Goal: Task Accomplishment & Management: Manage account settings

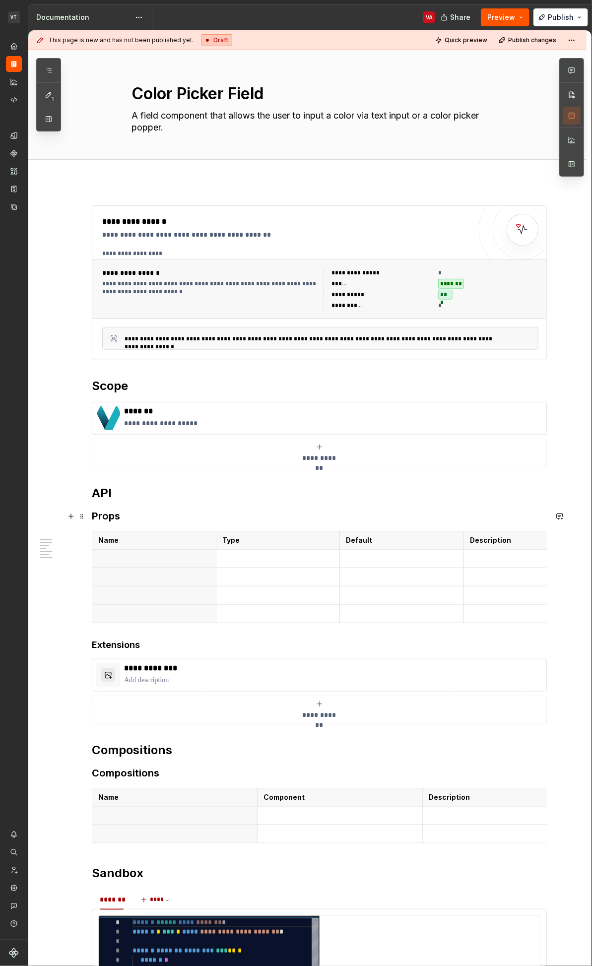
click at [103, 517] on h3 "Props" at bounding box center [319, 516] width 455 height 14
click at [193, 426] on p "**********" at bounding box center [333, 423] width 418 height 10
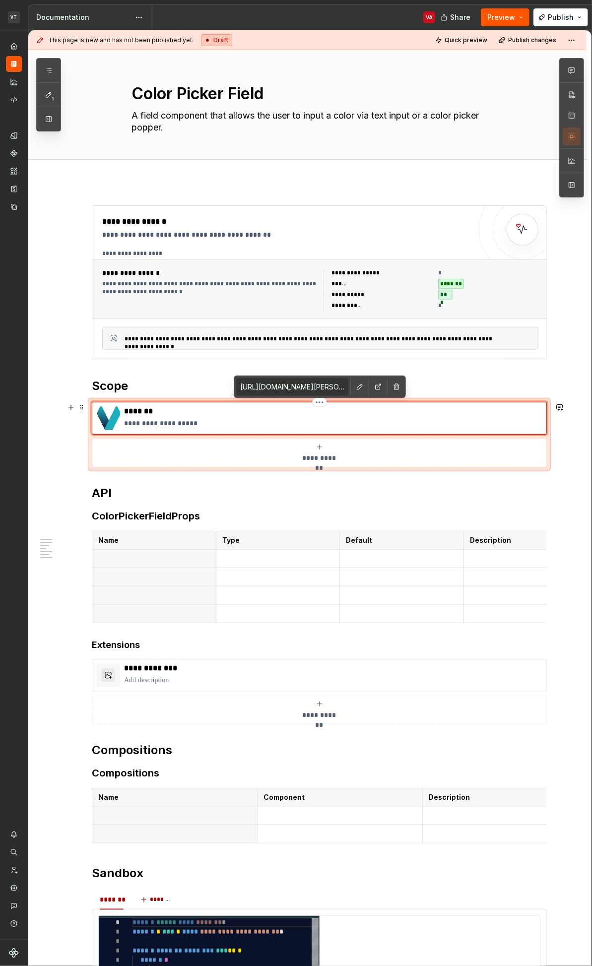
click at [246, 420] on p "**********" at bounding box center [333, 423] width 418 height 10
click at [308, 389] on input "https://github.com/vivid-theory/minerva/tree/main/packages/minerva" at bounding box center [292, 387] width 112 height 18
click at [374, 387] on button "button" at bounding box center [378, 387] width 14 height 14
click at [302, 419] on p "**********" at bounding box center [333, 423] width 418 height 10
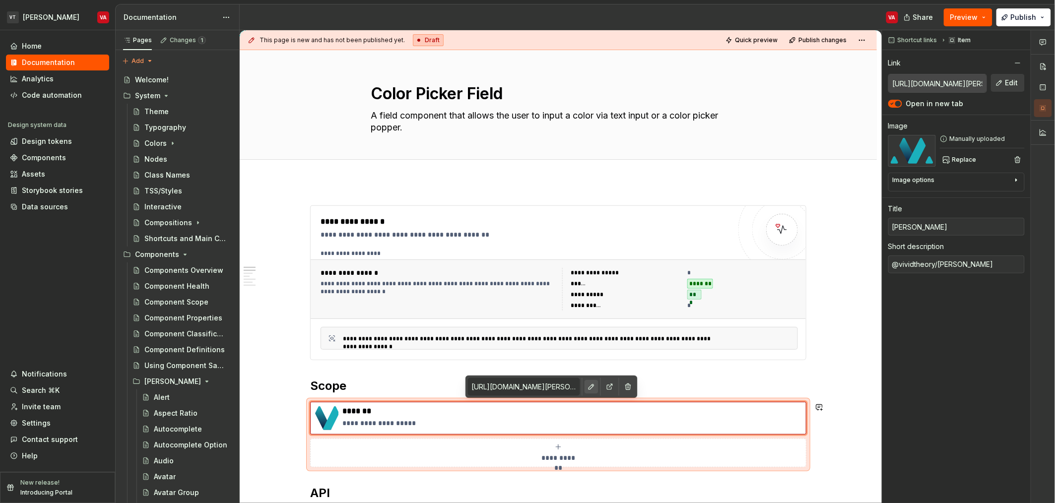
click at [591, 388] on button "button" at bounding box center [591, 387] width 14 height 14
type textarea "*"
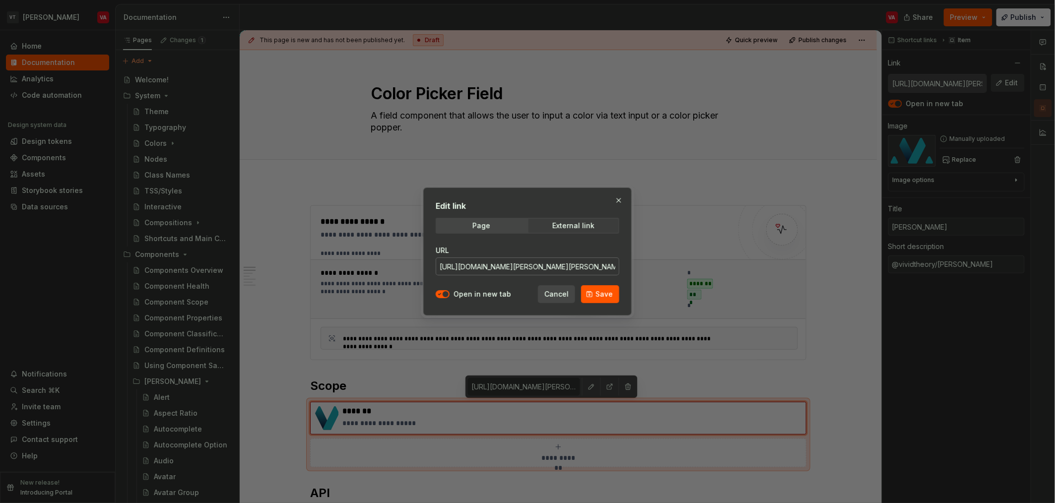
click at [552, 266] on input "https://github.com/vivid-theory/minerva/tree/main/packages/minerva" at bounding box center [528, 266] width 184 height 18
paste input "https://github.com/vivid-theory/minerva/tree/main/packages/color-pickers"
paste input "nerva/tree/main/packages/color-pickers"
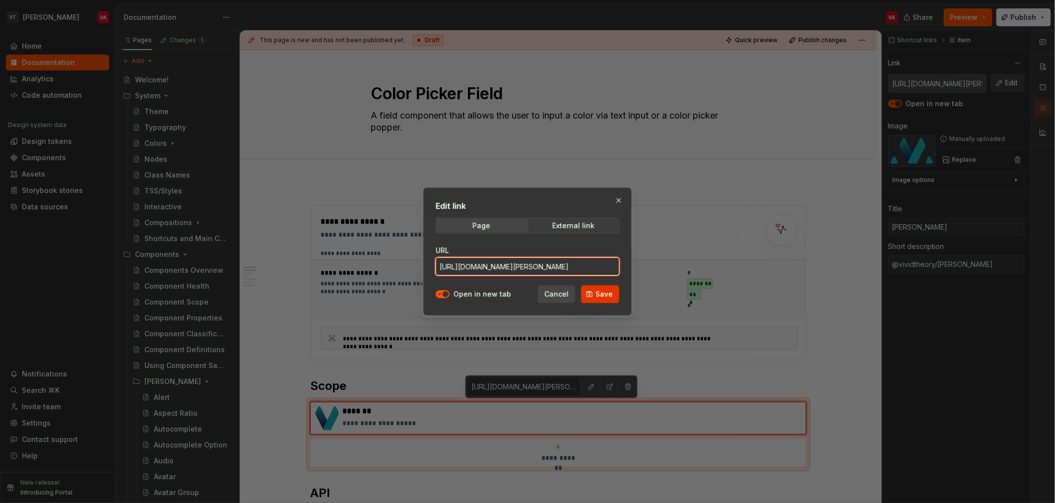
type input "https://github.com/vivid-theory/minerva/tree/main/packages/color-pickers"
click at [591, 293] on span "Save" at bounding box center [603, 294] width 17 height 10
type textarea "*"
type input "https://github.com/vivid-theory/minerva/tree/main/packages/color-pickers"
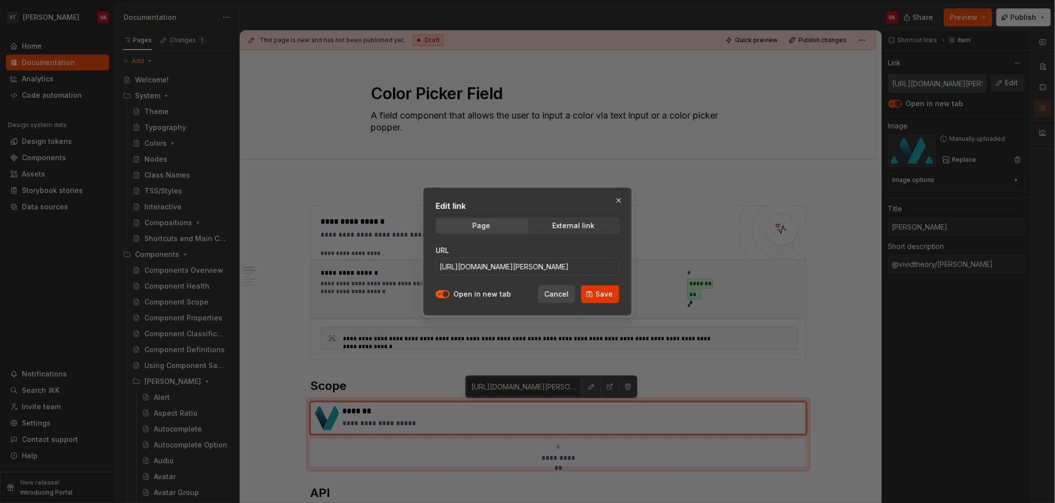
type input "https://github.com/vivid-theory/minerva/tree/main/packages/color-pickers"
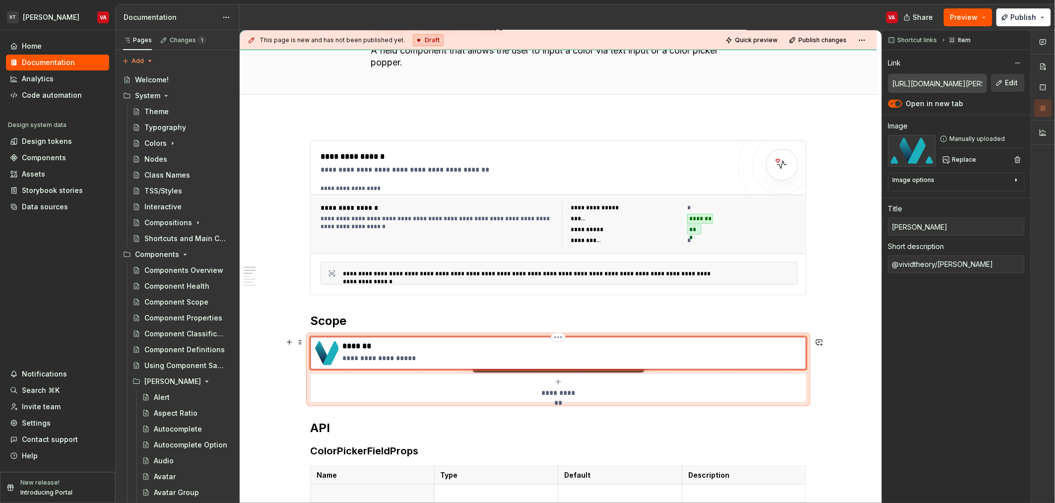
scroll to position [73, 0]
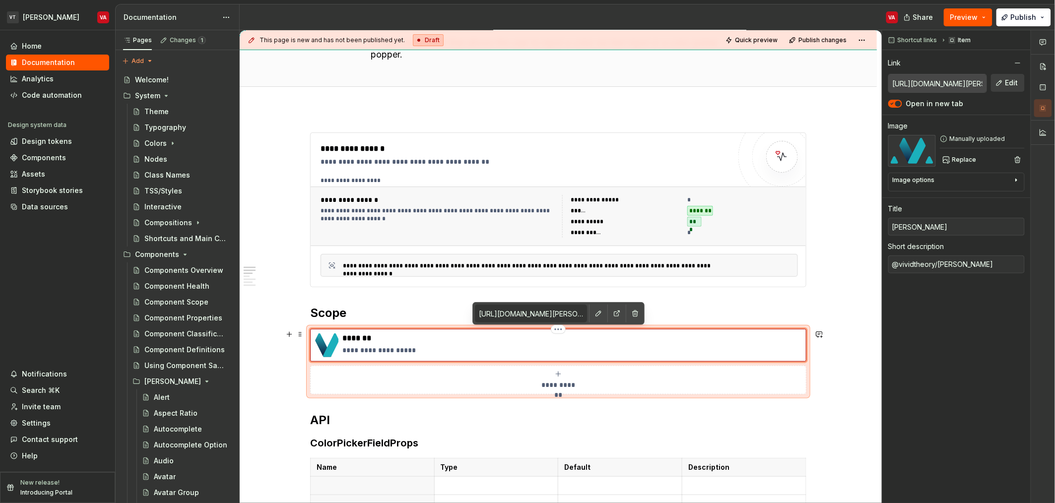
click at [420, 349] on p "**********" at bounding box center [571, 350] width 459 height 10
type textarea "*"
type textarea "@vividtheory/minerva-"
type textarea "*"
type textarea "@vividtheory/minerva"
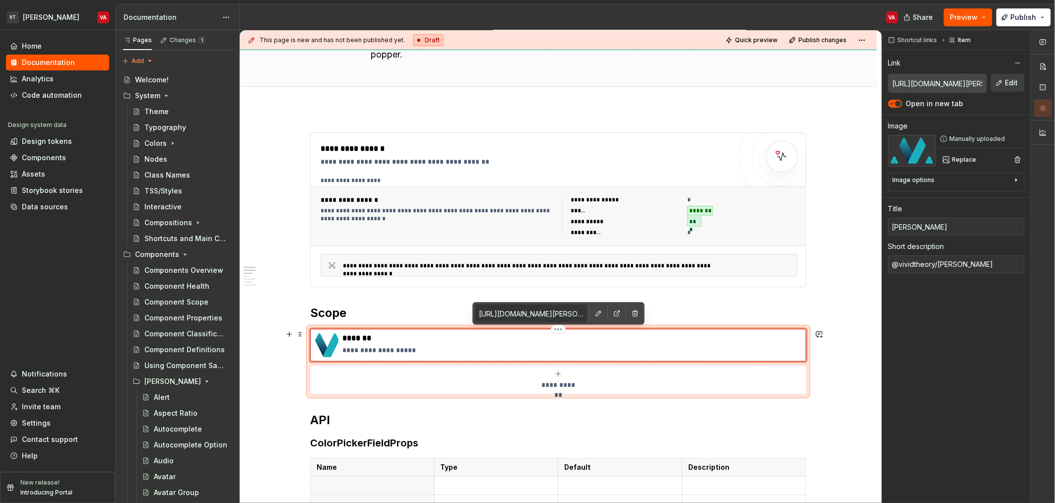
type textarea "*"
type textarea "@vividtheory/minerva-"
type textarea "*"
type textarea "@vividtheory/minerva-c"
type textarea "*"
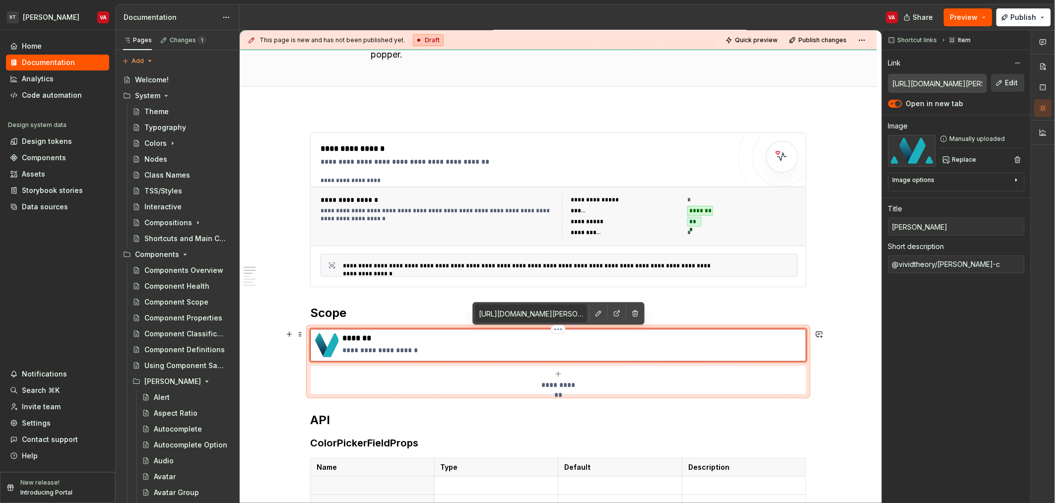
type textarea "@vividtheory/minerva-co"
type textarea "*"
type textarea "@vividtheory/minerva-col"
type textarea "*"
type textarea "@vividtheory/minerva-colo"
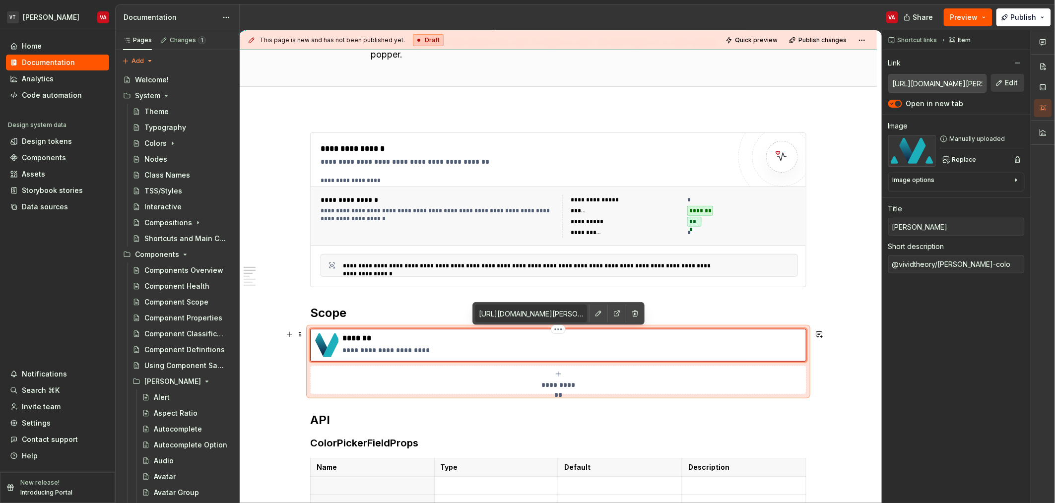
type textarea "*"
type textarea "@vividtheory/minerva-color"
type textarea "*"
type textarea "@vividtheory/minerva-color-"
type textarea "*"
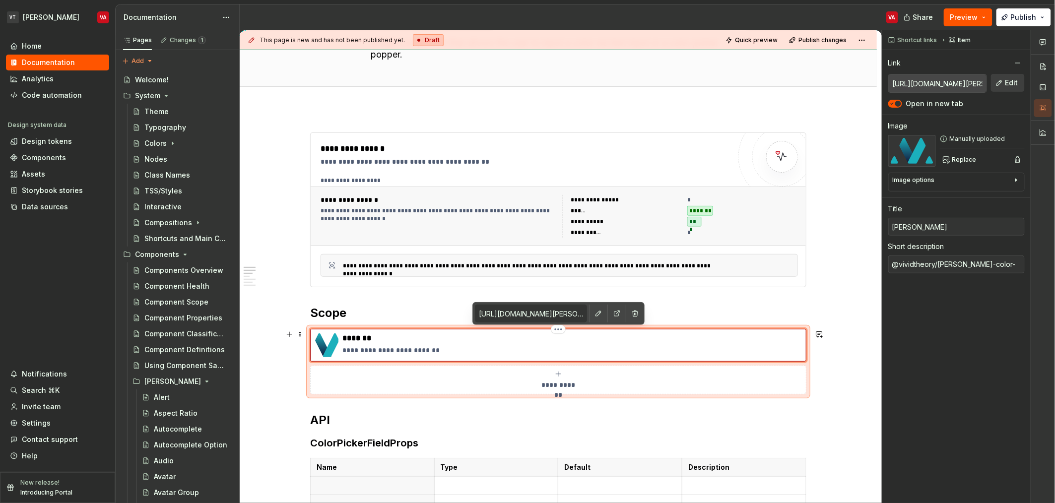
type textarea "@vividtheory/minerva-color-p"
type textarea "*"
type textarea "@vividtheory/minerva-color-pi"
type textarea "*"
type textarea "@vividtheory/minerva-color-pic"
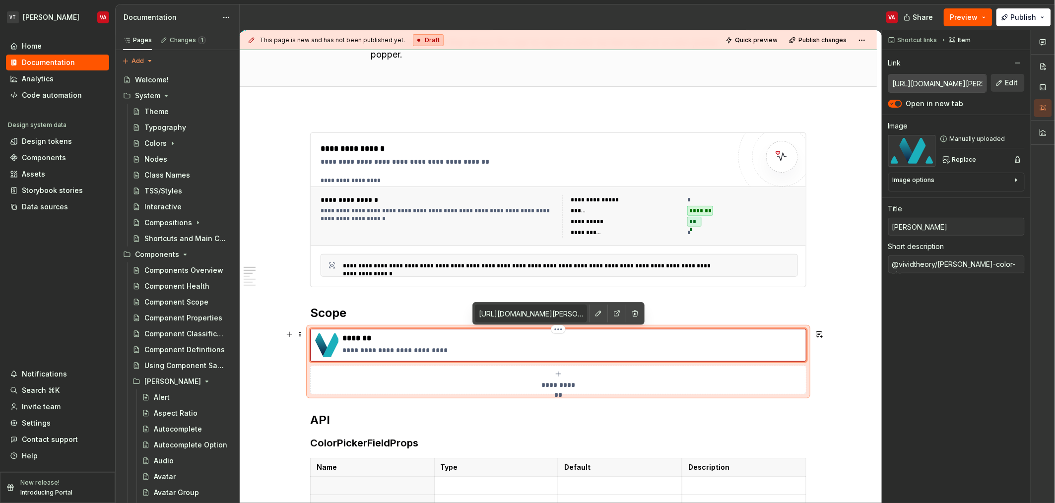
type textarea "*"
type textarea "@vividtheory/minerva-color-pick"
type textarea "*"
type textarea "@vividtheory/minerva-color-picke"
type textarea "*"
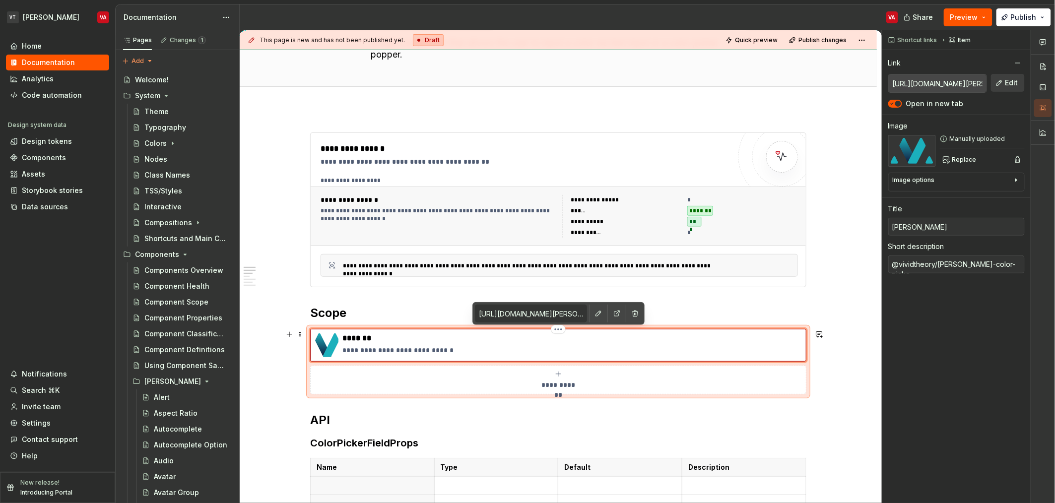
type textarea "@vividtheory/minerva-color-picker"
type textarea "*"
type textarea "@vividtheory/minerva-color-pickers"
click at [381, 339] on p "*******" at bounding box center [571, 338] width 459 height 10
type textarea "*"
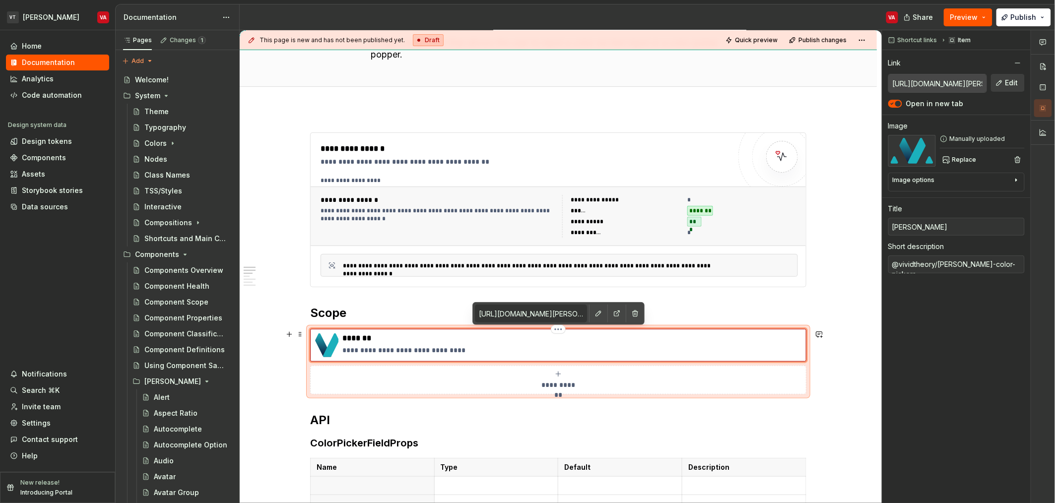
click at [380, 337] on p "*******" at bounding box center [571, 338] width 459 height 10
type textarea "*"
type input "[PERSON_NAME]"
type textarea "*"
type input "Minerva C"
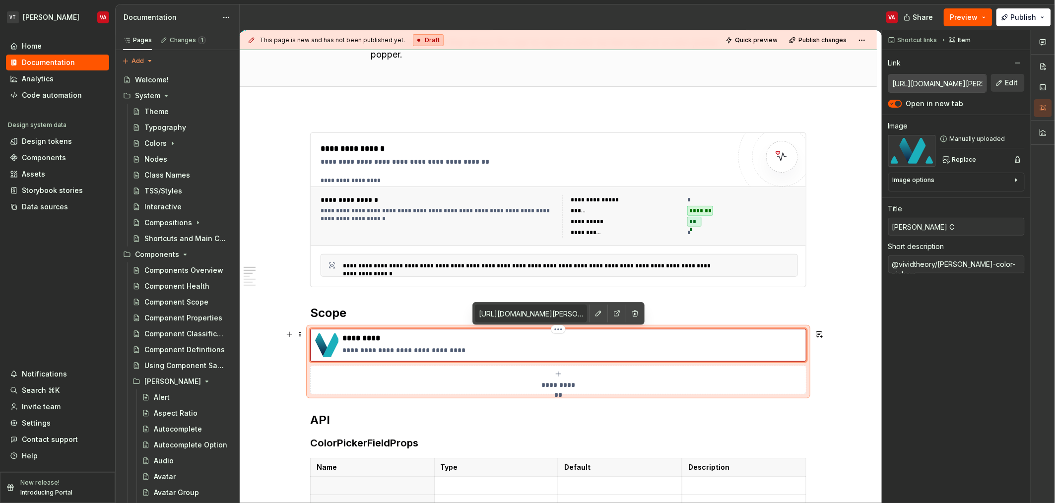
type textarea "*"
type input "Minerva Co"
type textarea "*"
type input "Minerva Col"
type textarea "*"
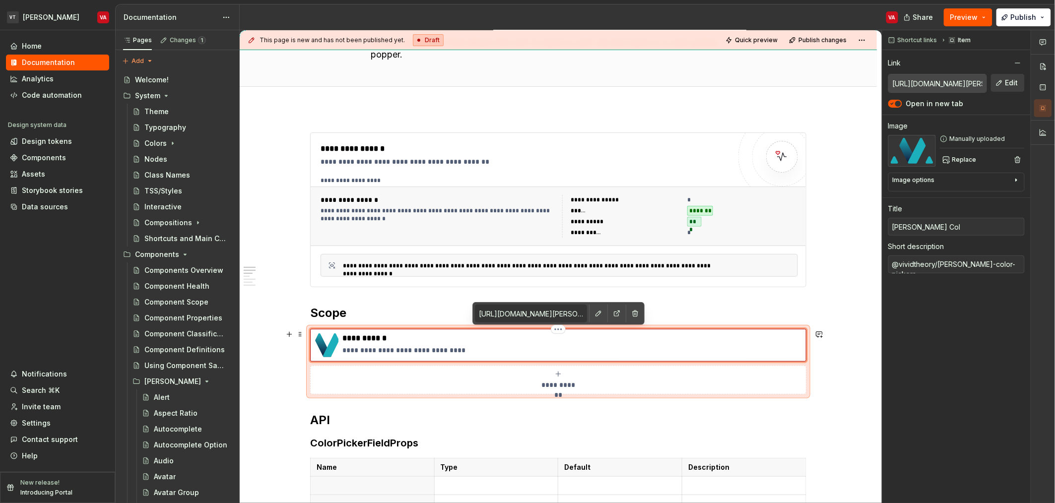
type input "Minerva Colo"
type textarea "*"
type input "Minerva Color"
type textarea "*"
type input "Minerva Color"
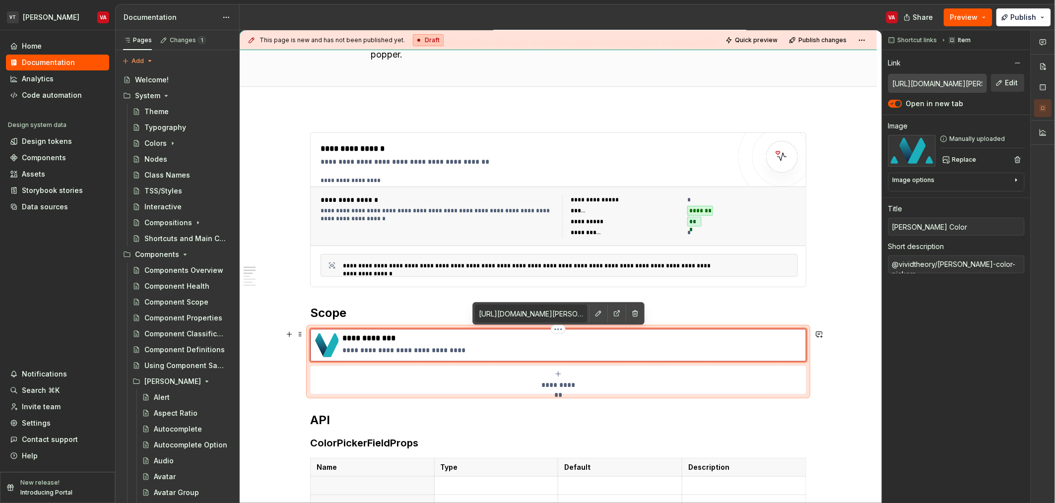
type textarea "*"
type input "Minerva Color P"
type textarea "*"
type input "Minerva Color Pi"
type textarea "*"
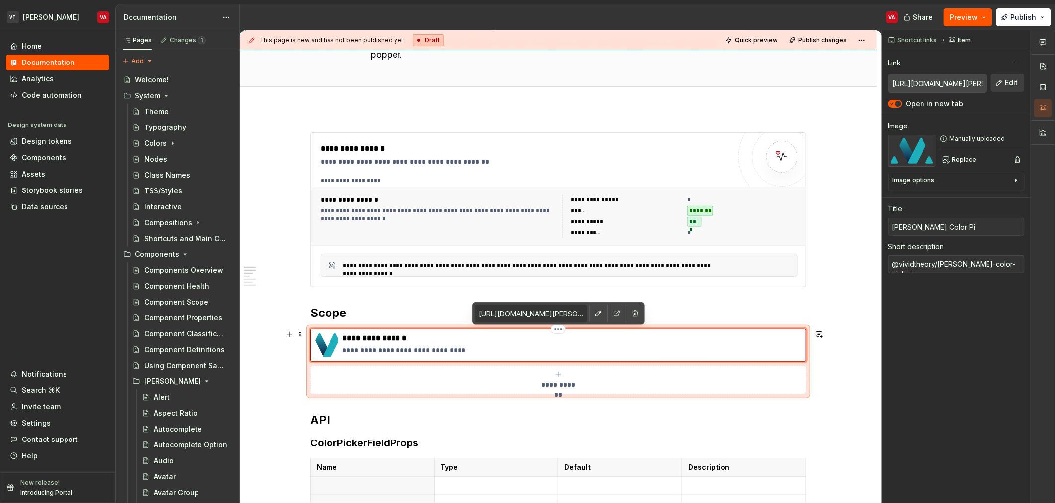
type input "Minerva Color Pic"
type textarea "*"
type input "Minerva Color Pick"
type textarea "*"
type input "Minerva Color Picke"
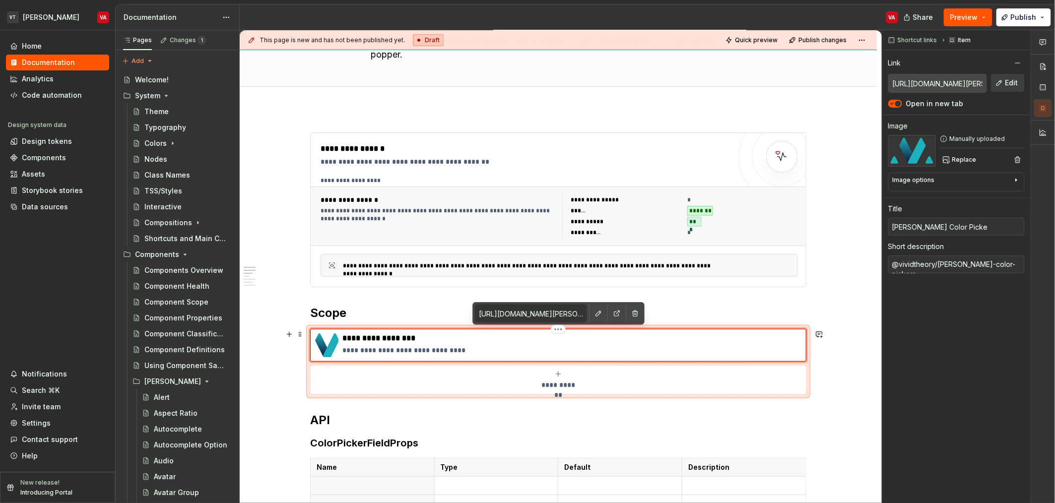
type textarea "*"
type input "Minerva Color Picker"
type textarea "*"
type input "Minerva Color Pickers"
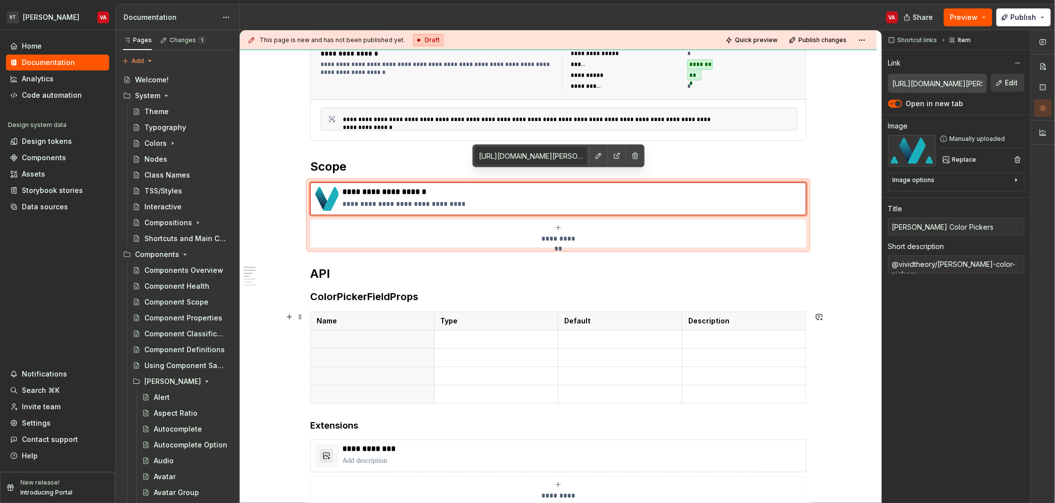
scroll to position [219, 0]
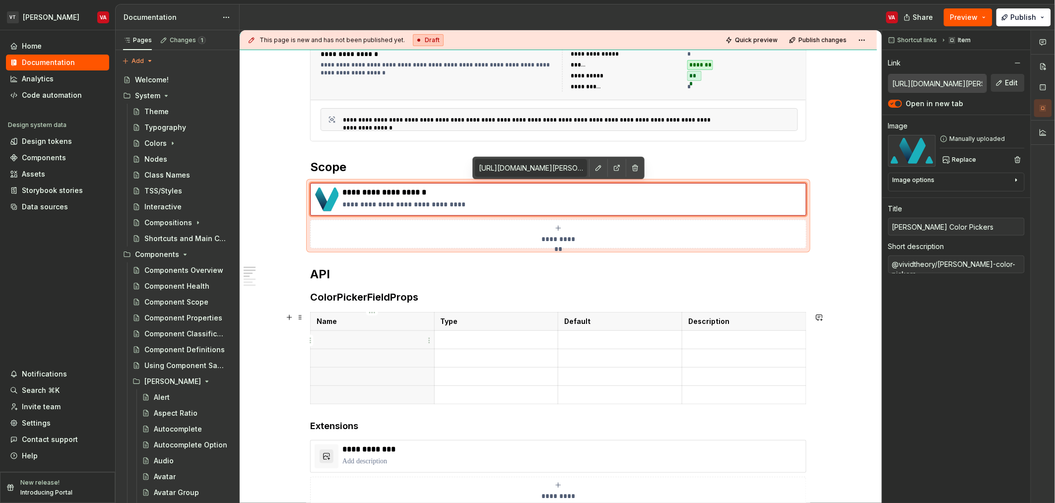
click at [334, 332] on th at bounding box center [373, 339] width 124 height 18
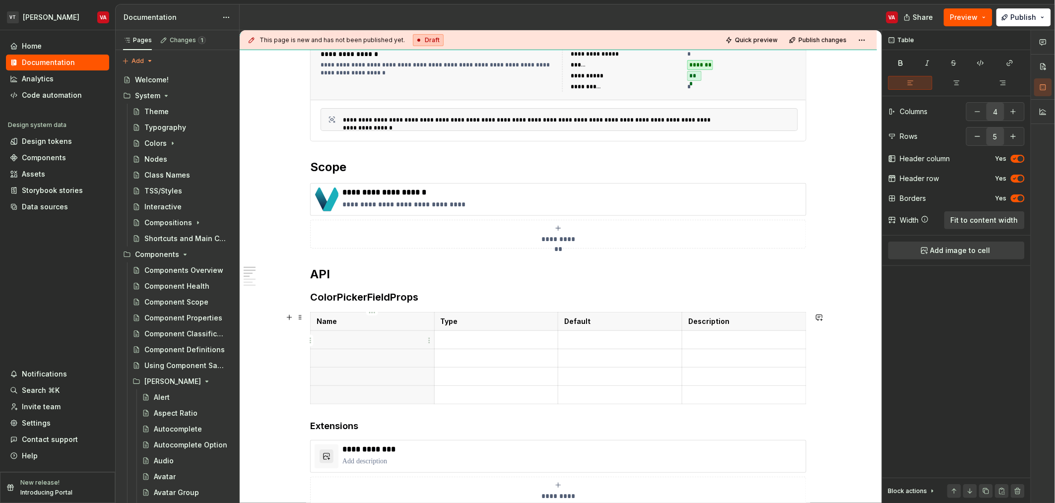
click at [376, 341] on p at bounding box center [372, 340] width 112 height 10
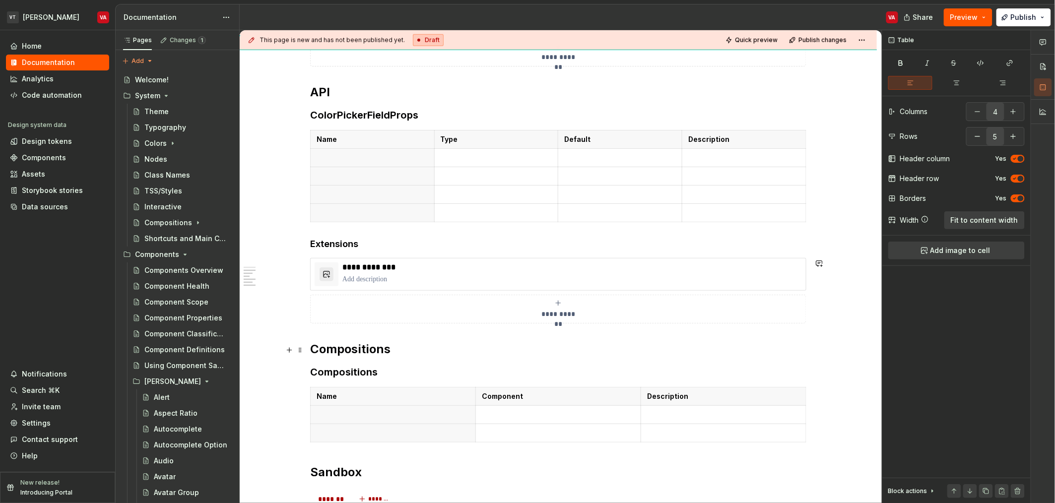
scroll to position [402, 0]
click at [387, 271] on p "**********" at bounding box center [571, 266] width 459 height 10
type textarea "*"
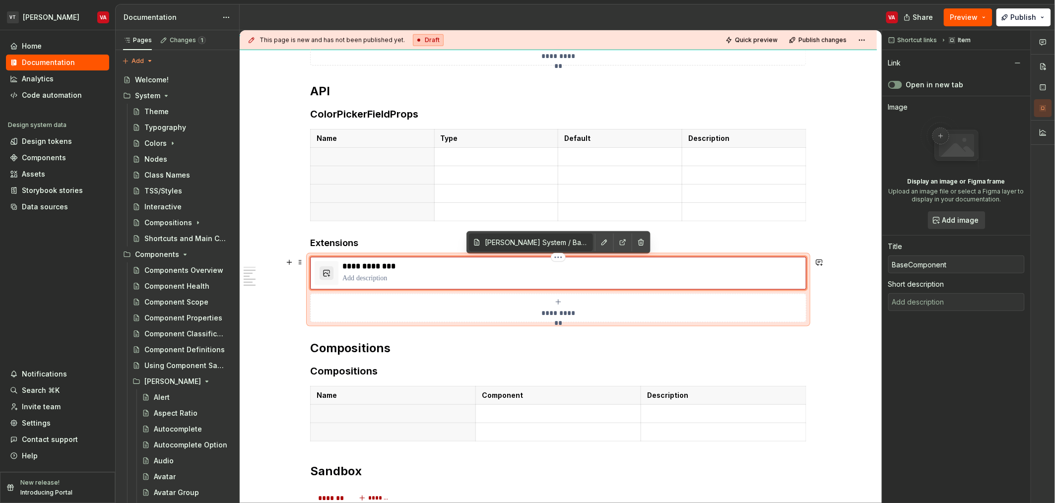
click at [377, 265] on p "**********" at bounding box center [571, 266] width 459 height 10
type textarea "*"
type input "C"
type textarea "*"
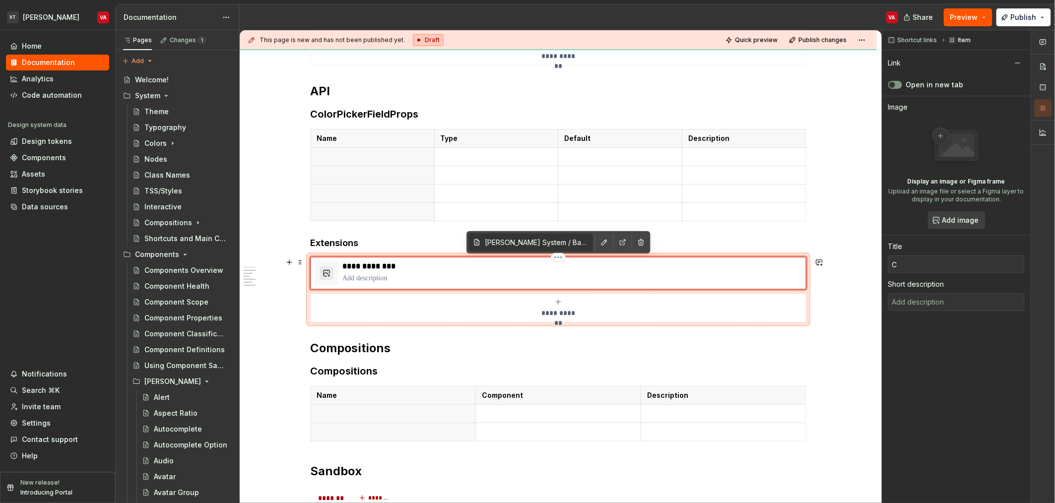
type input "Co"
type textarea "*"
type input "Col"
type textarea "*"
type input "Colo"
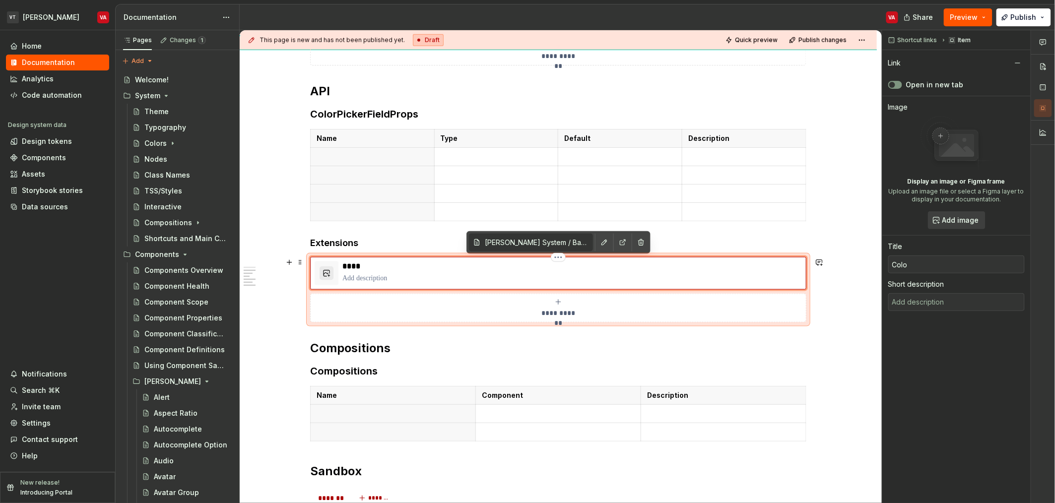
type textarea "*"
type input "Color"
type textarea "*"
type input "ColorP"
type textarea "*"
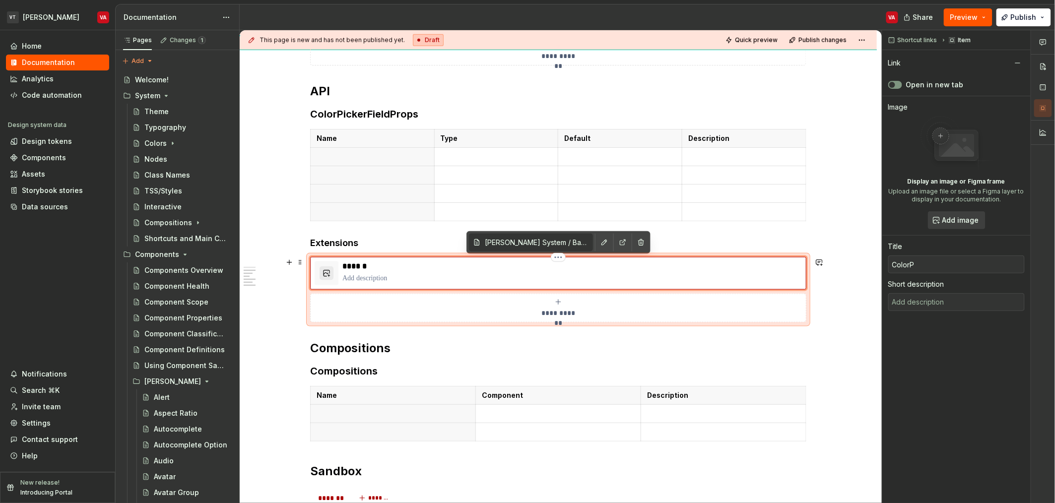
type input "ColorPi"
type textarea "*"
type input "ColorPic"
type textarea "*"
type input "ColorPick"
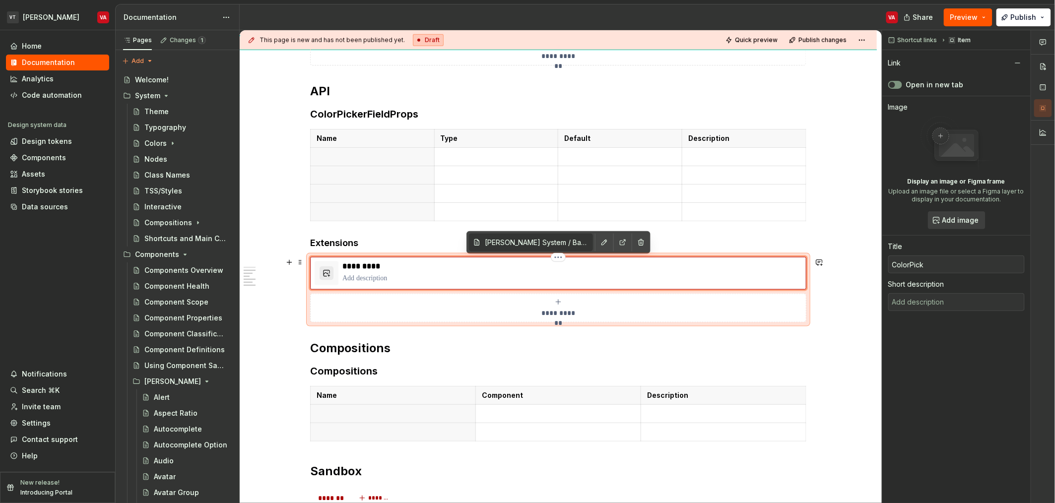
type textarea "*"
type input "ColorPicke"
type textarea "*"
type input "ColorPicker"
type input "Minerva System / Base Component/ API"
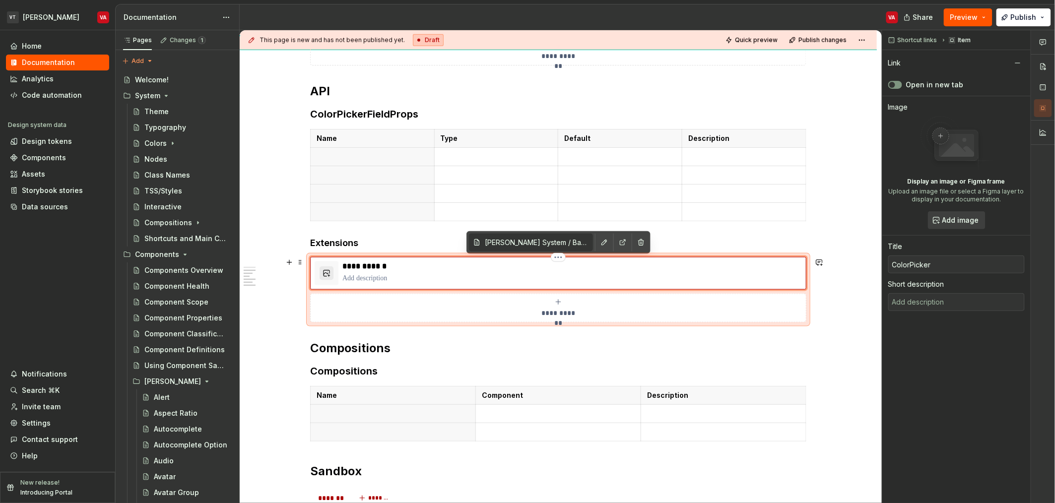
type textarea "*"
type input "T"
type textarea "*"
type input "Te"
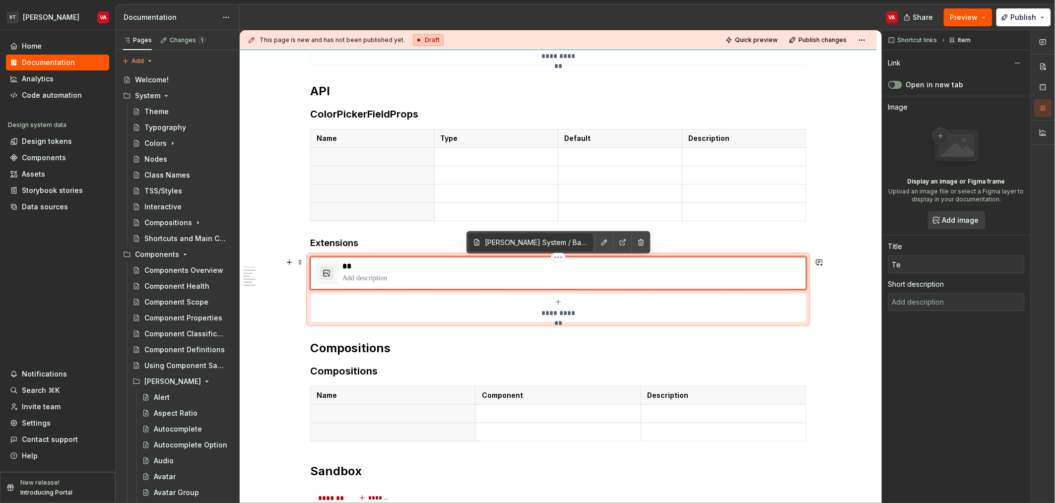
type textarea "*"
type input "Tex"
type textarea "*"
type input "Text"
type textarea "*"
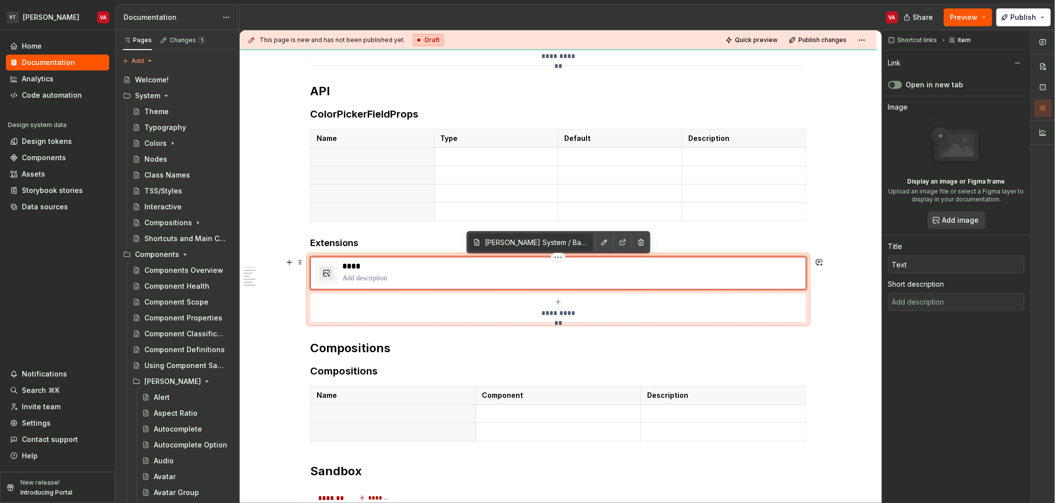
type input "TextF"
type textarea "*"
type input "TextFi"
type textarea "*"
type input "TextFie"
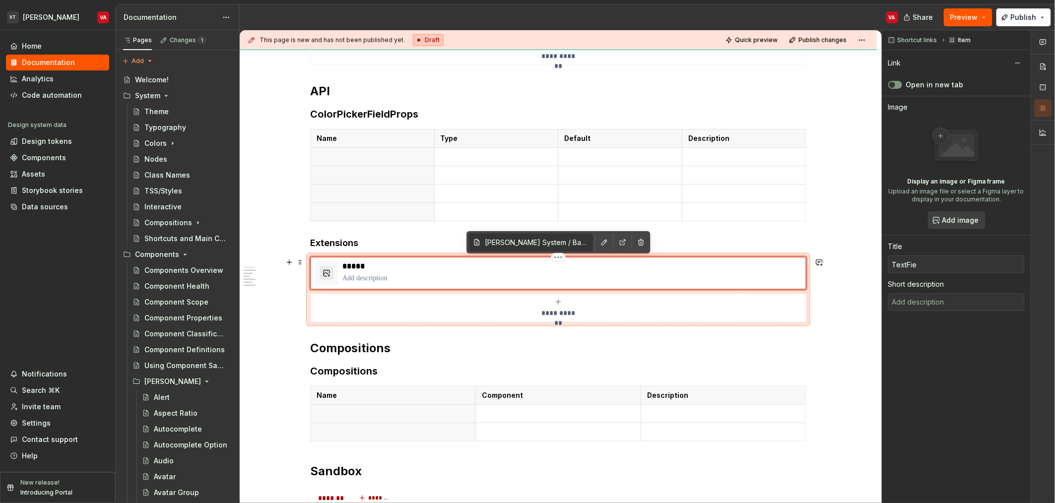
type textarea "*"
type input "TextFiel"
type textarea "*"
type input "TextField"
type textarea "*"
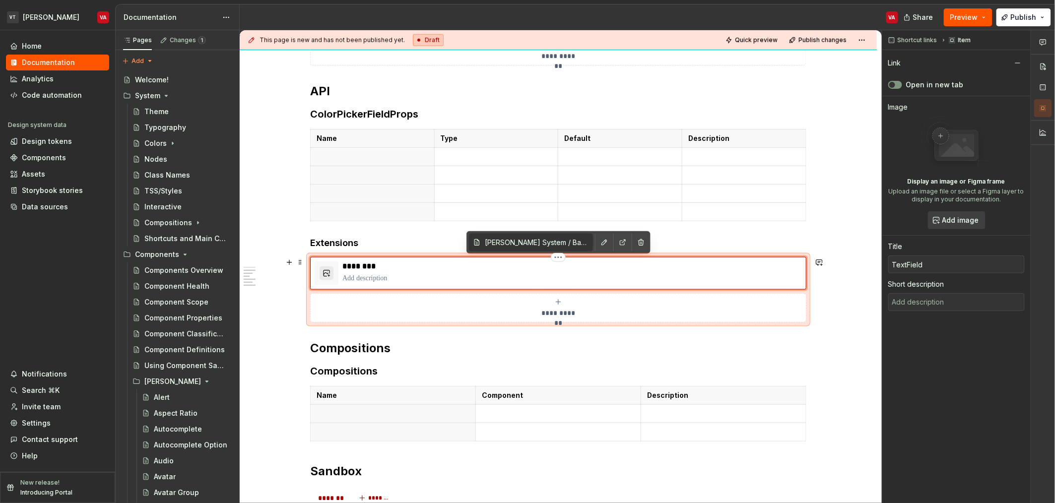
type input "TextField"
type textarea "*"
type input "TextField"
type textarea "*"
type input "TextFieldP"
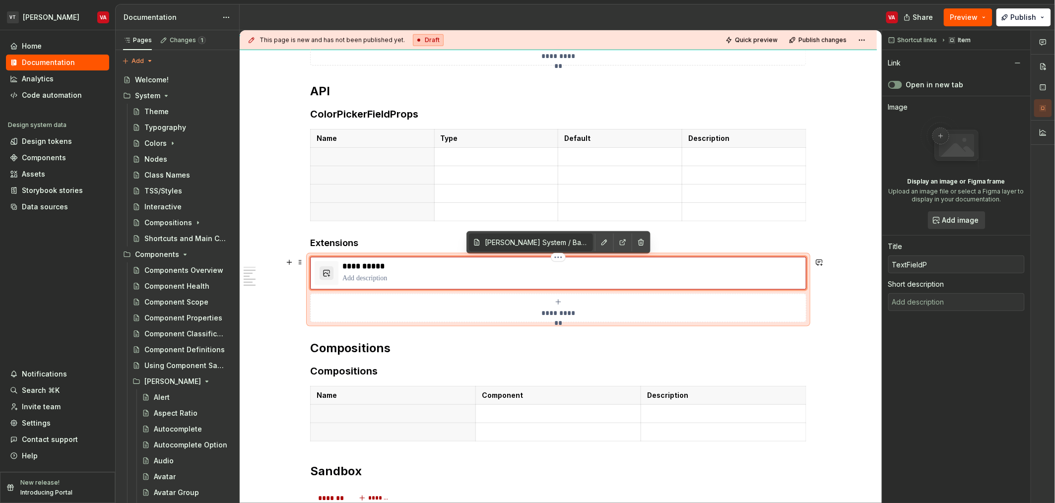
type textarea "*"
type input "TextFieldPr"
type textarea "*"
type input "TextFieldPro"
type textarea "*"
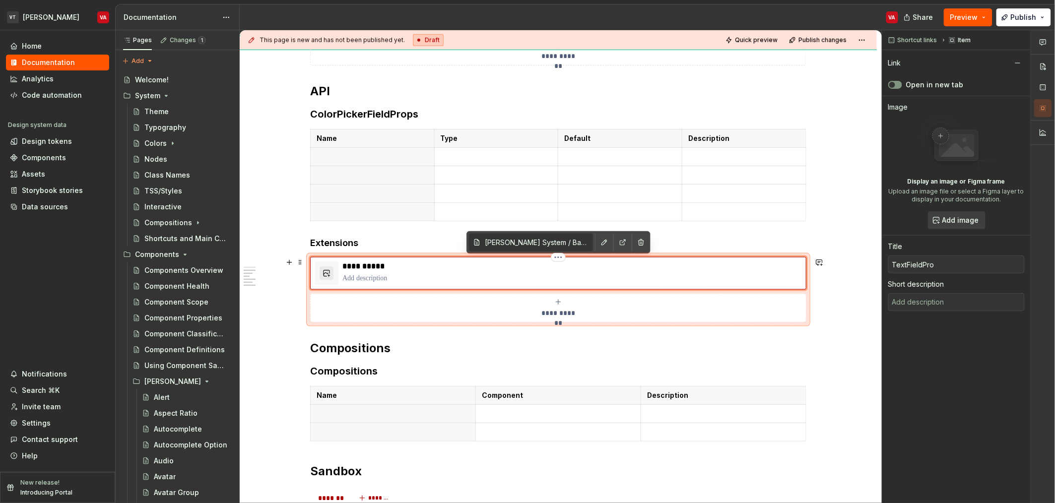
type input "TextFieldProp"
type textarea "*"
type input "TextFieldProps"
click at [384, 280] on p at bounding box center [571, 278] width 459 height 10
click at [378, 282] on p at bounding box center [571, 278] width 459 height 10
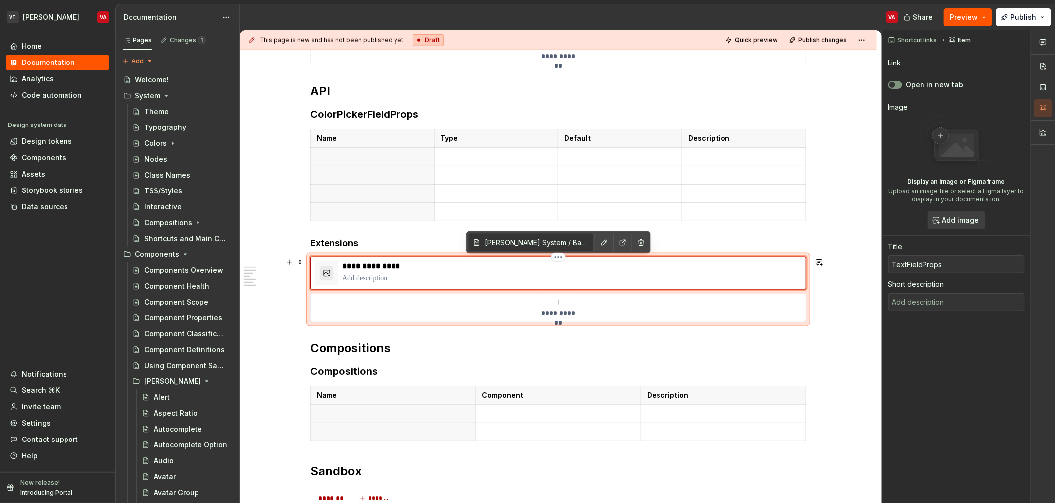
type textarea "*"
type textarea "O"
type textarea "*"
type textarea "Om"
type textarea "*"
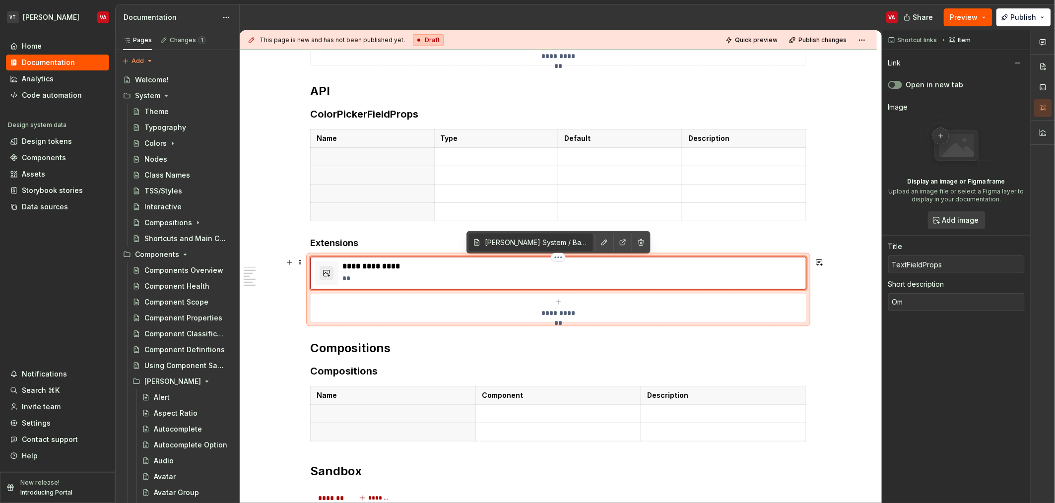
type textarea "Omi"
type textarea "*"
type textarea "Omit"
type textarea "*"
type textarea "Omit"
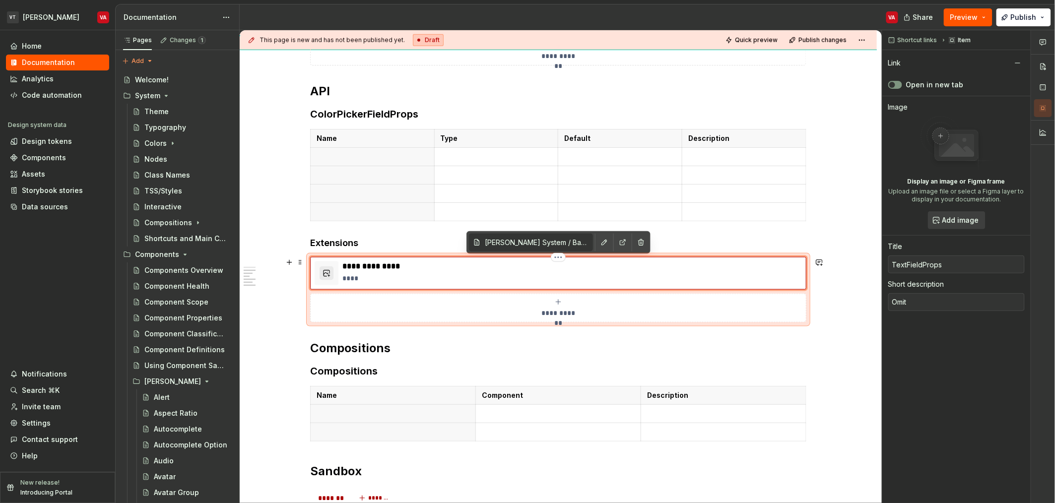
type textarea "*"
type textarea "Omit ="
type textarea "*"
type textarea "Omit ="
type textarea "*"
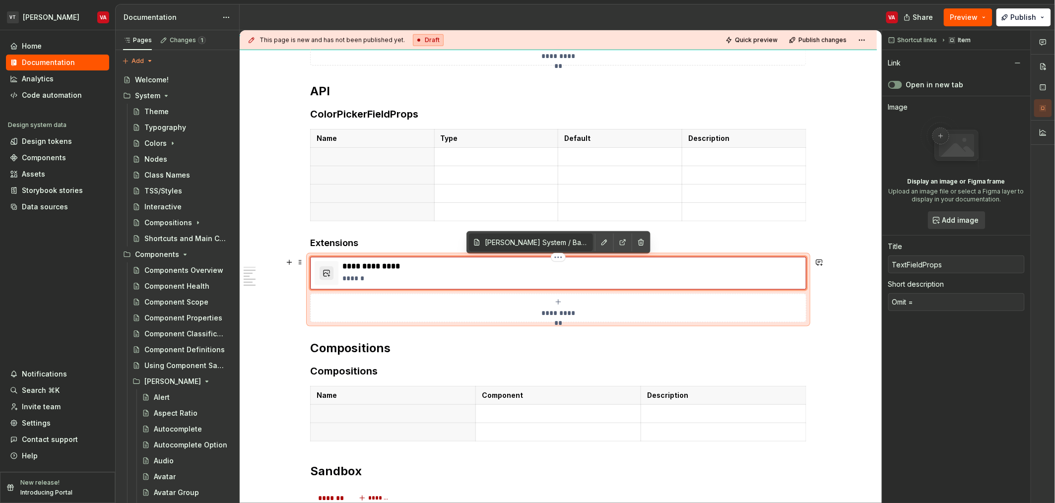
type textarea "Omit ="
type textarea "*"
type textarea "Omit"
type textarea "*"
type textarea "Omit |"
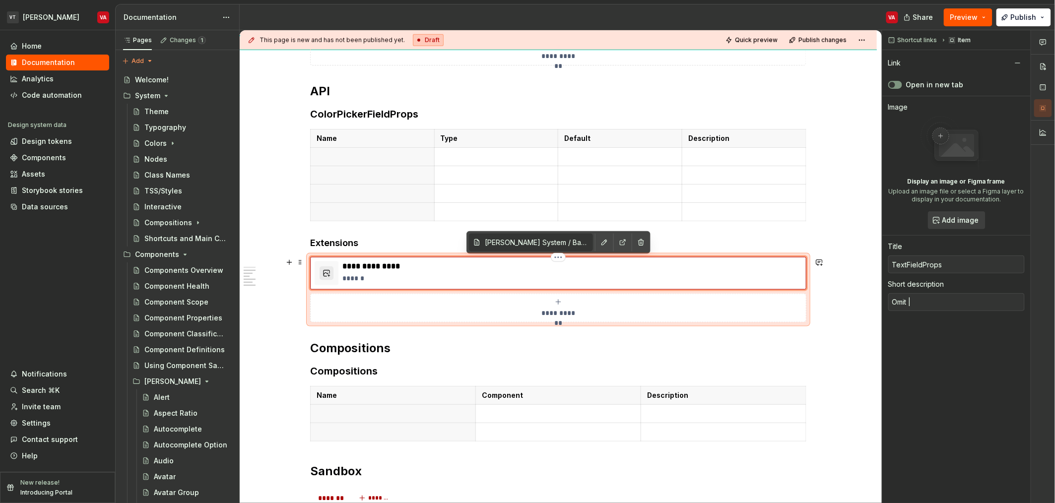
type textarea "*"
type textarea "Omit |"
type textarea "*"
type textarea "Omit |"
type textarea "*"
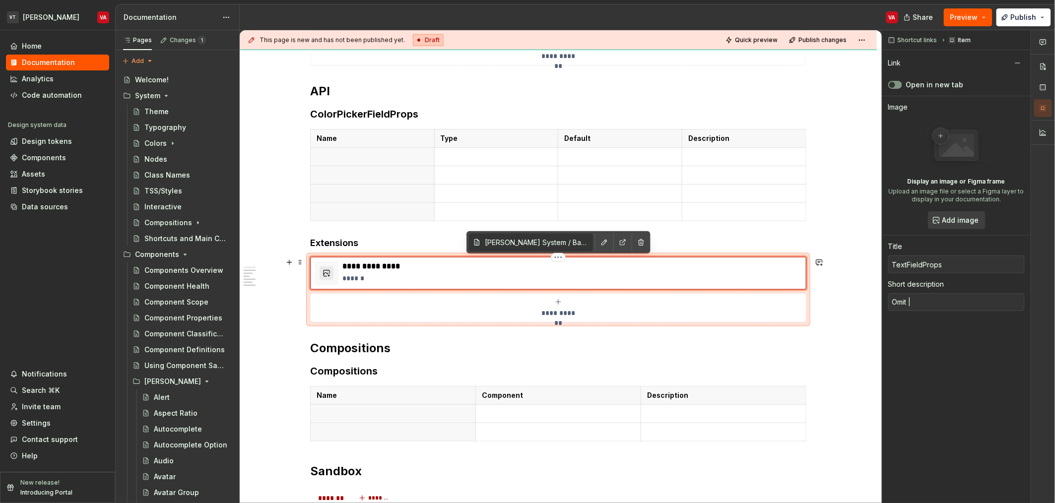
type textarea "Omit"
type textarea "*"
type textarea "Omit -"
type textarea "*"
type textarea "Omit -"
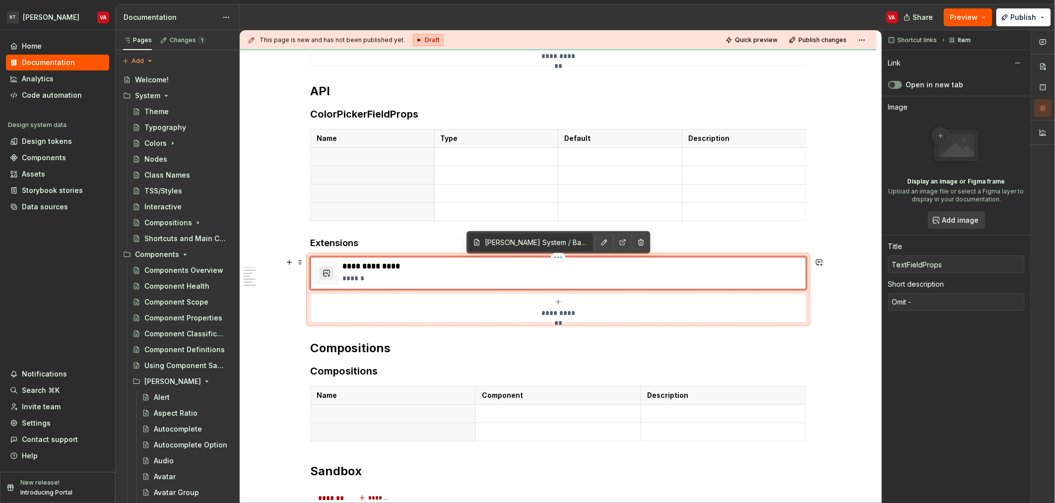
type textarea "*"
type textarea "Omit - ""
type textarea "*"
type textarea "Omit - "D"
type textarea "*"
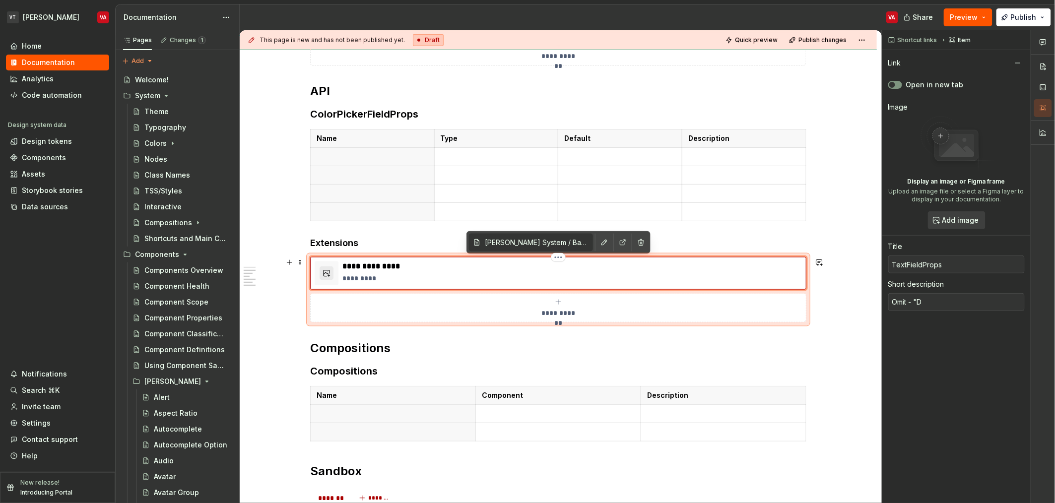
type textarea "Omit - ""
type textarea "*"
type textarea "Omit -"
type textarea "*"
type textarea "Omit - d"
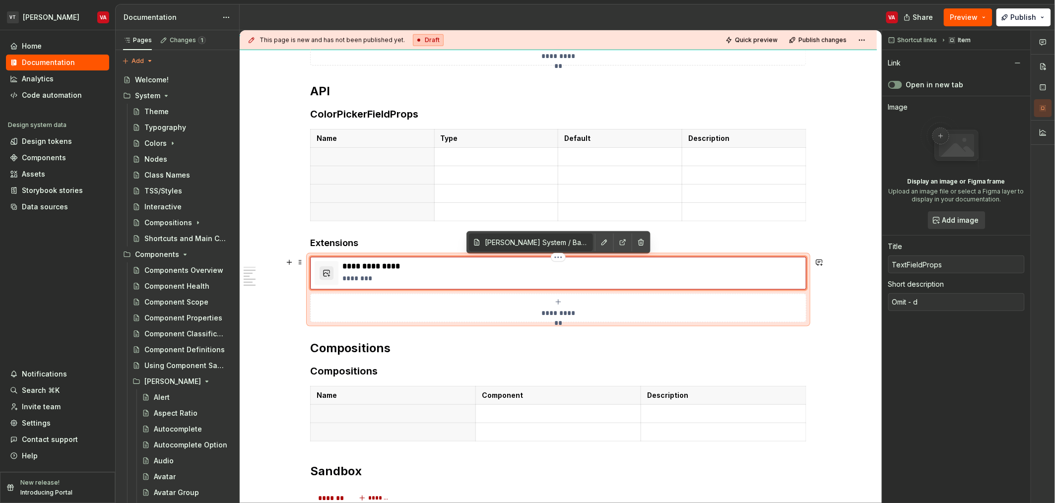
type textarea "*"
type textarea "Omit - de"
type textarea "*"
type textarea "Omit - def"
type textarea "*"
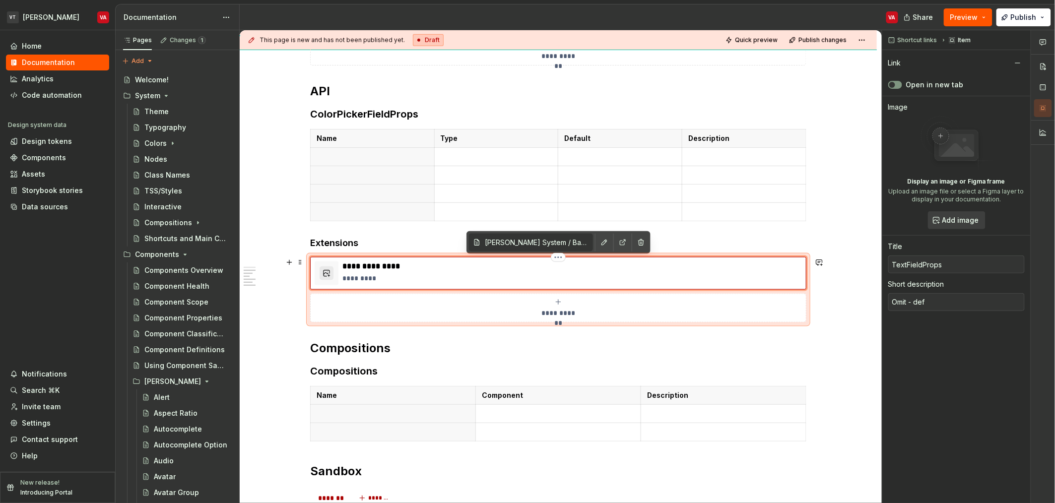
type textarea "Omit - defa"
type textarea "*"
type textarea "Omit - defau"
type textarea "*"
type textarea "Omit - defaul"
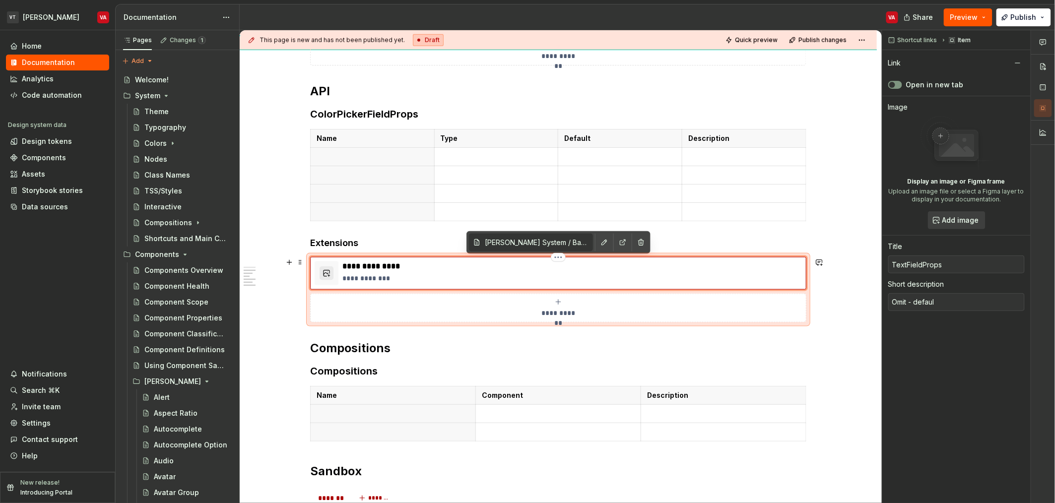
type textarea "*"
type textarea "Omit - default"
type textarea "*"
type textarea "Omit - defaultF"
type textarea "*"
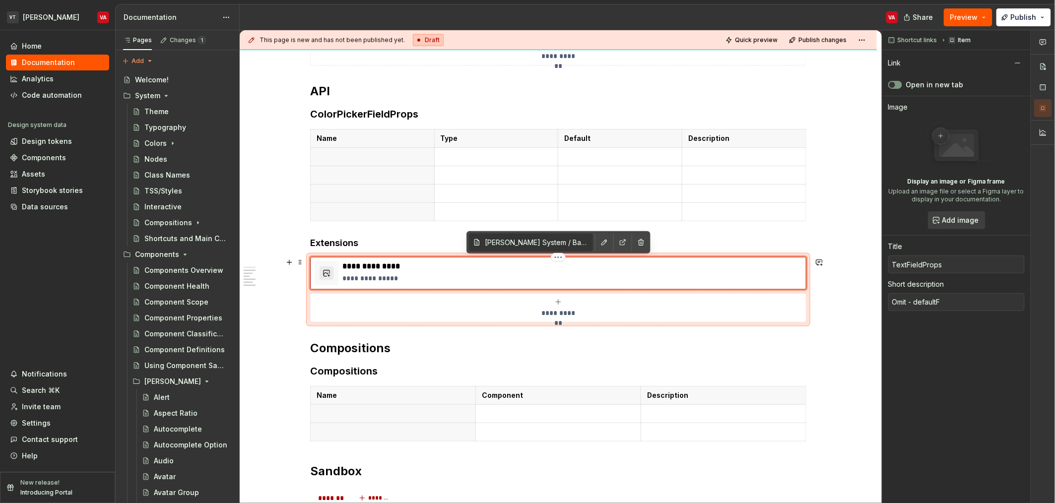
type textarea "Omit - default"
type textarea "*"
type textarea "Omit - defaultV"
type textarea "*"
type textarea "Omit - defaultVa"
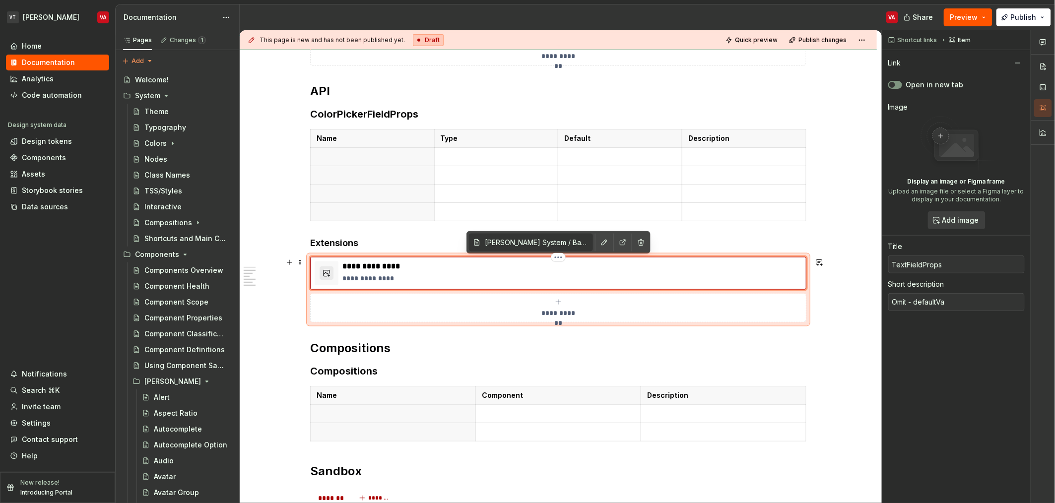
type textarea "*"
type textarea "Omit - defaultVal"
type textarea "*"
type textarea "Omit - defaultValu"
type textarea "*"
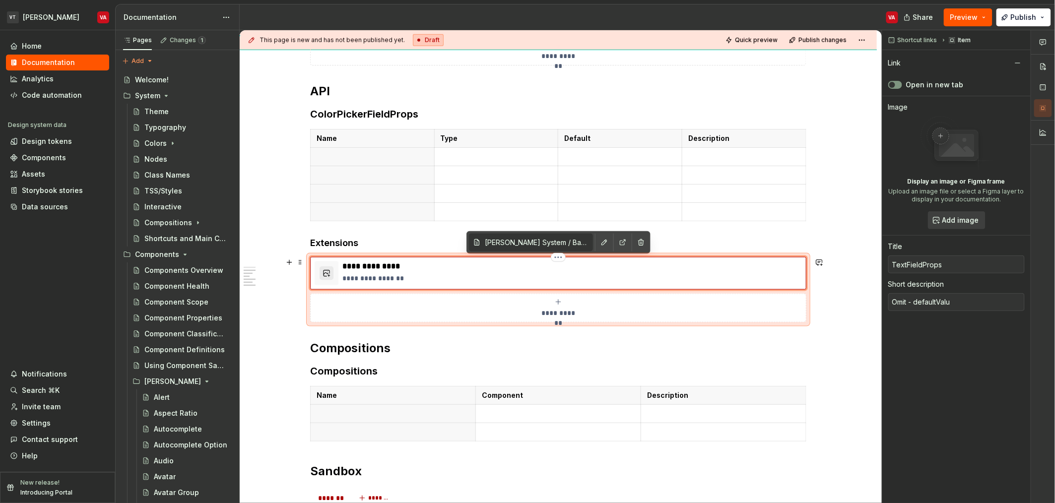
type textarea "Omit - defaultValue"
type textarea "*"
type textarea "Omit - defaultValue"
type textarea "*"
type textarea "Omit - defaultValue |"
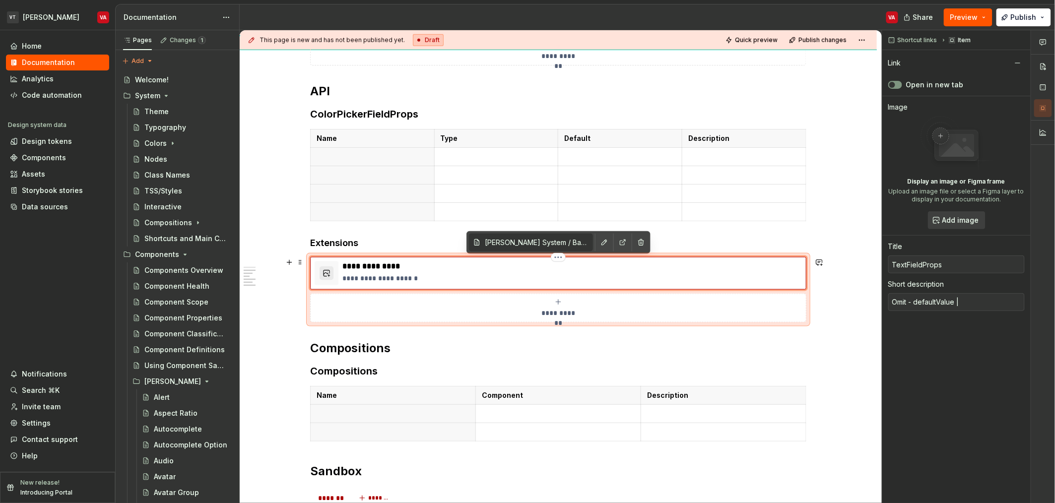
type textarea "*"
type textarea "Omit - defaultValue"
click at [591, 243] on button "button" at bounding box center [604, 243] width 14 height 14
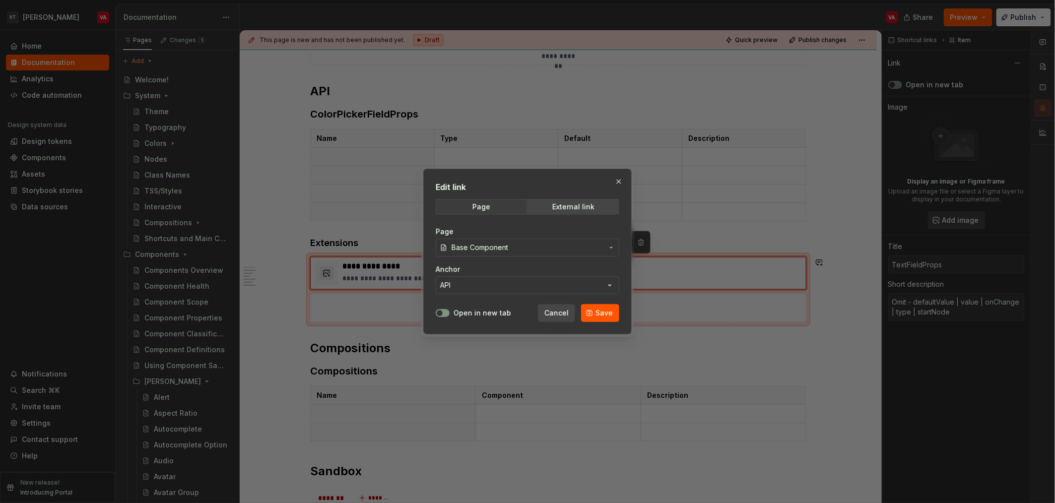
click at [527, 243] on span "Base Component" at bounding box center [527, 248] width 152 height 10
click at [436, 276] on button "Page title" at bounding box center [528, 285] width 184 height 18
click at [545, 263] on div "Edit link Page External link Page Text Field Anchor Page title Open in new tab …" at bounding box center [527, 251] width 1055 height 503
click at [471, 283] on button "Page title" at bounding box center [528, 285] width 184 height 18
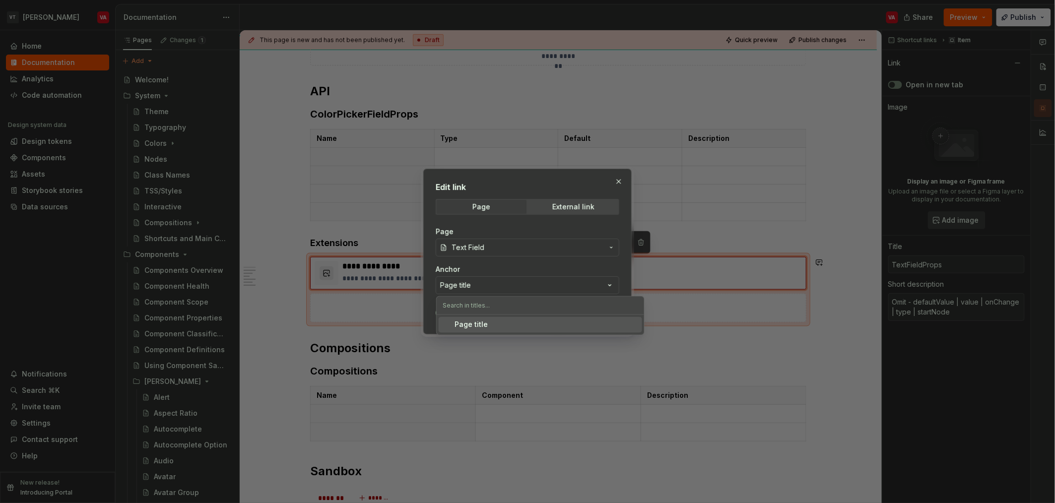
drag, startPoint x: 464, startPoint y: 323, endPoint x: 472, endPoint y: 275, distance: 48.2
click at [472, 275] on body "VT Minerva VA Home Documentation Analytics Code automation Design system data D…" at bounding box center [527, 251] width 1055 height 503
click at [476, 263] on div "Edit link Page External link Page Text Field Anchor Page title Open in new tab …" at bounding box center [527, 251] width 1055 height 503
click at [509, 243] on span "Text Field" at bounding box center [527, 248] width 152 height 10
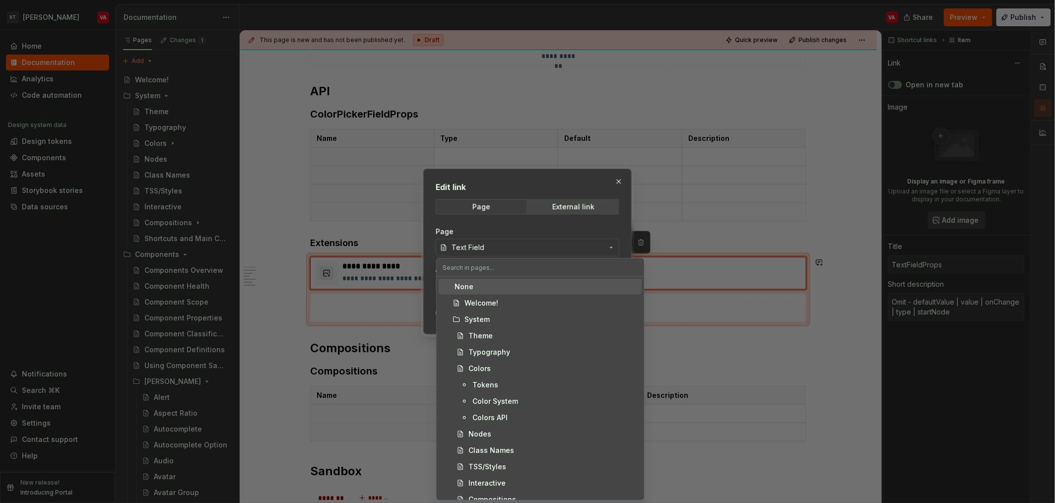
click at [505, 266] on input "text" at bounding box center [540, 267] width 207 height 18
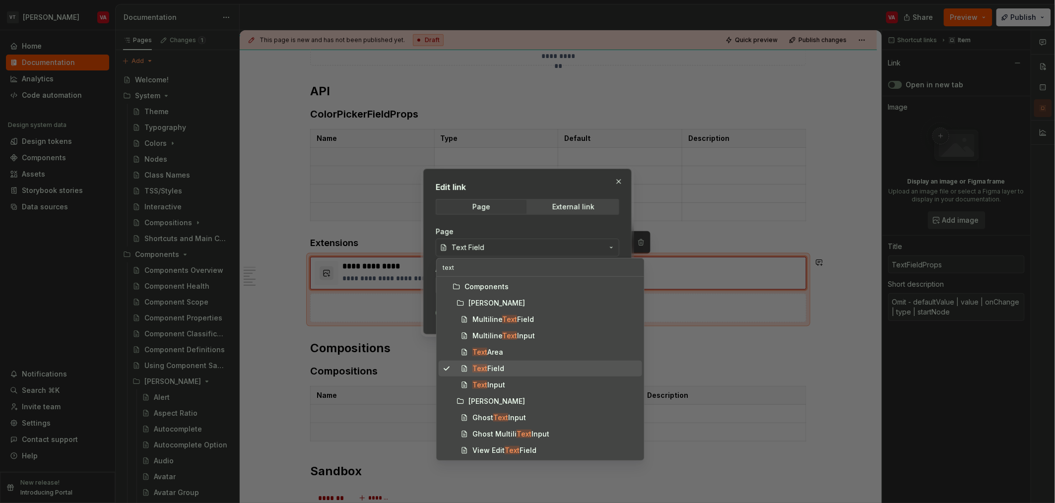
click at [486, 370] on div "Text Field" at bounding box center [488, 369] width 32 height 10
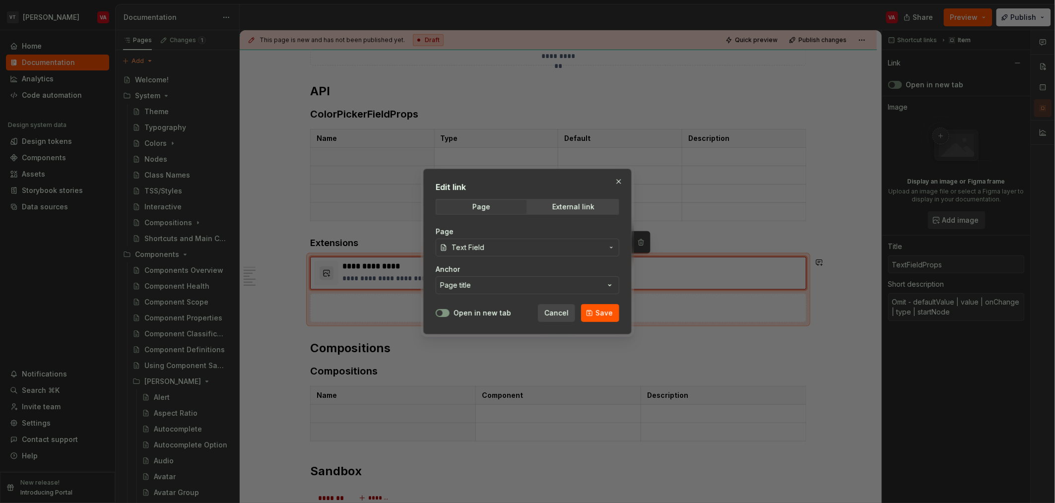
click at [470, 273] on div "Anchor" at bounding box center [528, 269] width 184 height 10
click at [470, 282] on div "Page title" at bounding box center [455, 285] width 31 height 10
click at [493, 272] on div "Edit link Page External link Page Text Field Anchor Page title Open in new tab …" at bounding box center [527, 251] width 1055 height 503
click at [591, 314] on span "Save" at bounding box center [603, 313] width 17 height 10
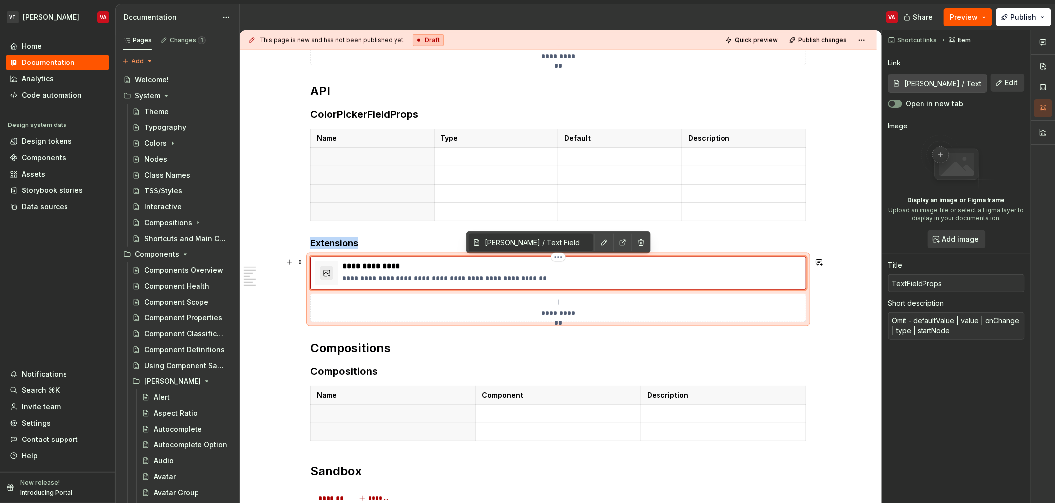
click at [476, 261] on div "**********" at bounding box center [558, 273] width 496 height 33
click at [591, 242] on button "button" at bounding box center [604, 243] width 14 height 14
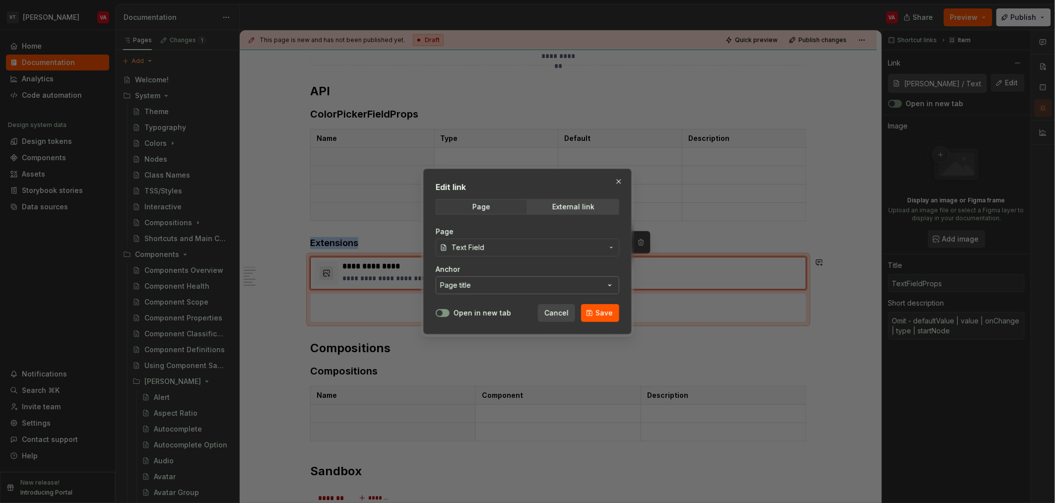
click at [495, 288] on button "Page title" at bounding box center [528, 285] width 184 height 18
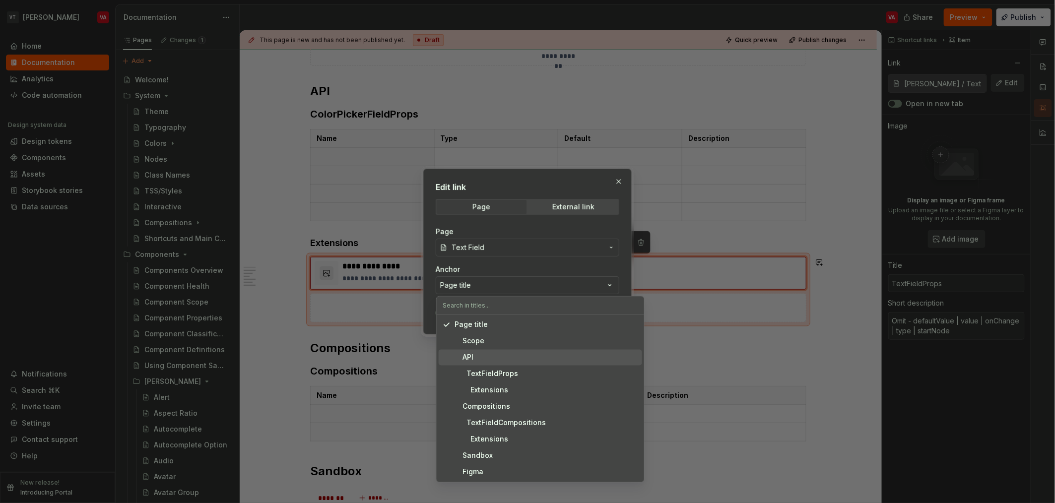
click at [475, 360] on div "API" at bounding box center [546, 358] width 184 height 10
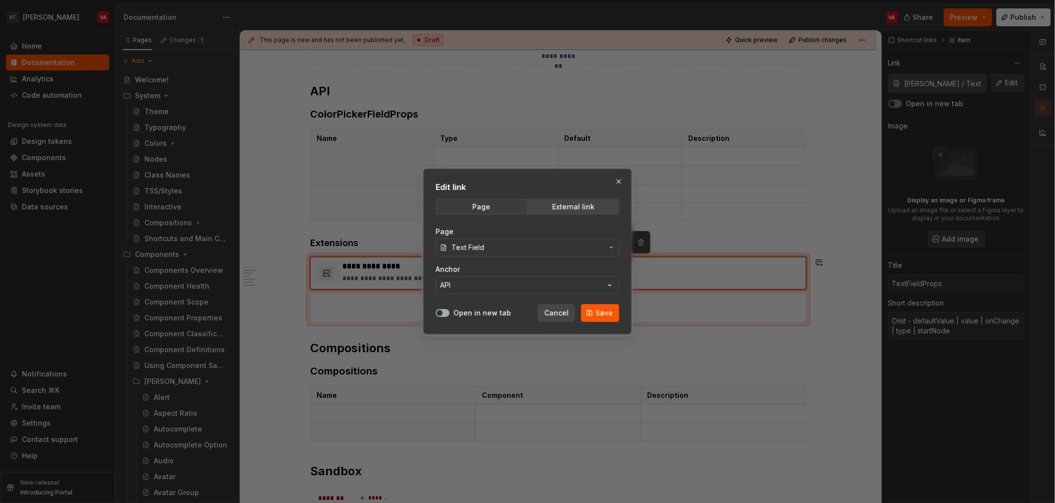
click at [442, 309] on button "Open in new tab" at bounding box center [443, 313] width 14 height 8
click at [591, 311] on span "Save" at bounding box center [603, 313] width 17 height 10
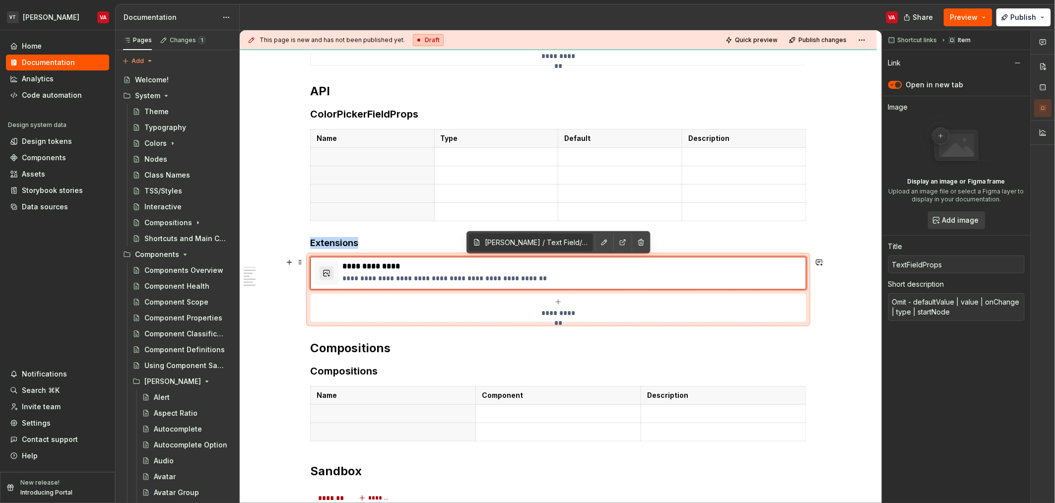
click at [570, 305] on div "**********" at bounding box center [557, 308] width 487 height 20
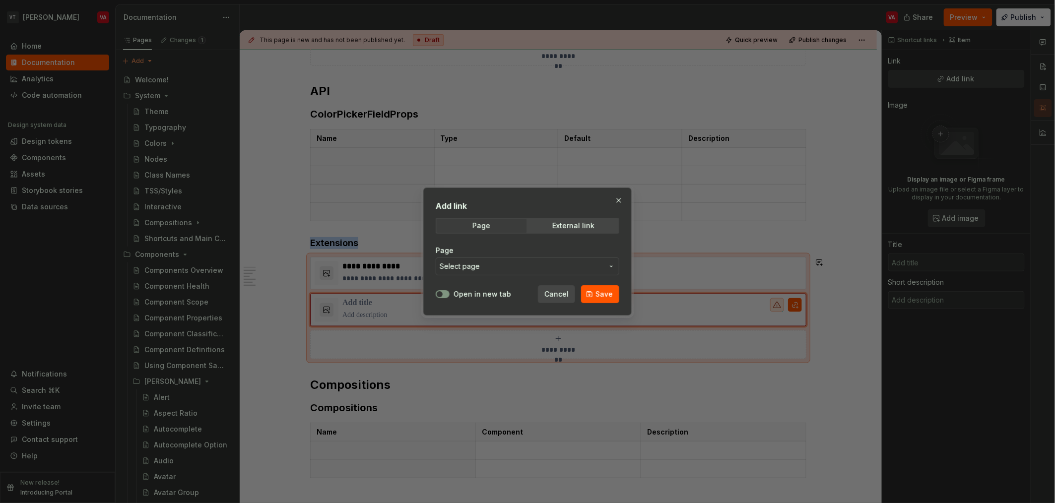
click at [471, 263] on span "Select page" at bounding box center [459, 266] width 40 height 10
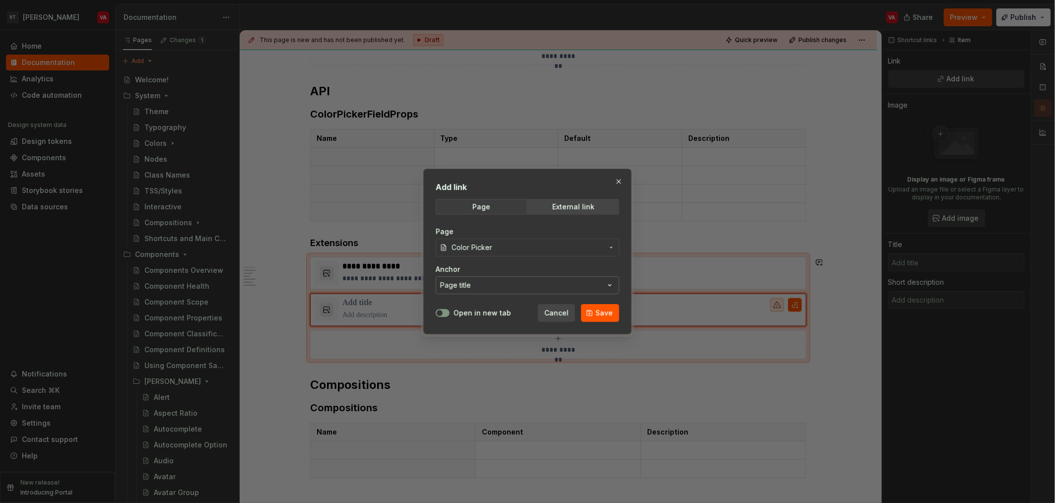
click at [481, 289] on button "Page title" at bounding box center [528, 285] width 184 height 18
click at [591, 268] on div "Add link Page External link Page Color Picker Anchor Page title Open in new tab…" at bounding box center [527, 251] width 1055 height 503
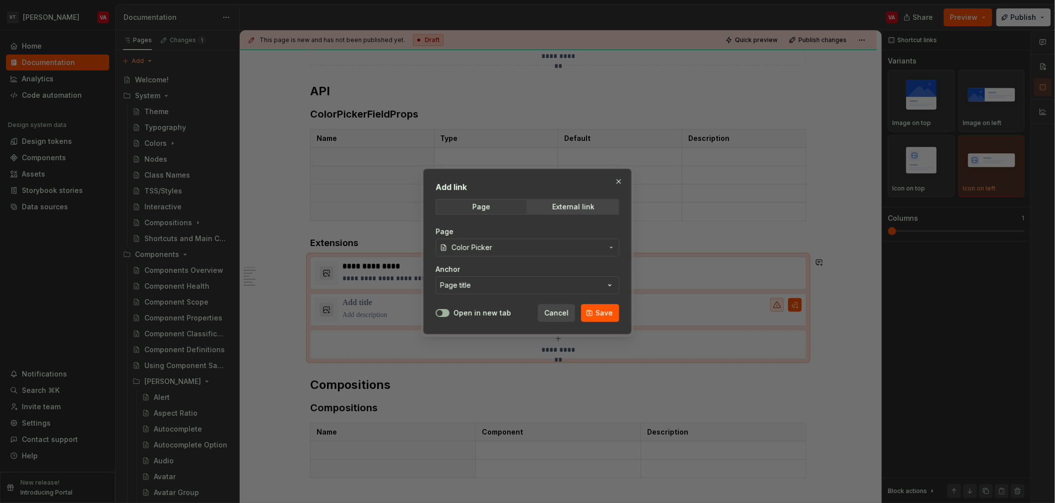
click at [449, 311] on button "Open in new tab" at bounding box center [443, 313] width 14 height 8
click at [591, 317] on button "Save" at bounding box center [600, 313] width 38 height 18
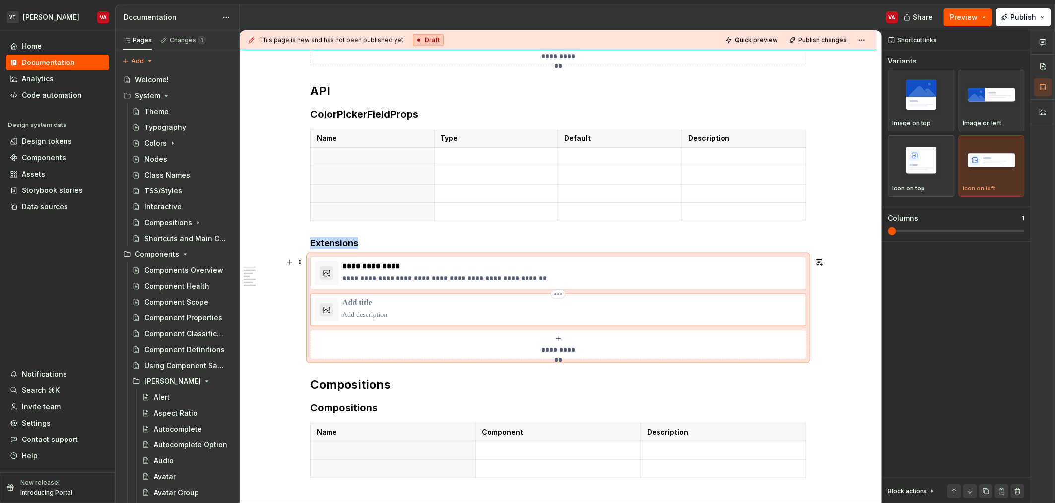
click at [378, 302] on p at bounding box center [571, 303] width 459 height 10
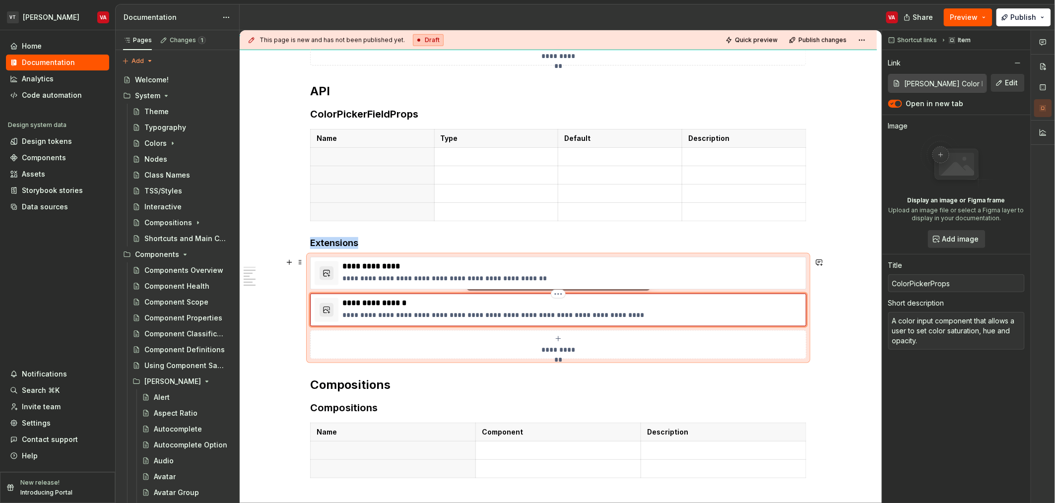
click at [395, 310] on div "**********" at bounding box center [571, 310] width 459 height 24
click at [395, 313] on p "**********" at bounding box center [571, 315] width 459 height 10
click at [558, 312] on p "**********" at bounding box center [571, 315] width 459 height 10
click at [526, 398] on div "**********" at bounding box center [558, 284] width 496 height 960
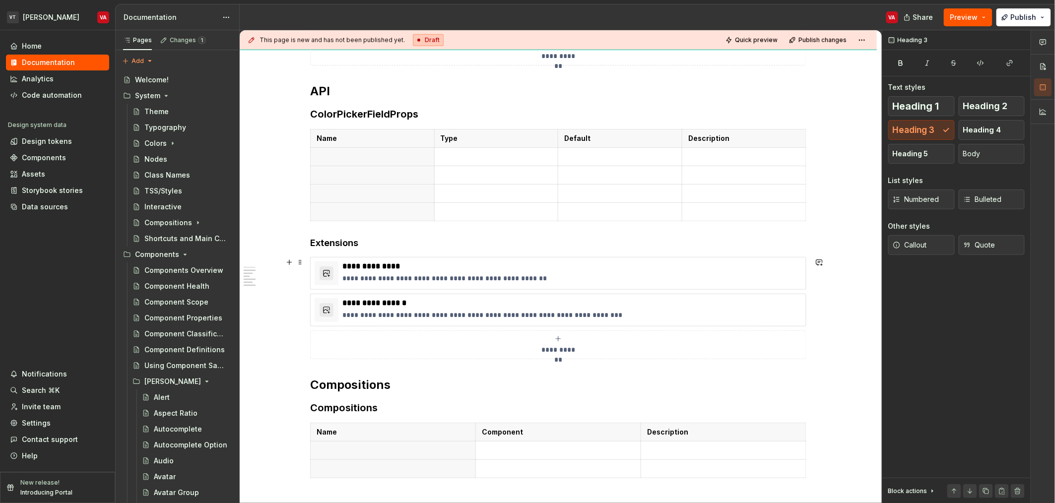
click at [534, 329] on div "**********" at bounding box center [558, 308] width 496 height 102
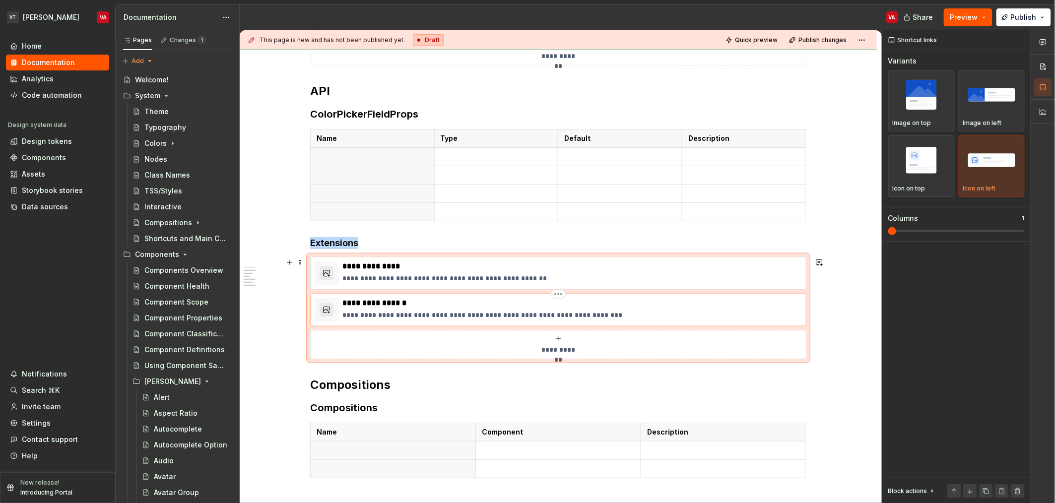
click at [537, 314] on p "**********" at bounding box center [571, 315] width 459 height 10
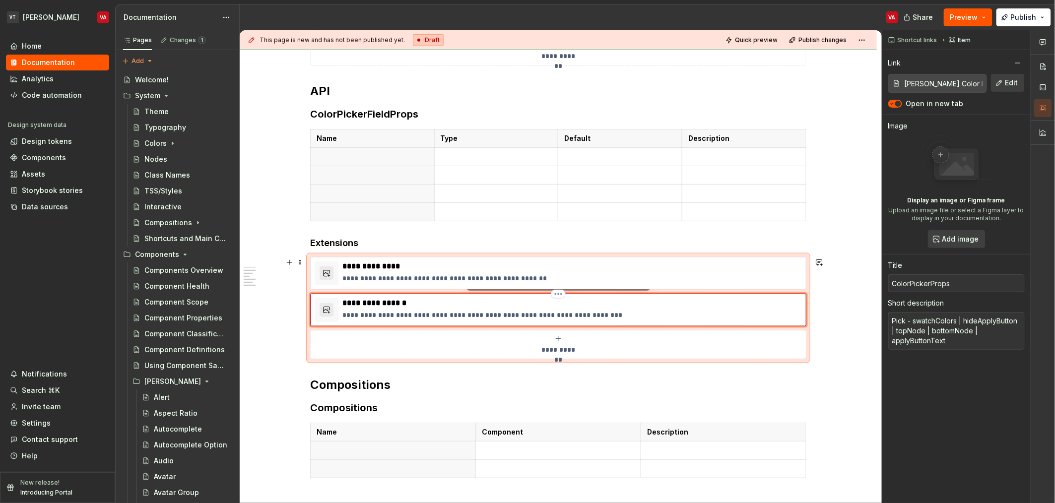
click at [382, 307] on p "**********" at bounding box center [571, 303] width 459 height 10
click at [591, 305] on p "**********" at bounding box center [571, 303] width 459 height 10
click at [591, 84] on span "Edit" at bounding box center [1011, 83] width 13 height 10
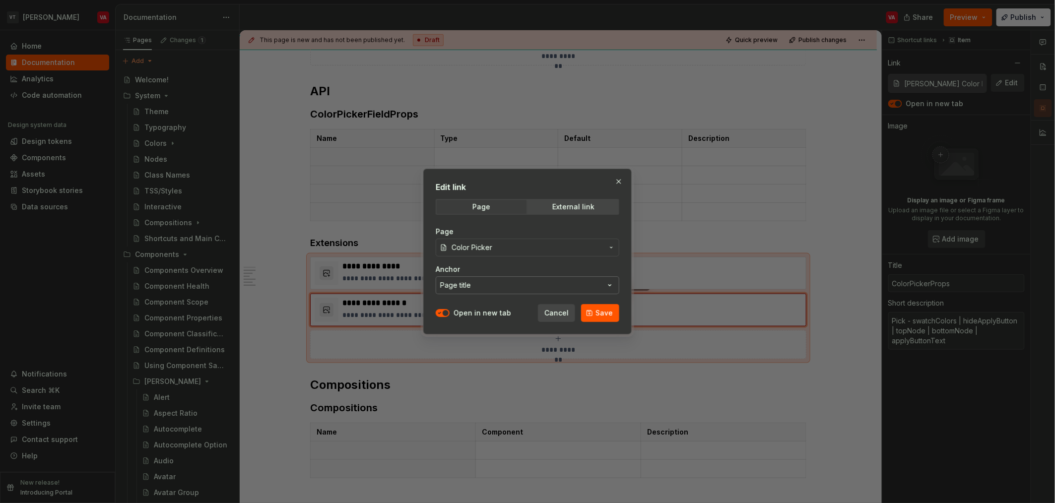
click at [489, 291] on button "Page title" at bounding box center [528, 285] width 184 height 18
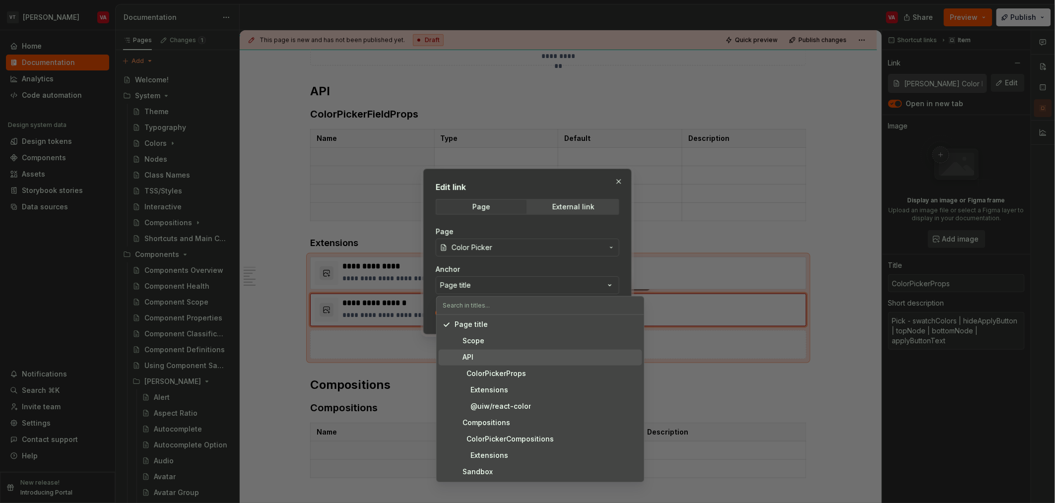
click at [490, 359] on div "API" at bounding box center [546, 358] width 184 height 10
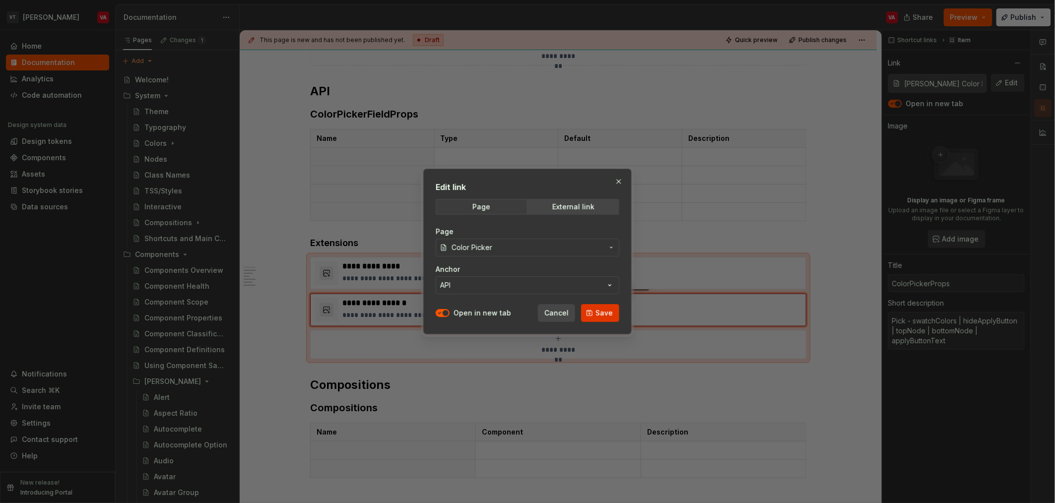
click at [591, 318] on button "Save" at bounding box center [600, 313] width 38 height 18
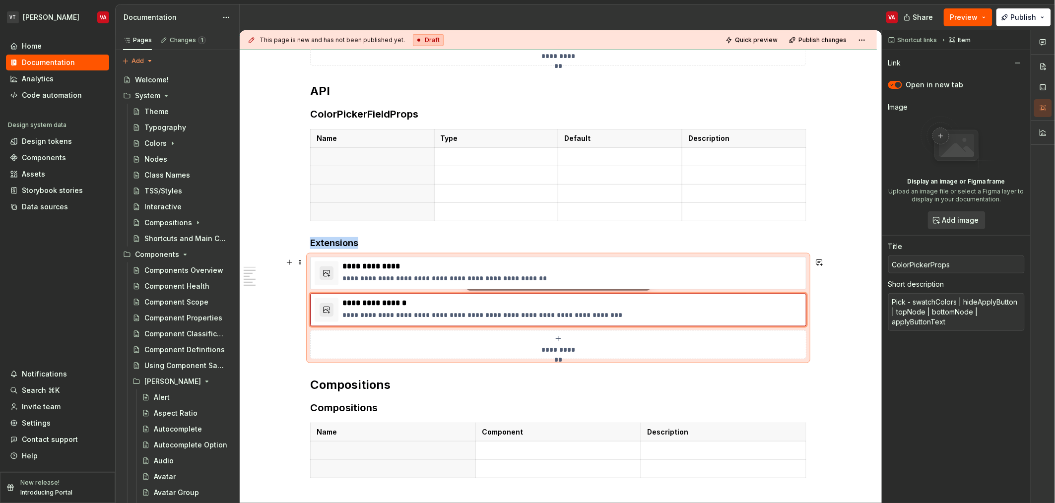
click at [482, 346] on div "**********" at bounding box center [557, 345] width 487 height 20
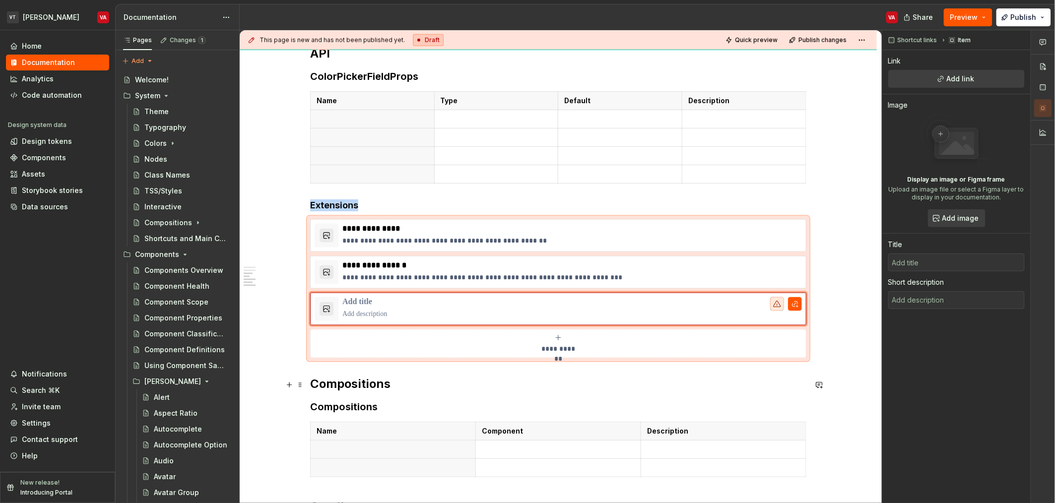
scroll to position [608, 0]
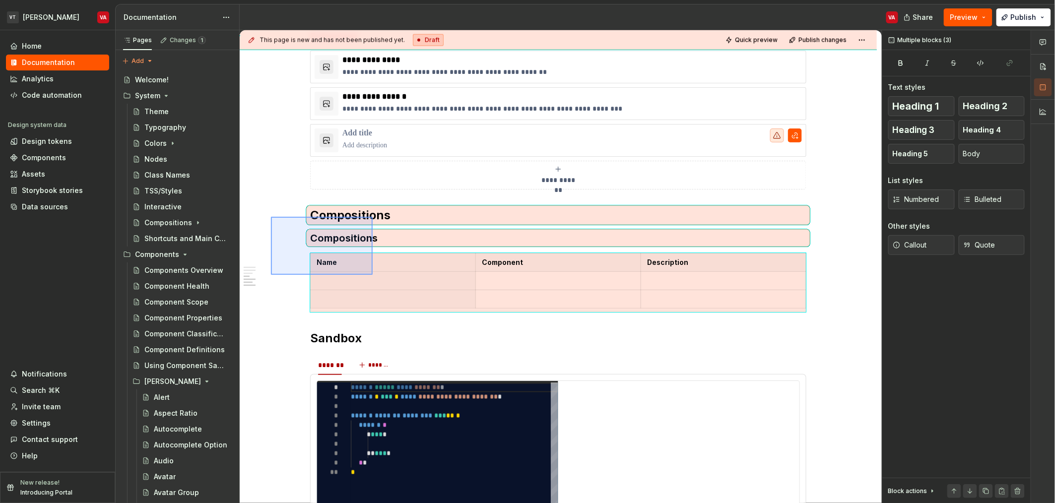
click at [373, 275] on div "**********" at bounding box center [561, 266] width 642 height 473
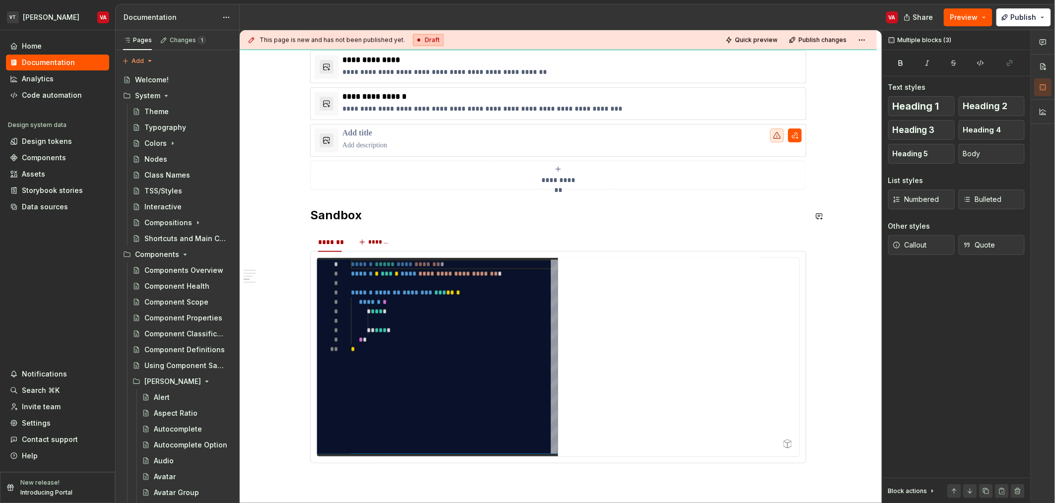
click at [301, 199] on div "**********" at bounding box center [558, 103] width 637 height 1061
click at [312, 215] on h2 "Sandbox" at bounding box center [558, 215] width 496 height 16
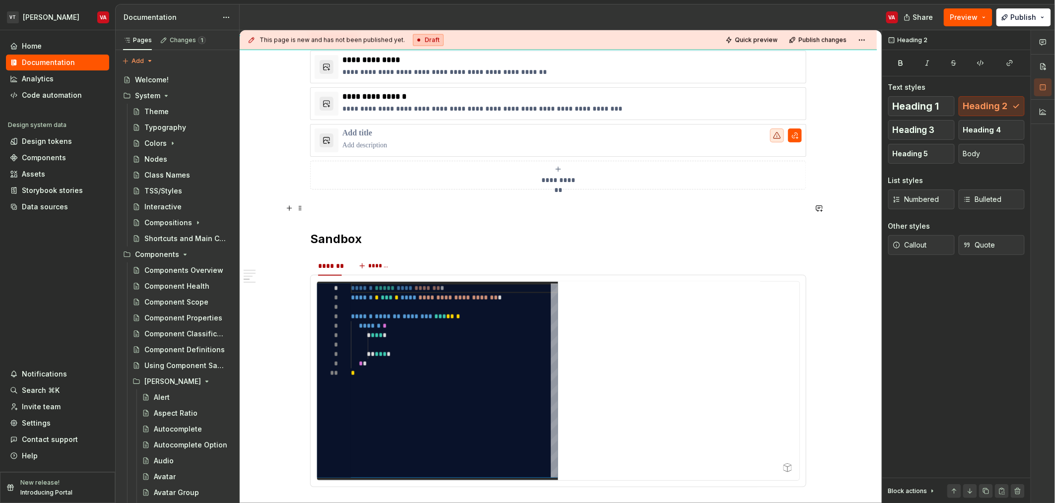
click at [347, 212] on p at bounding box center [558, 207] width 496 height 12
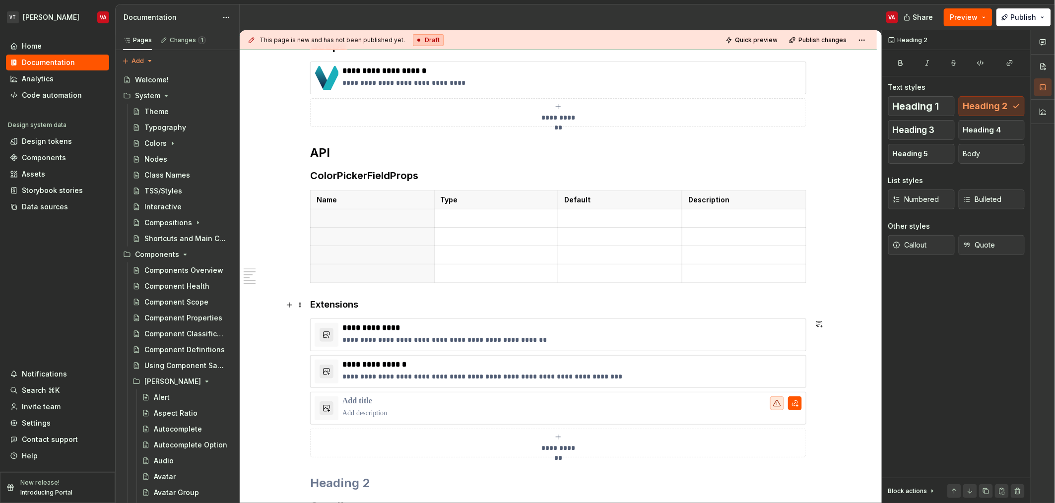
scroll to position [339, 0]
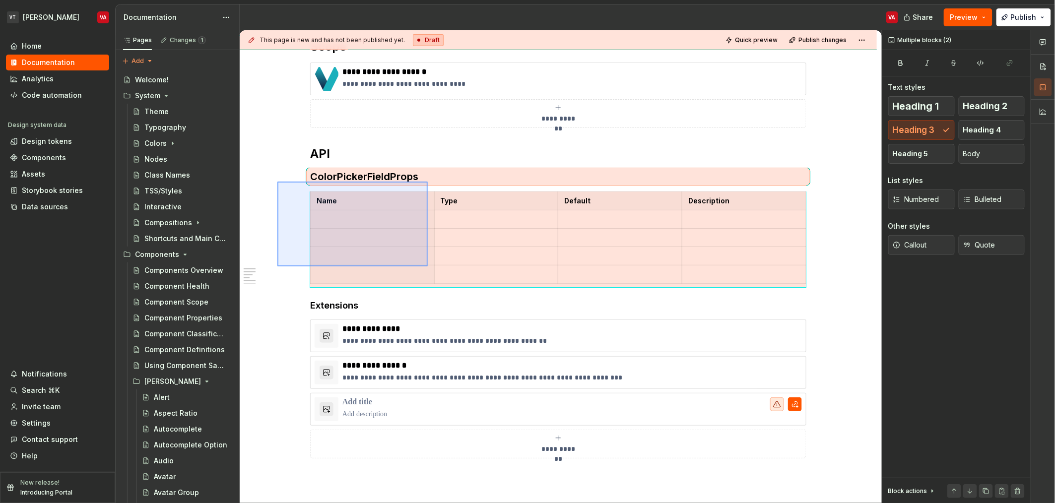
drag, startPoint x: 387, startPoint y: 222, endPoint x: 429, endPoint y: 268, distance: 62.2
click at [429, 268] on div "**********" at bounding box center [561, 266] width 642 height 473
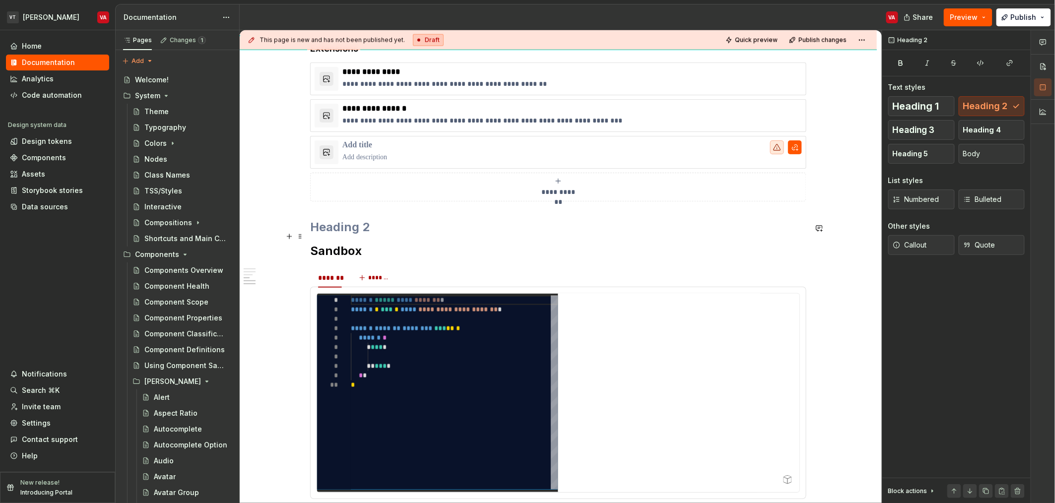
scroll to position [588, 0]
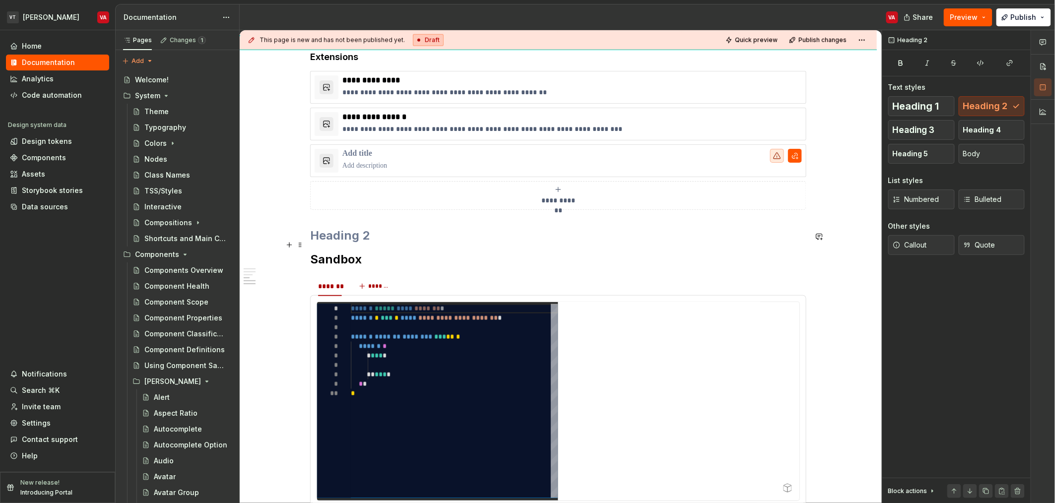
click at [328, 238] on h2 at bounding box center [558, 236] width 496 height 16
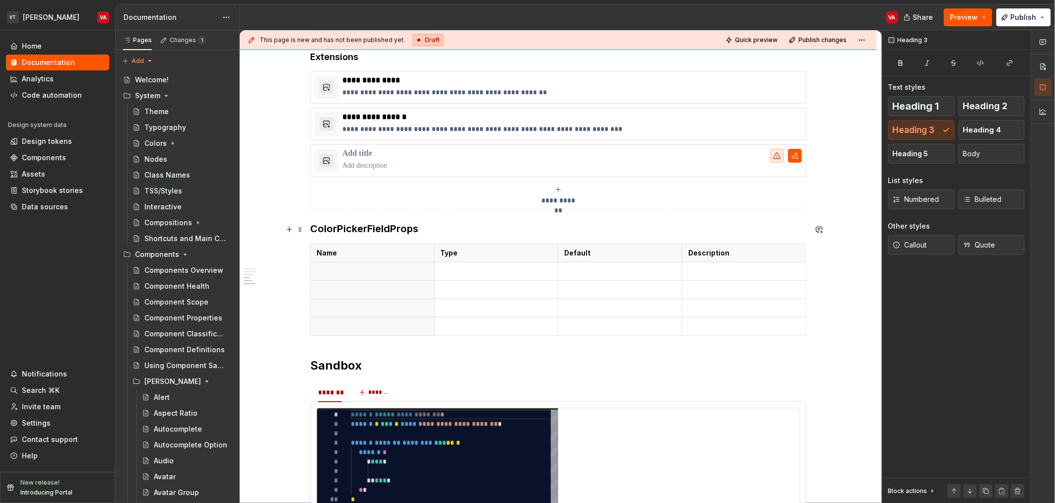
click at [428, 227] on h3 "ColorPickerFieldProps" at bounding box center [558, 229] width 496 height 14
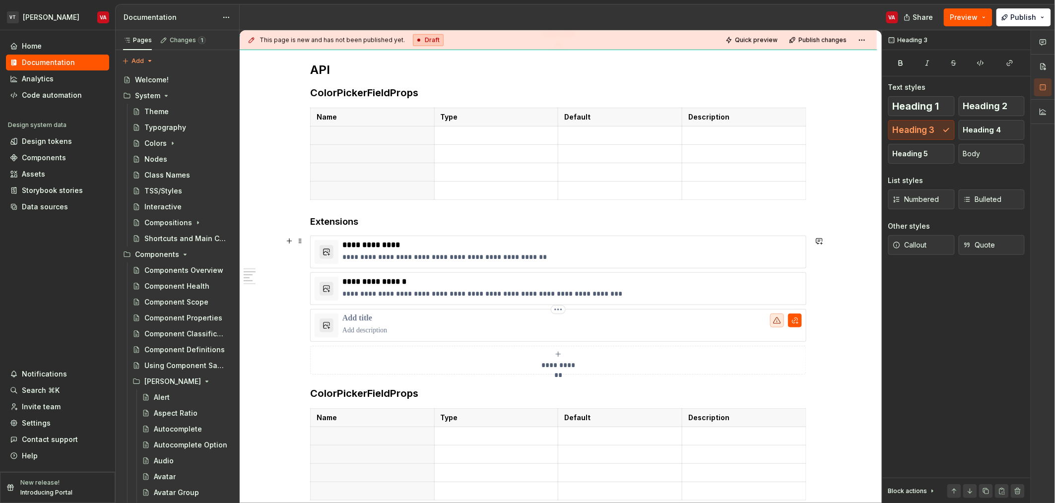
scroll to position [439, 0]
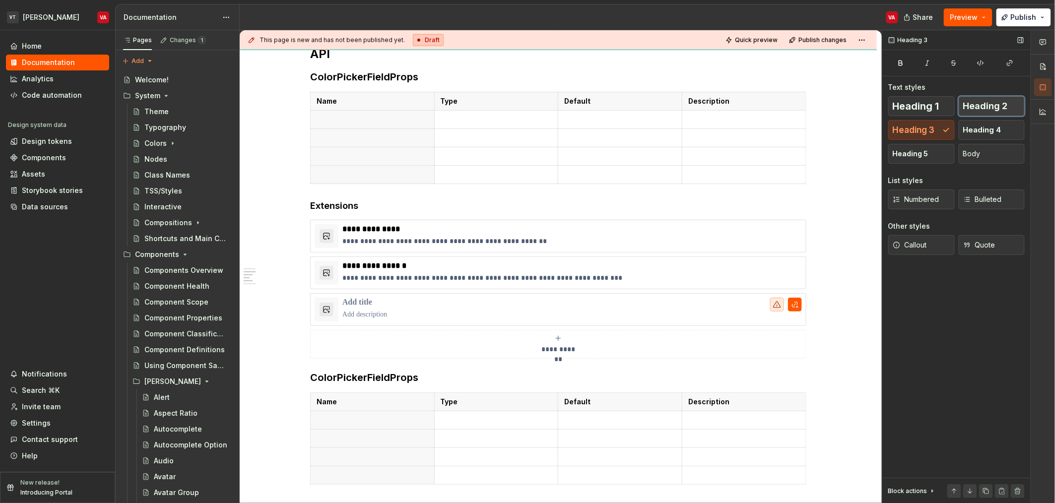
click at [591, 109] on span "Heading 2" at bounding box center [985, 106] width 45 height 10
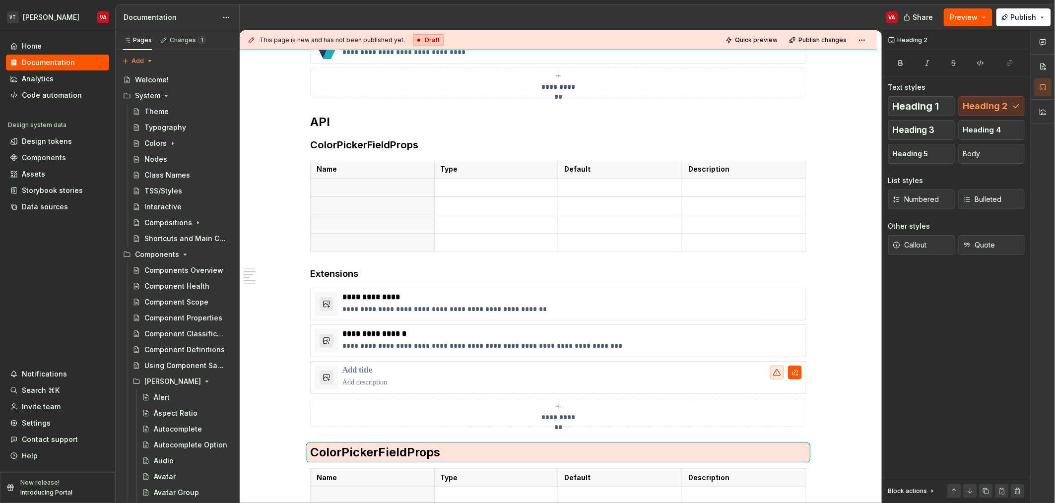
scroll to position [375, 0]
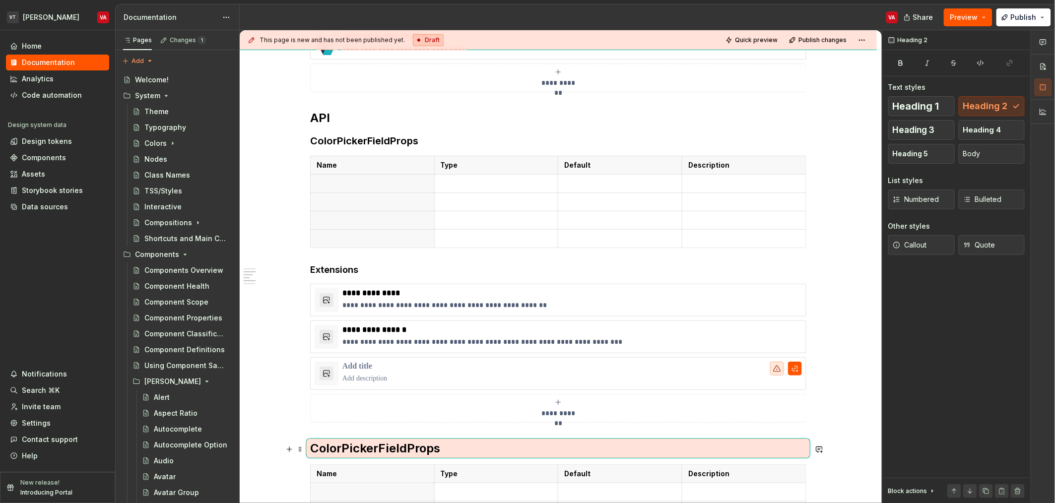
click at [420, 450] on h2 "ColorPickerFieldProps" at bounding box center [558, 448] width 496 height 16
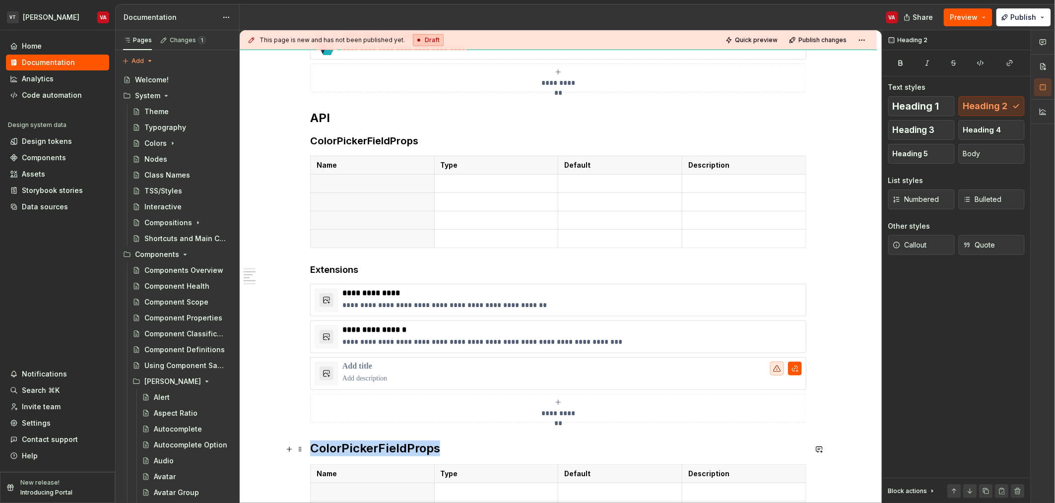
click at [420, 450] on h2 "ColorPickerFieldProps" at bounding box center [558, 448] width 496 height 16
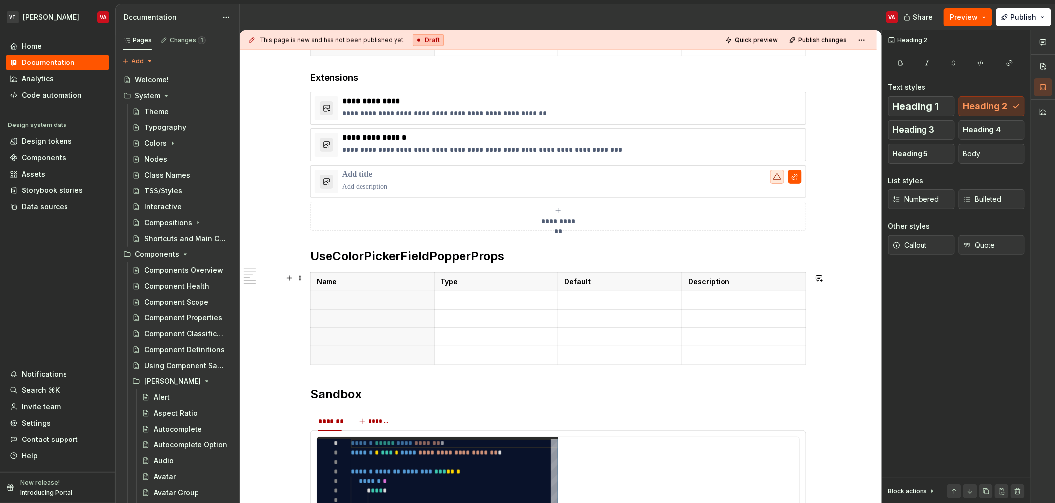
scroll to position [607, 0]
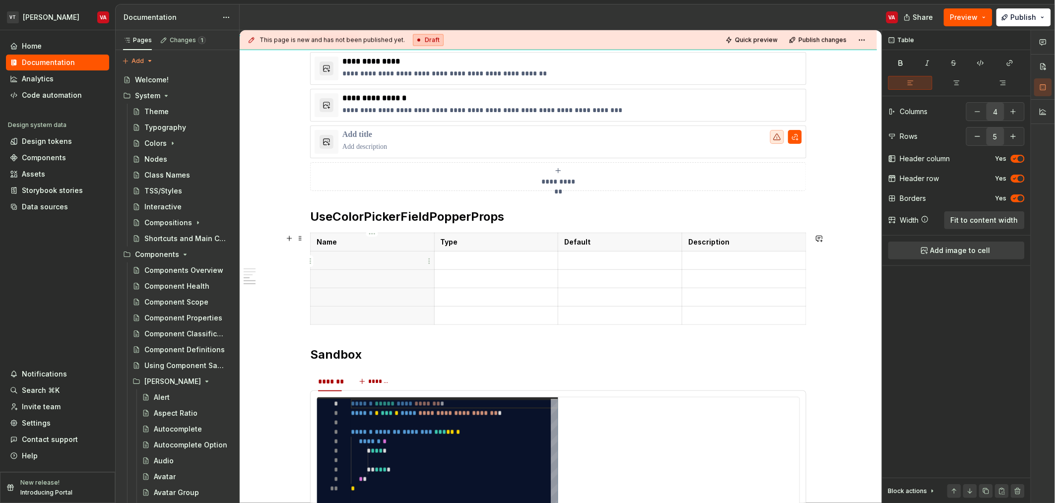
click at [334, 256] on p at bounding box center [372, 260] width 112 height 10
click at [345, 283] on p at bounding box center [372, 279] width 112 height 10
click at [349, 301] on p at bounding box center [372, 297] width 112 height 10
click at [334, 315] on p at bounding box center [372, 316] width 112 height 10
click at [455, 262] on p at bounding box center [496, 260] width 112 height 10
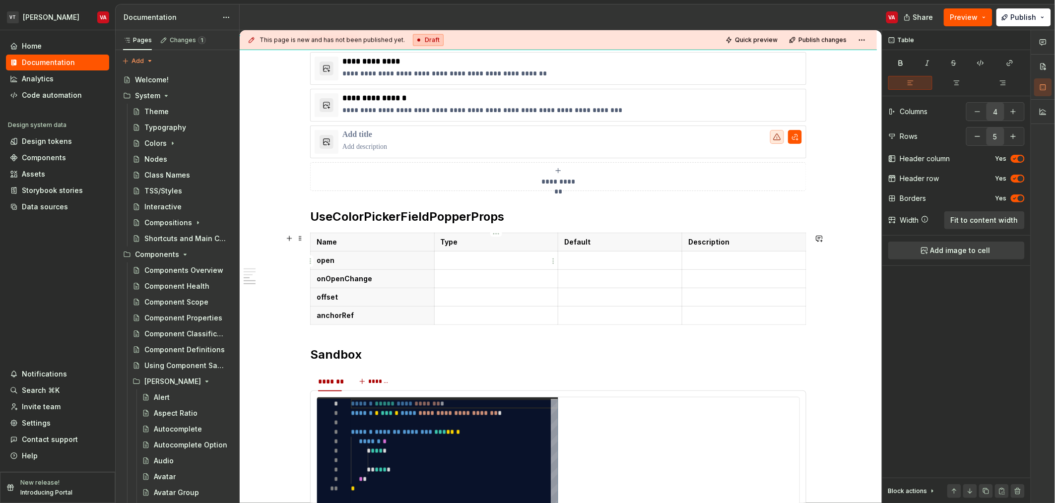
click at [454, 265] on p at bounding box center [496, 260] width 112 height 10
click at [476, 320] on p at bounding box center [496, 316] width 112 height 10
click at [456, 299] on p at bounding box center [496, 297] width 112 height 10
click at [472, 284] on p at bounding box center [496, 279] width 112 height 10
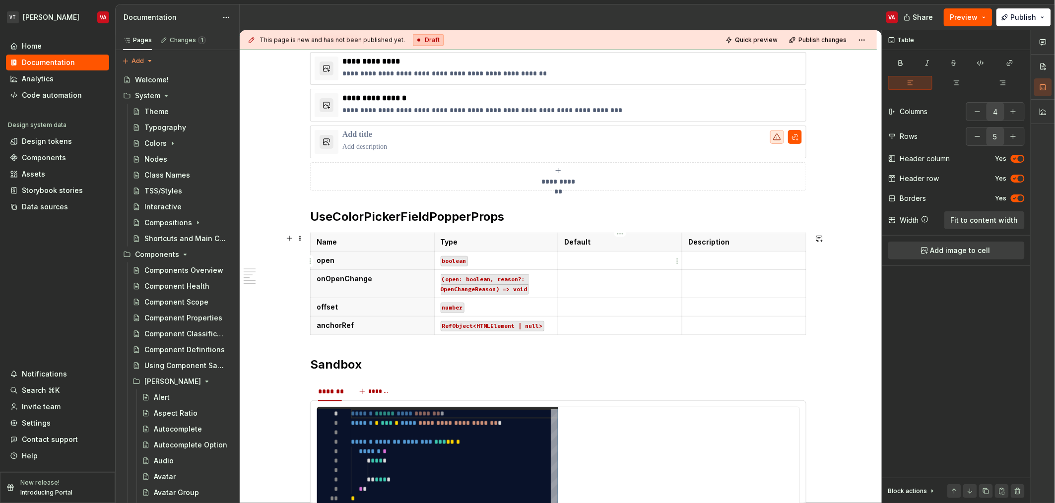
click at [583, 261] on p at bounding box center [620, 260] width 112 height 10
click at [591, 259] on code "undefined" at bounding box center [581, 261] width 34 height 10
copy code "undefined"
click at [591, 279] on p at bounding box center [620, 279] width 112 height 10
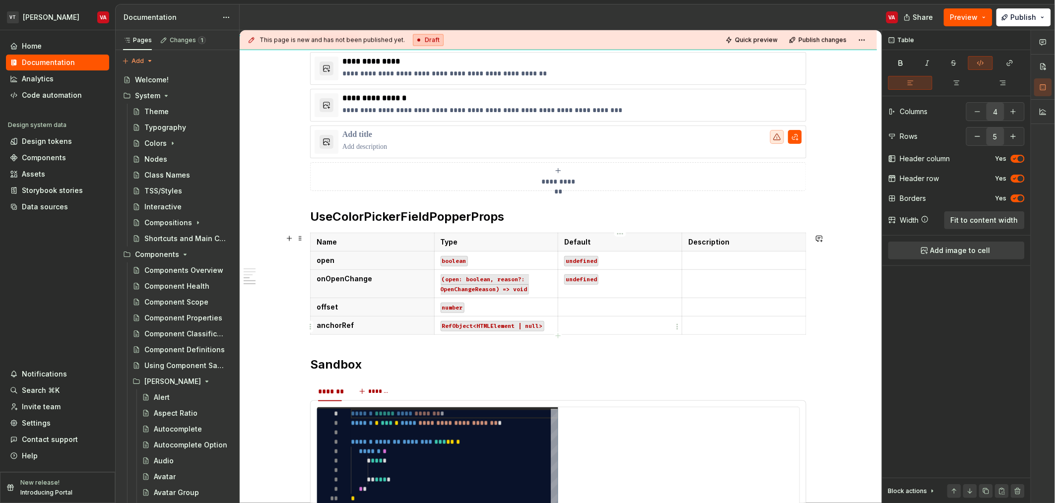
click at [591, 321] on p at bounding box center [620, 325] width 112 height 10
click at [591, 308] on p at bounding box center [620, 307] width 112 height 10
click at [591, 259] on p at bounding box center [744, 260] width 112 height 10
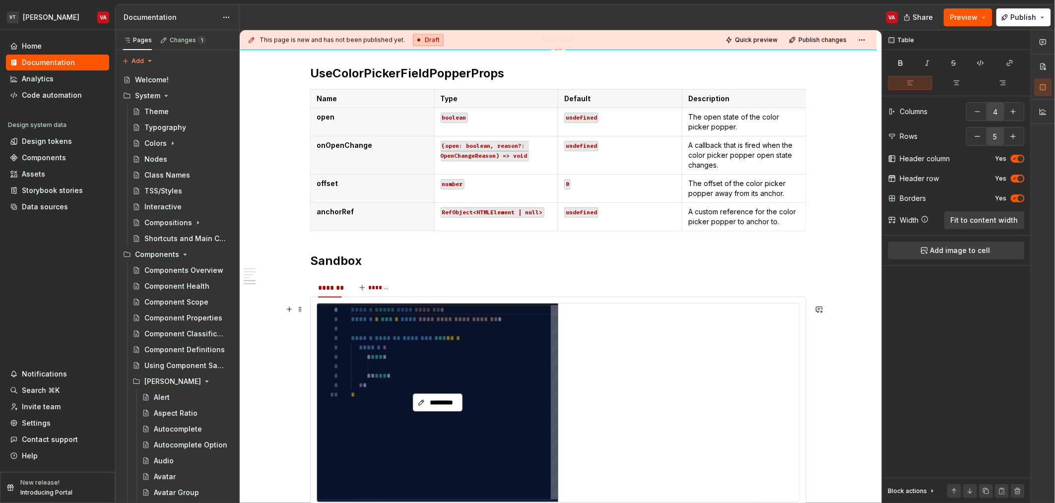
scroll to position [752, 0]
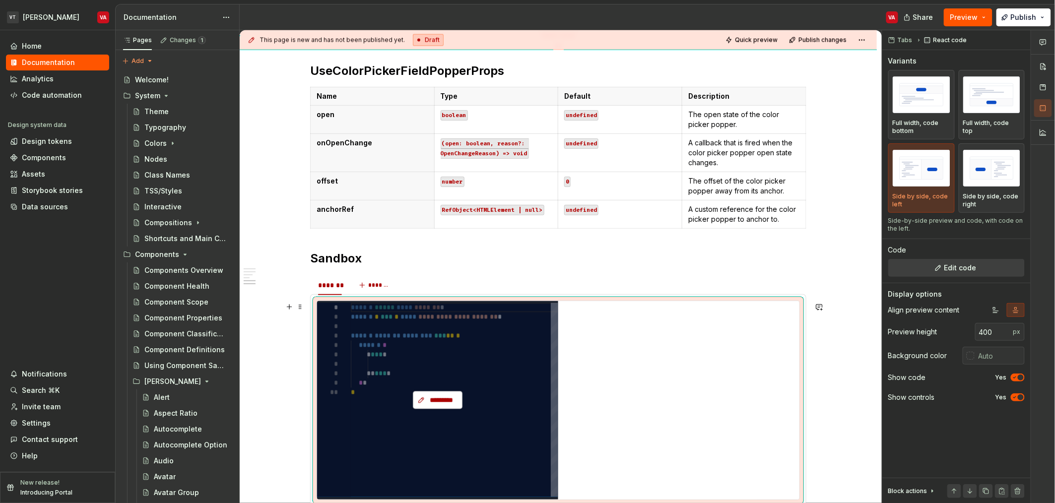
click at [452, 402] on span "*********" at bounding box center [441, 400] width 29 height 10
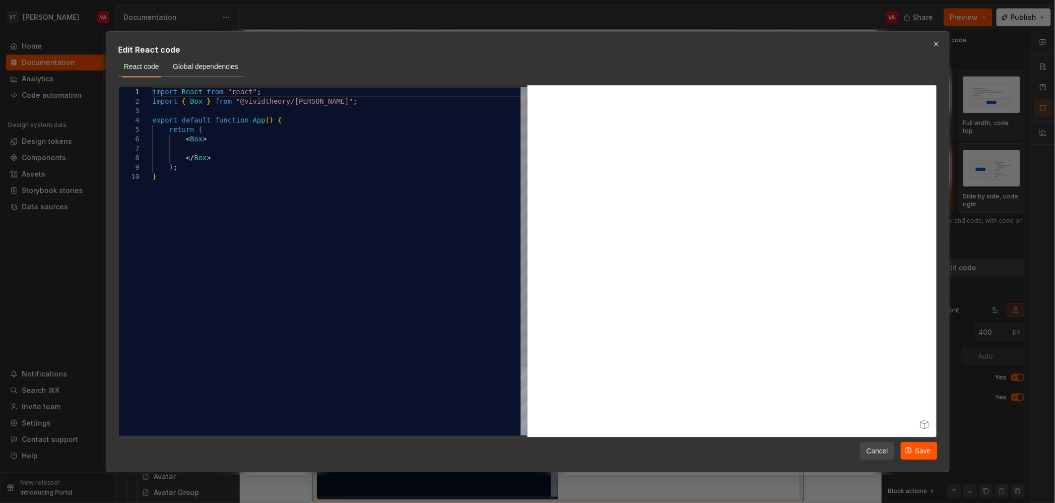
scroll to position [0, 3]
click at [319, 104] on div "import React from "react" ; import { Box } from "@vividtheory/minerva" ; export…" at bounding box center [339, 303] width 375 height 433
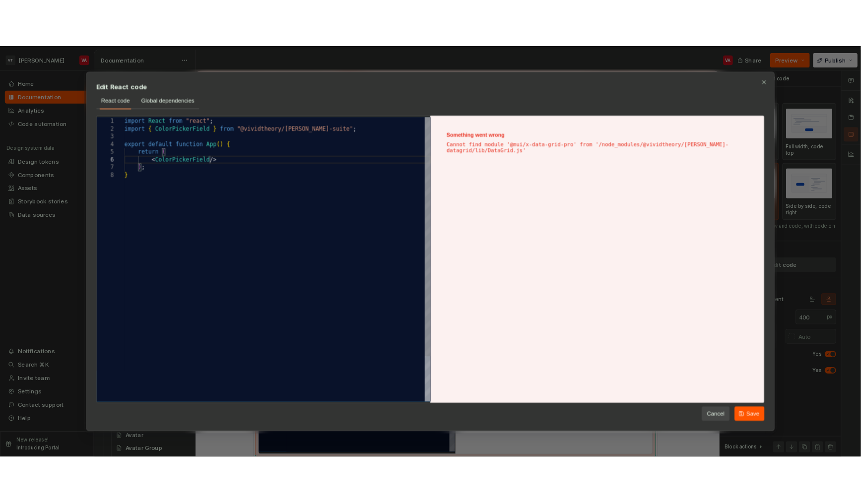
scroll to position [47, 109]
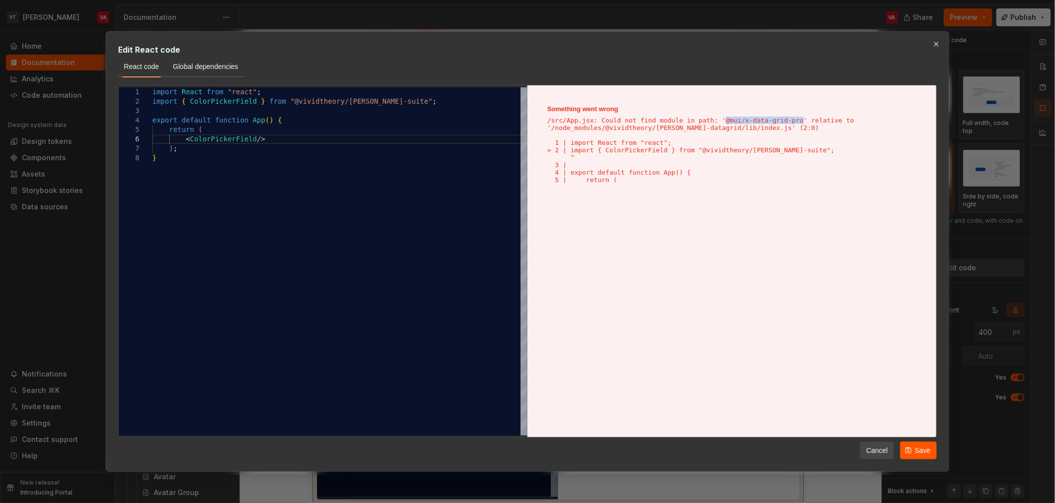
drag, startPoint x: 727, startPoint y: 121, endPoint x: 804, endPoint y: 121, distance: 77.4
click at [591, 121] on p "/src/App.jsx: Could not find module in path: '@mui/x-data-grid-pro' relative to…" at bounding box center [731, 150] width 369 height 67
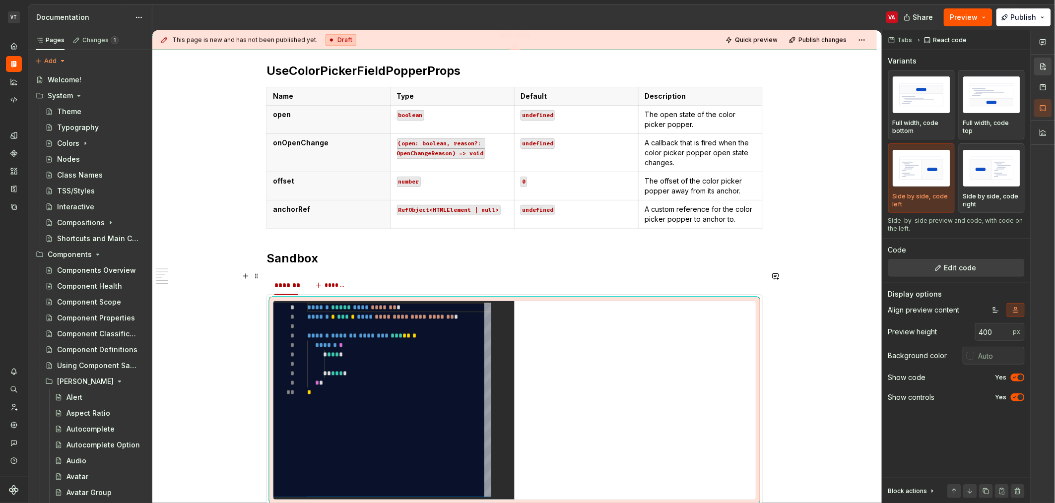
scroll to position [761, 0]
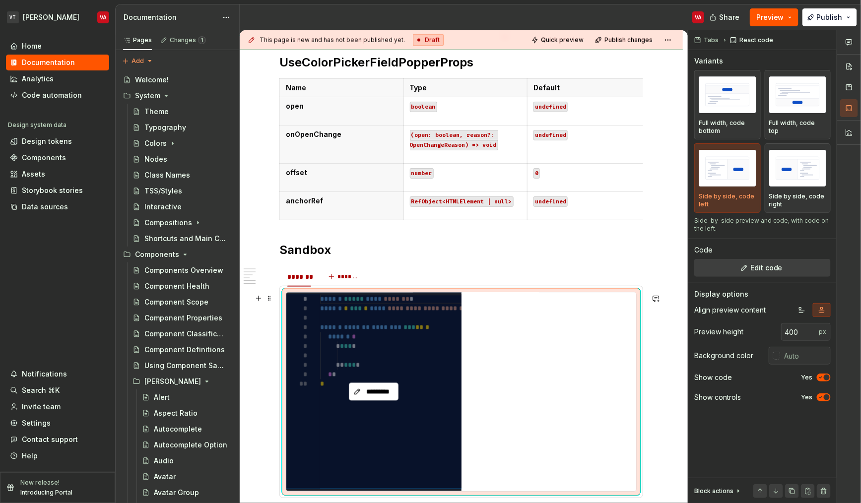
click at [290, 410] on div "**********" at bounding box center [461, 45] width 443 height 1248
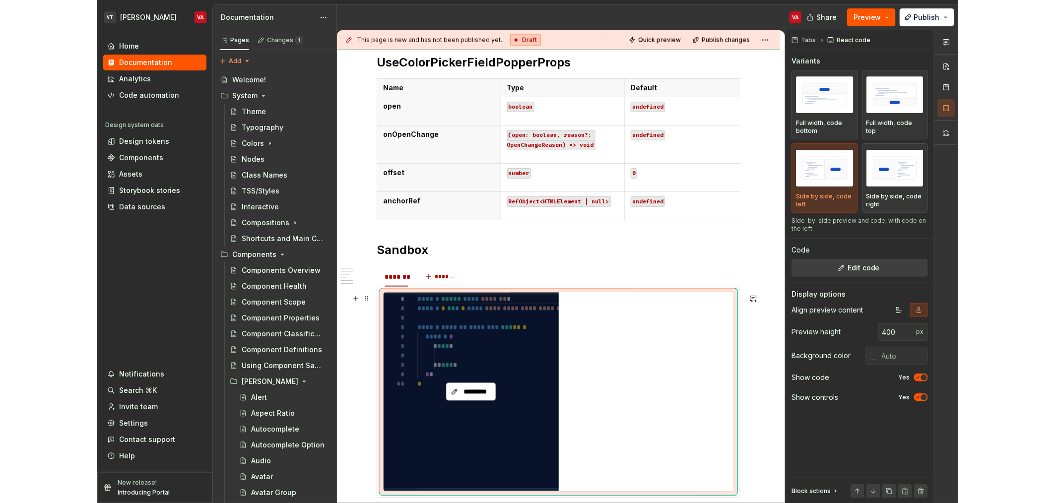
scroll to position [752, 0]
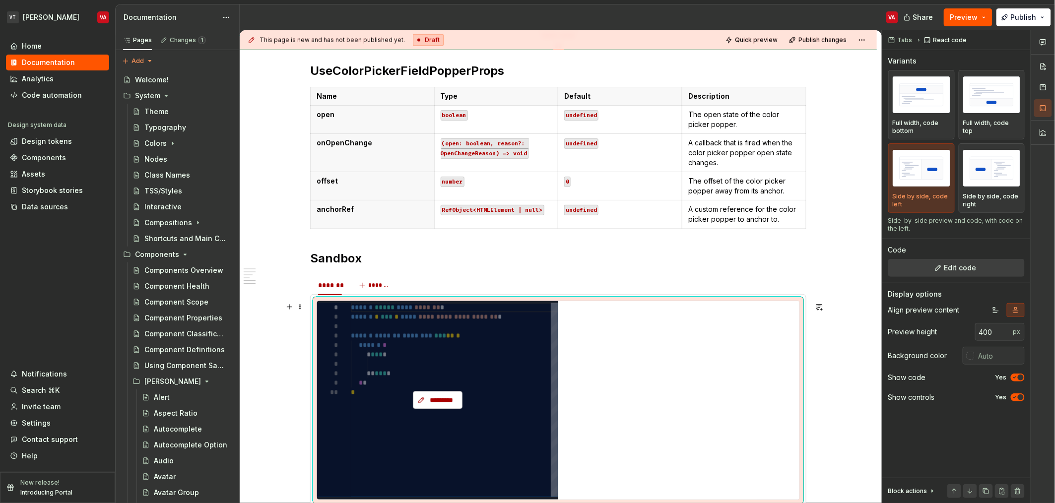
click at [430, 403] on span "*********" at bounding box center [441, 400] width 29 height 10
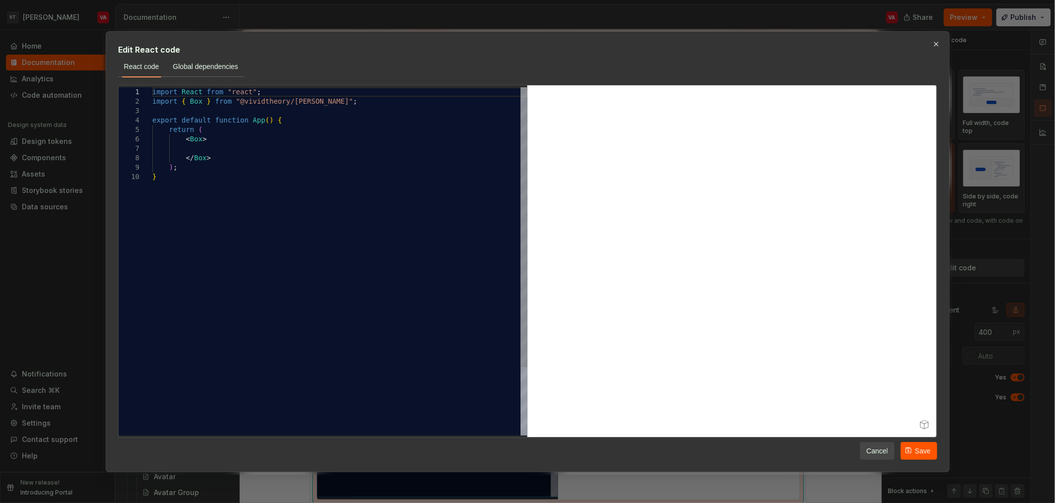
scroll to position [0, 3]
click at [324, 98] on div "import React from "react" ; import { Box } from "@vividtheory/minerva" ; export…" at bounding box center [339, 303] width 375 height 433
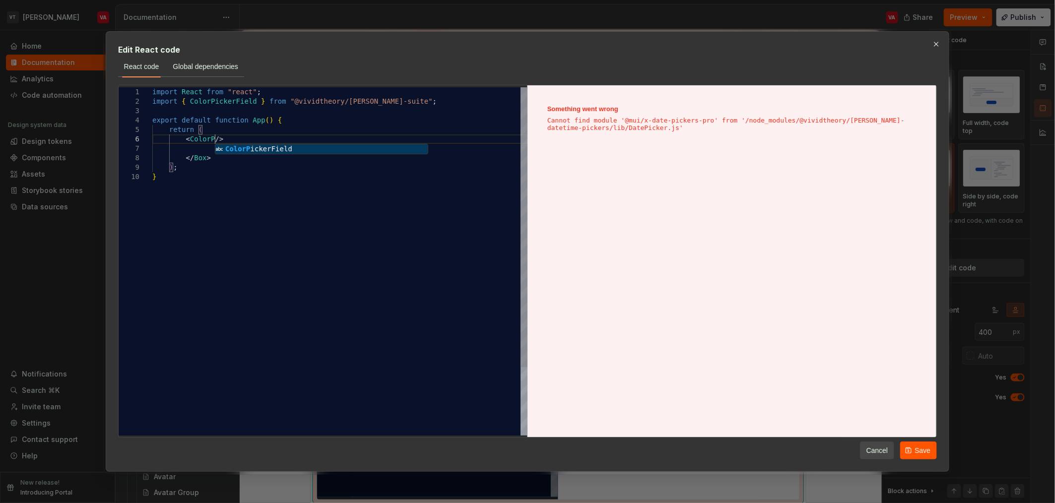
scroll to position [47, 62]
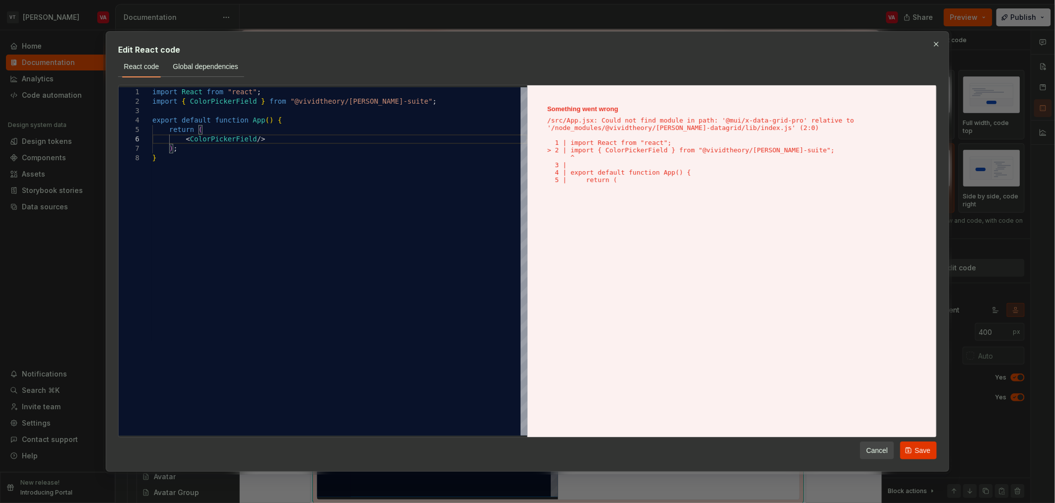
click at [591, 450] on span "Save" at bounding box center [922, 450] width 16 height 10
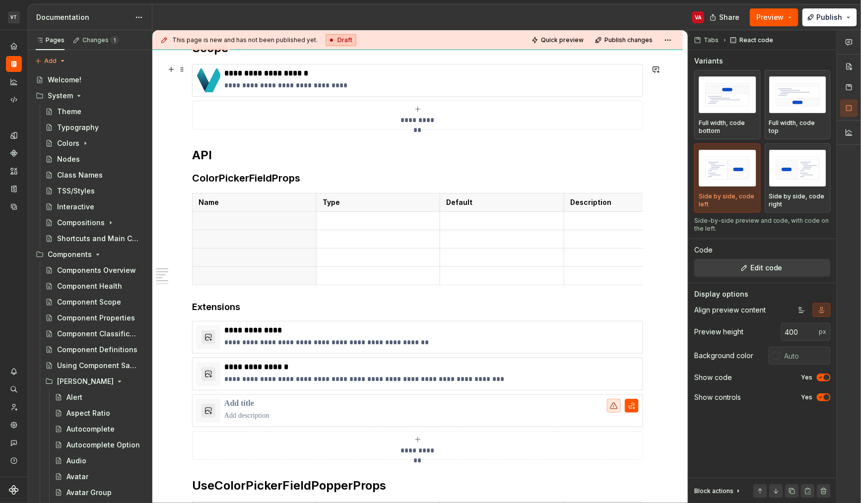
scroll to position [340, 0]
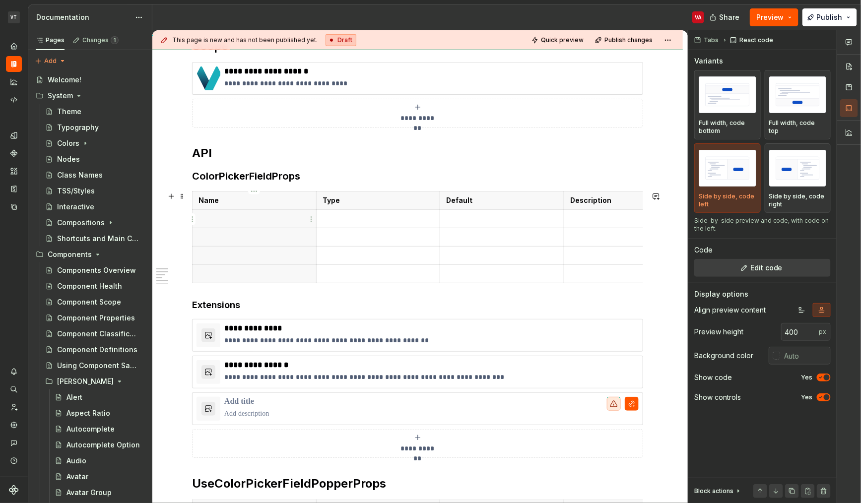
click at [218, 216] on p at bounding box center [254, 219] width 112 height 10
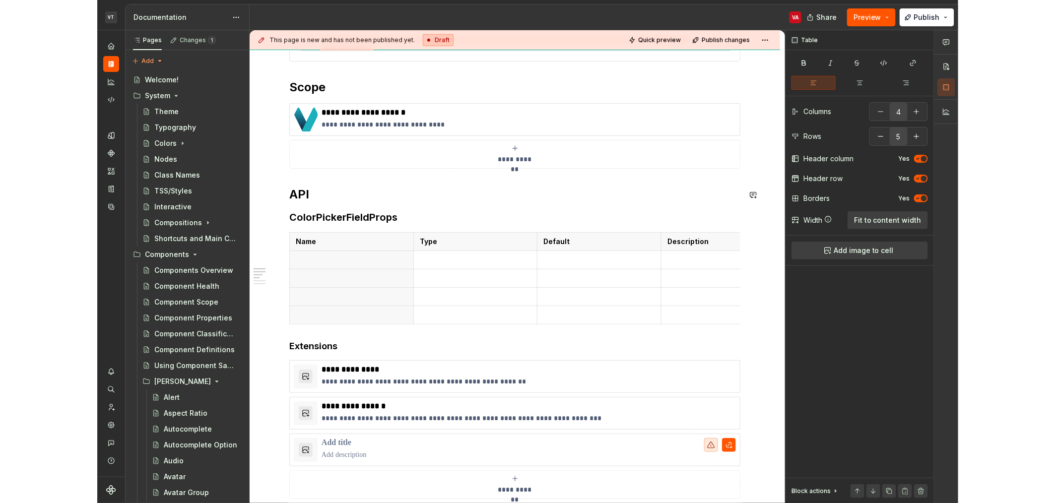
scroll to position [291, 0]
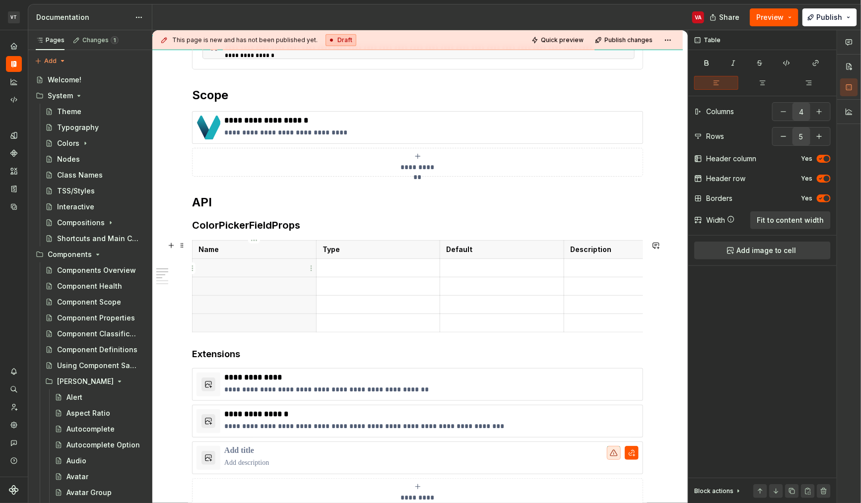
click at [236, 271] on p at bounding box center [254, 268] width 112 height 10
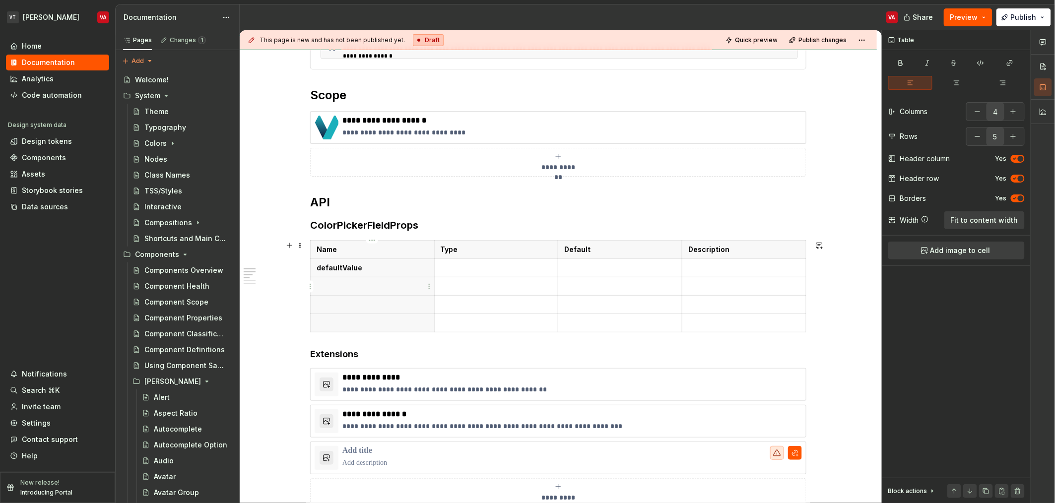
click at [364, 286] on p at bounding box center [372, 286] width 112 height 10
click at [356, 301] on p at bounding box center [372, 305] width 112 height 10
click at [591, 133] on button "button" at bounding box center [1013, 136] width 18 height 18
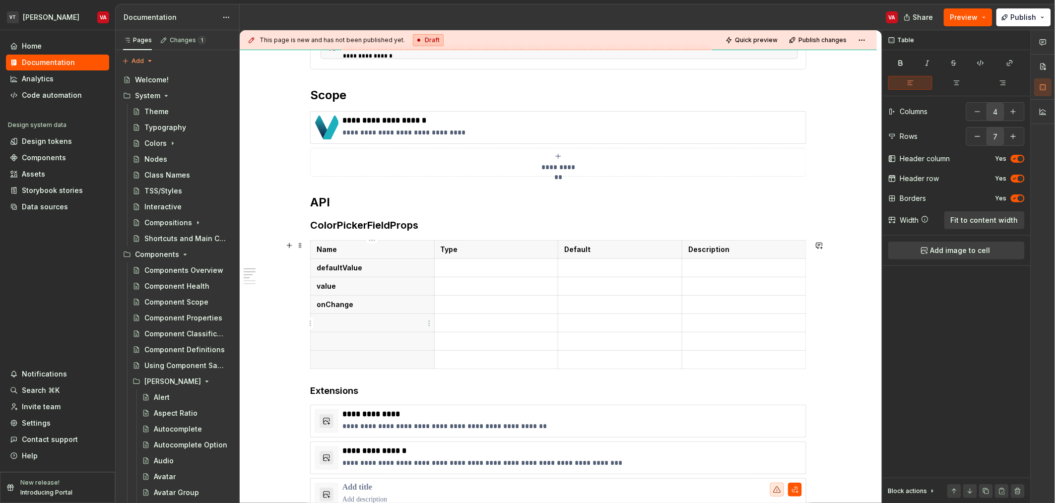
click at [334, 323] on p at bounding box center [372, 323] width 112 height 10
click at [368, 343] on p at bounding box center [372, 341] width 112 height 10
click at [324, 357] on p at bounding box center [372, 360] width 112 height 10
click at [479, 269] on p at bounding box center [496, 268] width 112 height 10
click at [463, 266] on p at bounding box center [496, 268] width 112 height 10
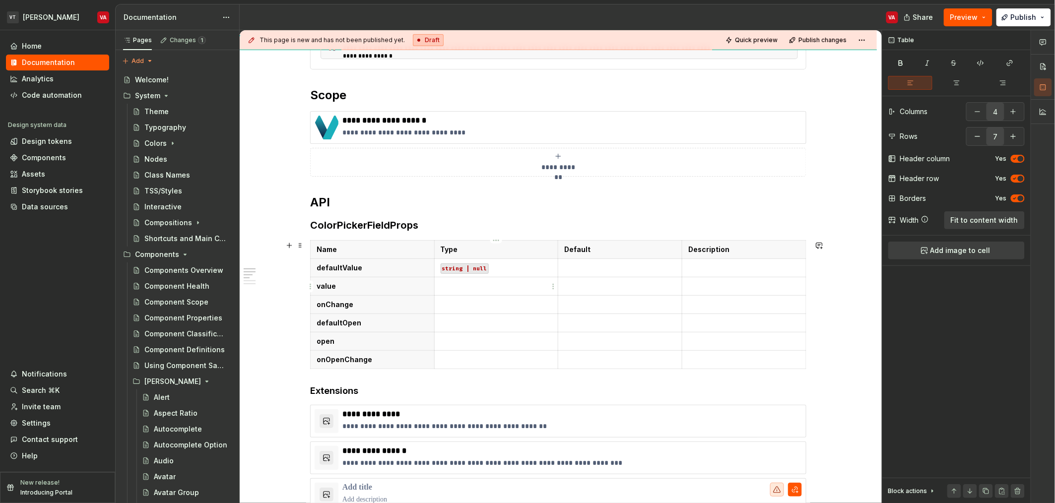
click at [494, 292] on td at bounding box center [496, 286] width 124 height 18
click at [446, 305] on p at bounding box center [496, 305] width 112 height 10
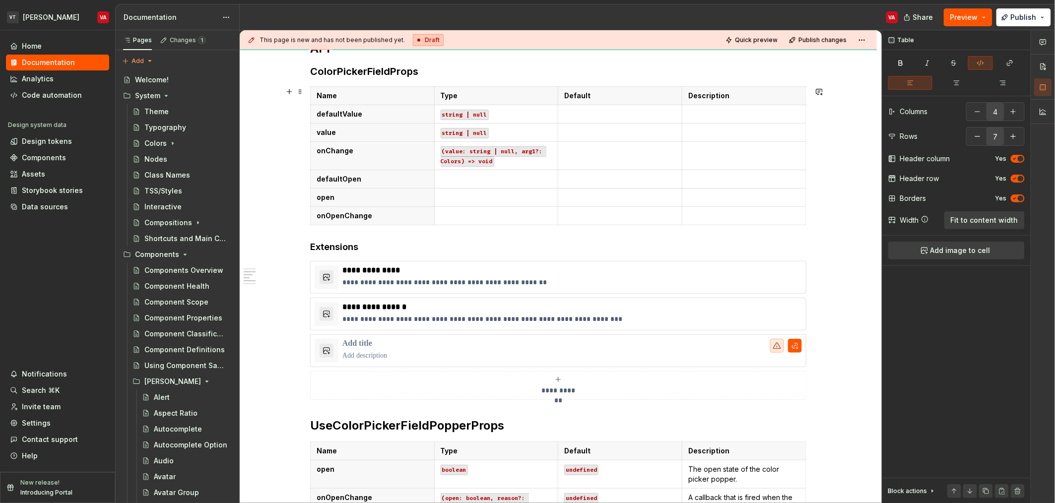
scroll to position [437, 0]
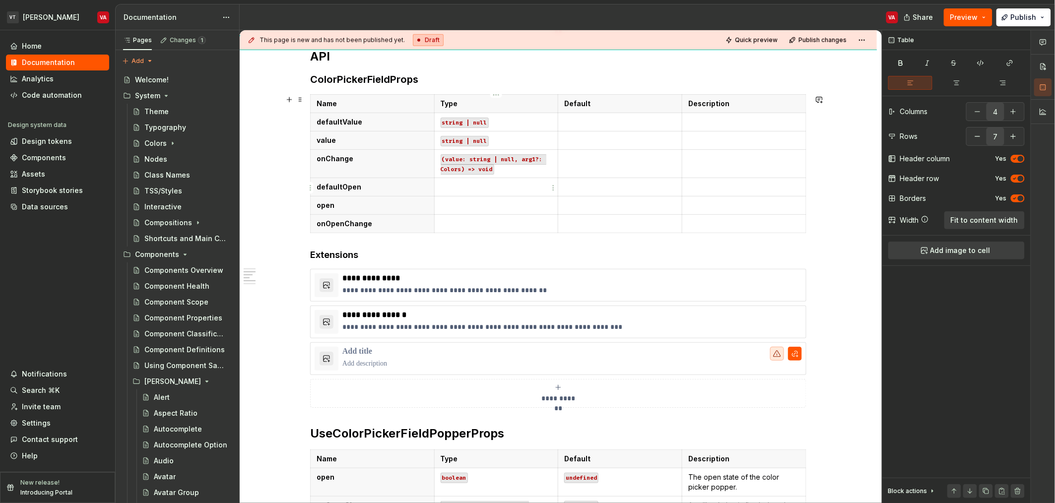
click at [469, 190] on p at bounding box center [496, 187] width 112 height 10
click at [527, 160] on code "(value: string | null, arg1?: Colors) => void" at bounding box center [493, 164] width 106 height 20
click at [453, 180] on td at bounding box center [496, 187] width 124 height 18
copy code "boolean"
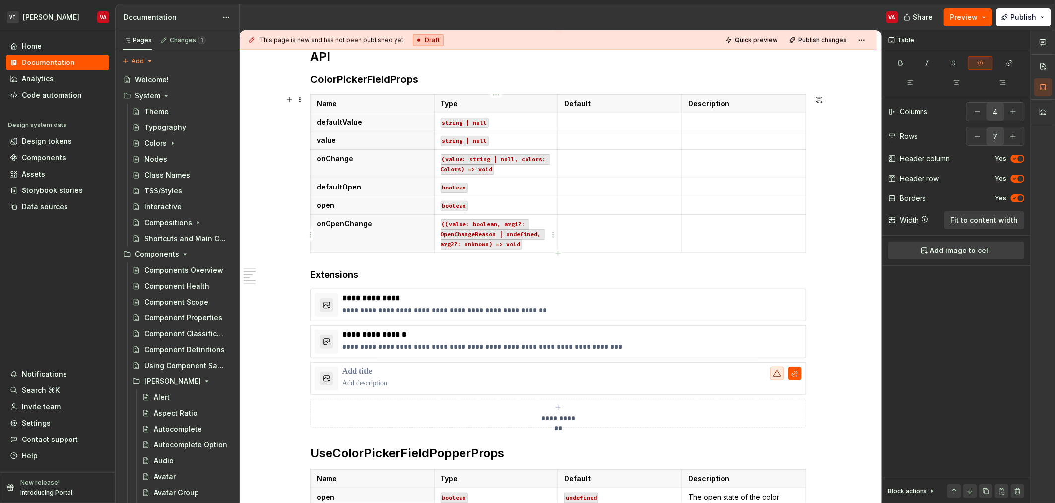
click at [487, 247] on code "((value: boolean, arg1?: OpenChangeReason | undefined, arg2?: unknown) => void" at bounding box center [492, 234] width 104 height 30
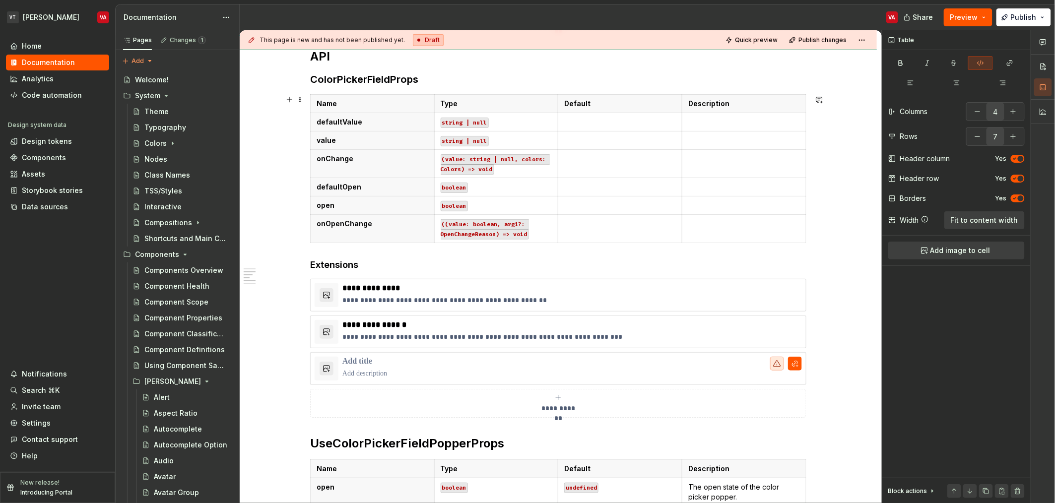
click at [591, 237] on td at bounding box center [620, 228] width 124 height 28
copy code "undefined"
click at [514, 204] on p "boolean" at bounding box center [496, 205] width 112 height 10
click at [579, 203] on p at bounding box center [620, 205] width 112 height 10
click at [580, 176] on td at bounding box center [620, 163] width 124 height 28
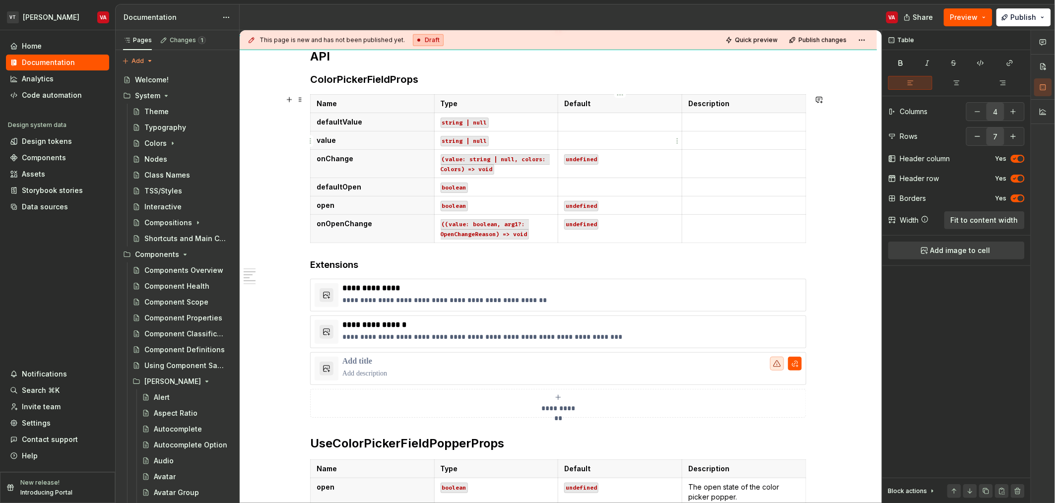
click at [580, 144] on p at bounding box center [620, 140] width 112 height 10
click at [580, 184] on p at bounding box center [620, 187] width 112 height 10
click at [591, 118] on p at bounding box center [620, 122] width 112 height 10
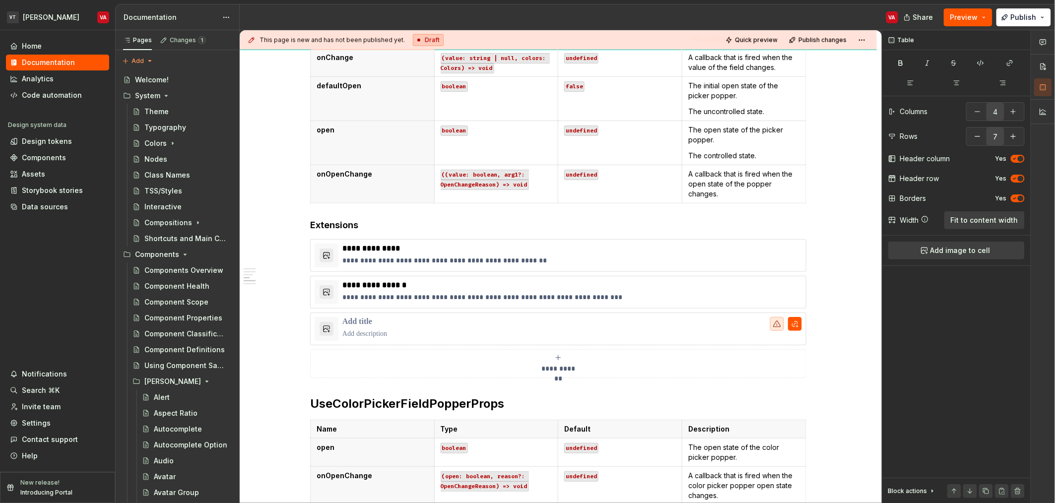
scroll to position [631, 0]
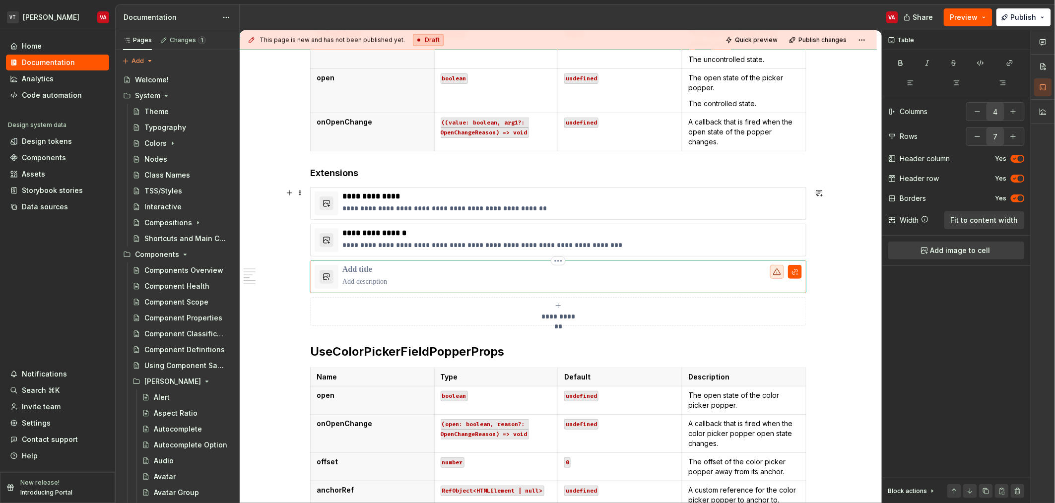
click at [357, 271] on p at bounding box center [571, 270] width 459 height 10
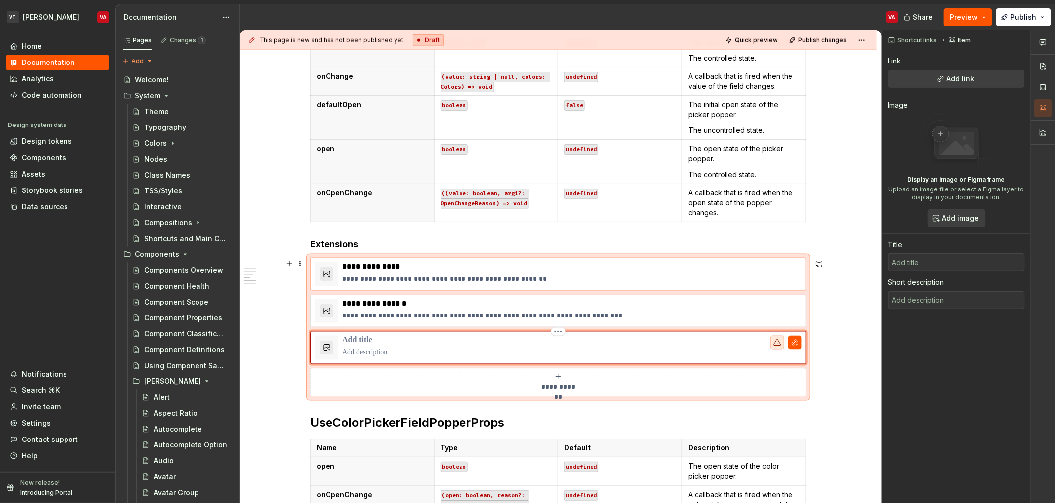
scroll to position [546, 0]
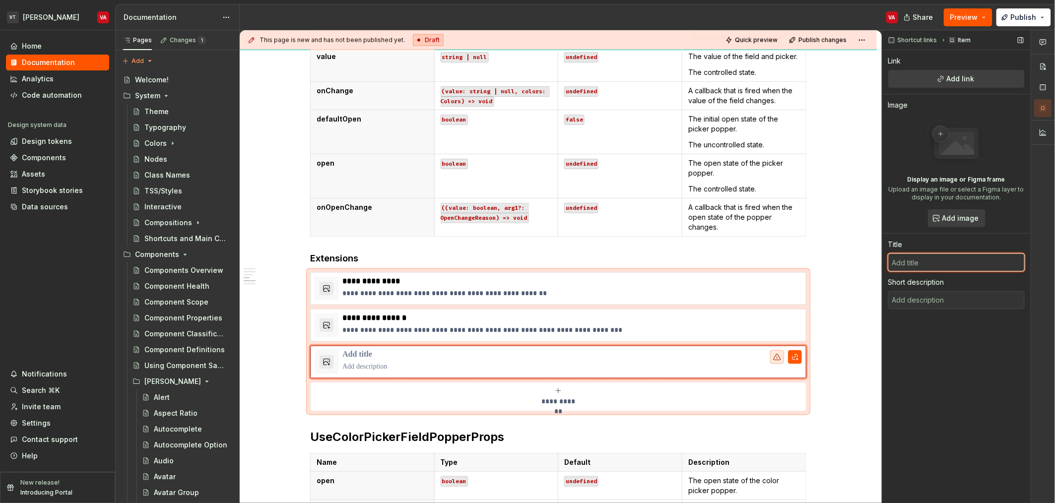
click at [591, 265] on input "text" at bounding box center [956, 262] width 136 height 18
click at [508, 370] on p at bounding box center [571, 367] width 459 height 10
click at [591, 76] on span "Add link" at bounding box center [960, 79] width 28 height 10
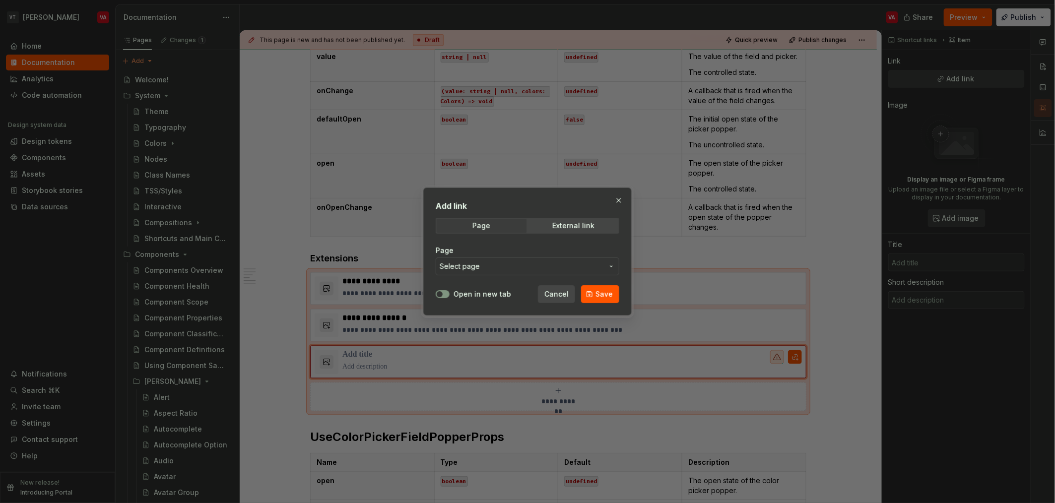
click at [512, 261] on span "Select page" at bounding box center [521, 266] width 164 height 10
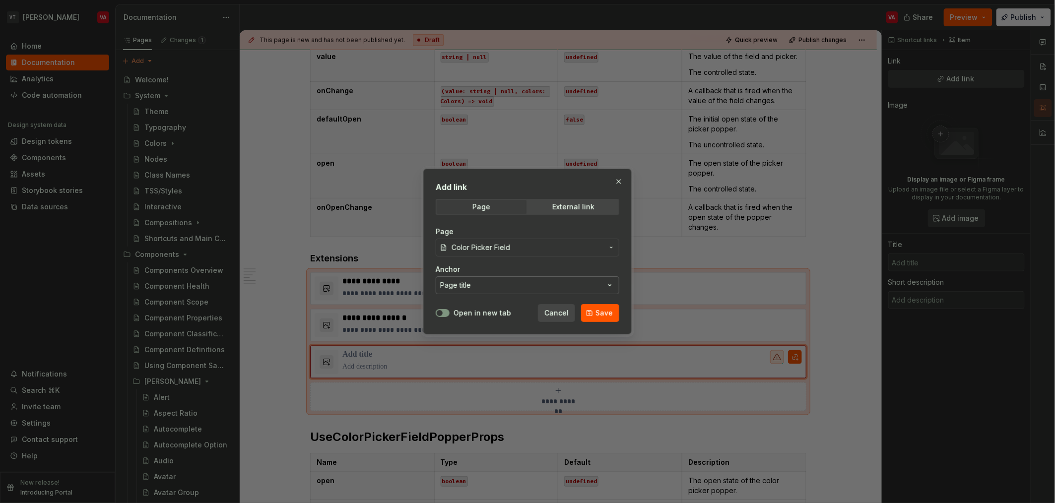
click at [508, 287] on button "Page title" at bounding box center [528, 285] width 184 height 18
click at [520, 265] on div "Add link Page External link Page Color Picker Field Anchor Page title Open in n…" at bounding box center [527, 251] width 1055 height 503
click at [444, 316] on button "Open in new tab" at bounding box center [443, 313] width 14 height 8
click at [441, 313] on icon "button" at bounding box center [440, 313] width 8 height 6
click at [591, 317] on button "Save" at bounding box center [600, 313] width 38 height 18
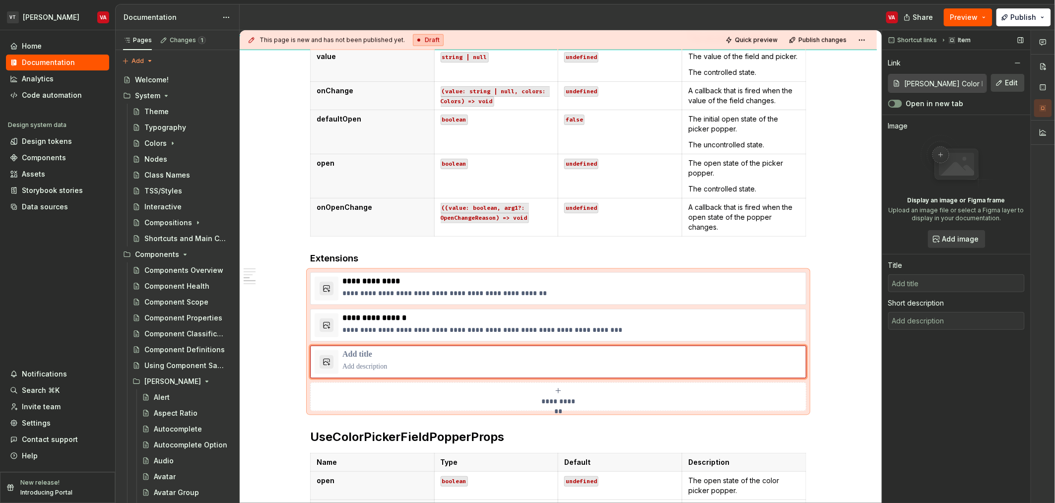
click at [591, 83] on span "Edit" at bounding box center [1011, 83] width 13 height 10
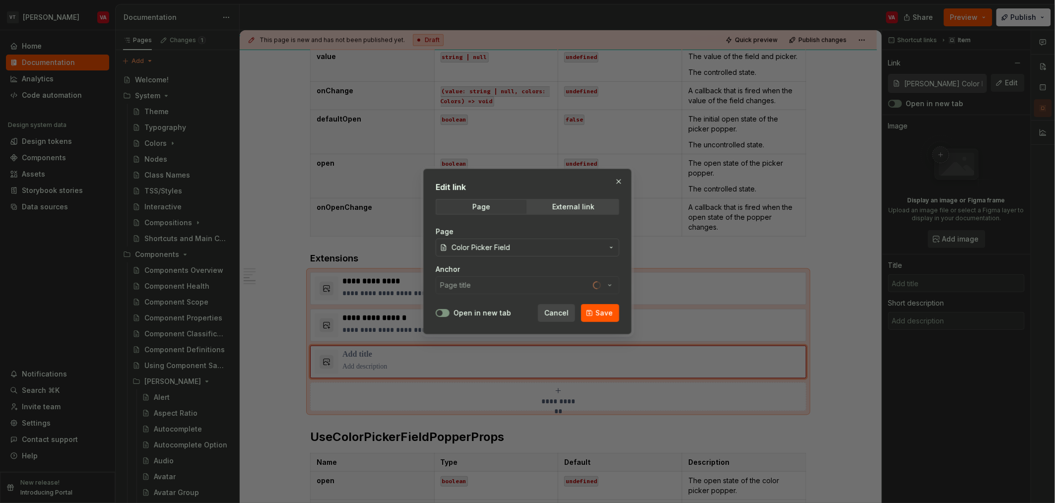
click at [505, 288] on div "Anchor Page title" at bounding box center [528, 279] width 184 height 30
click at [492, 288] on button "Page title" at bounding box center [528, 285] width 184 height 18
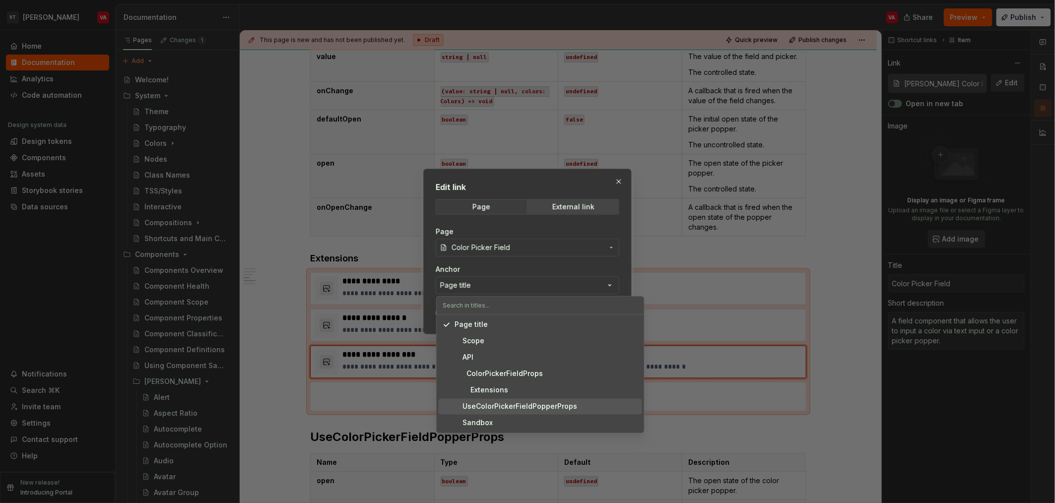
click at [501, 408] on div "UseColorPickerFieldPopperProps" at bounding box center [515, 407] width 123 height 10
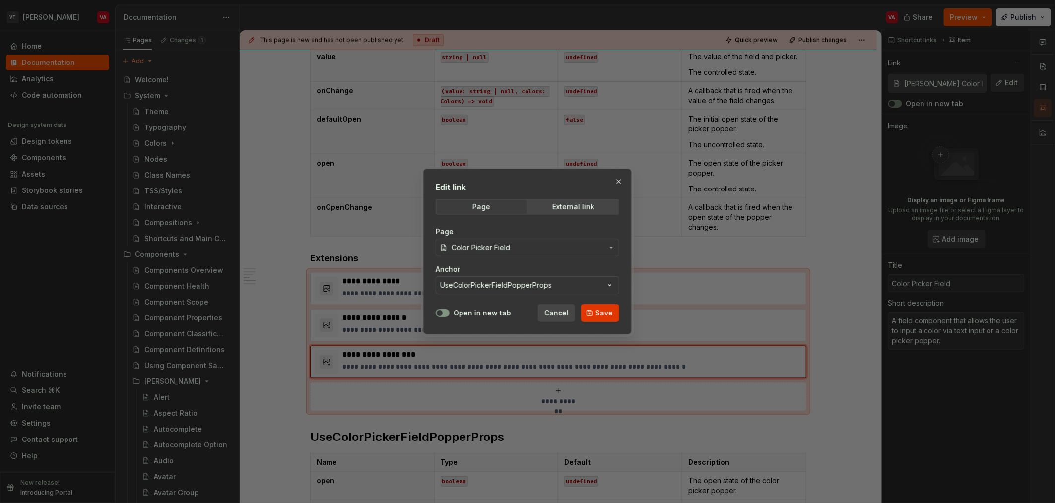
click at [591, 313] on button "Save" at bounding box center [600, 313] width 38 height 18
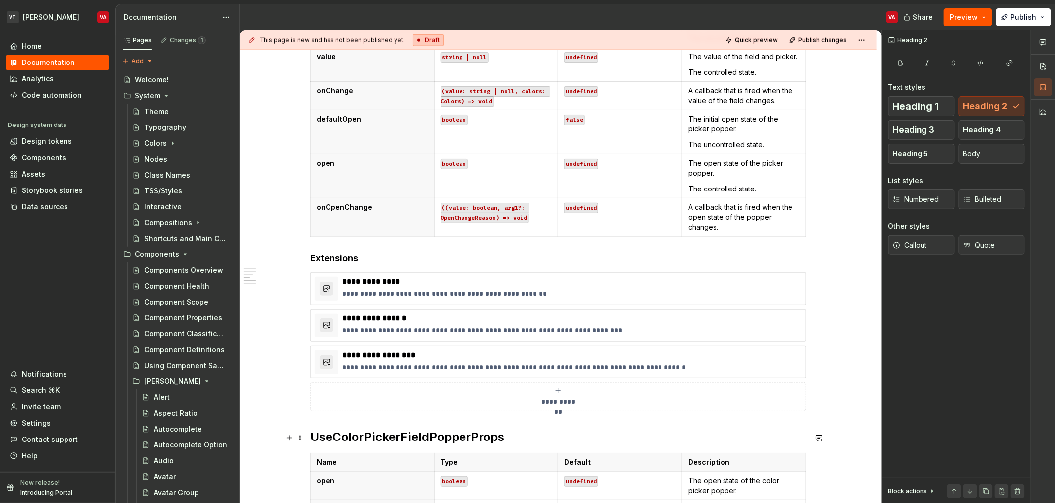
click at [420, 434] on h2 "UseColorPickerFieldPopperProps" at bounding box center [558, 437] width 496 height 16
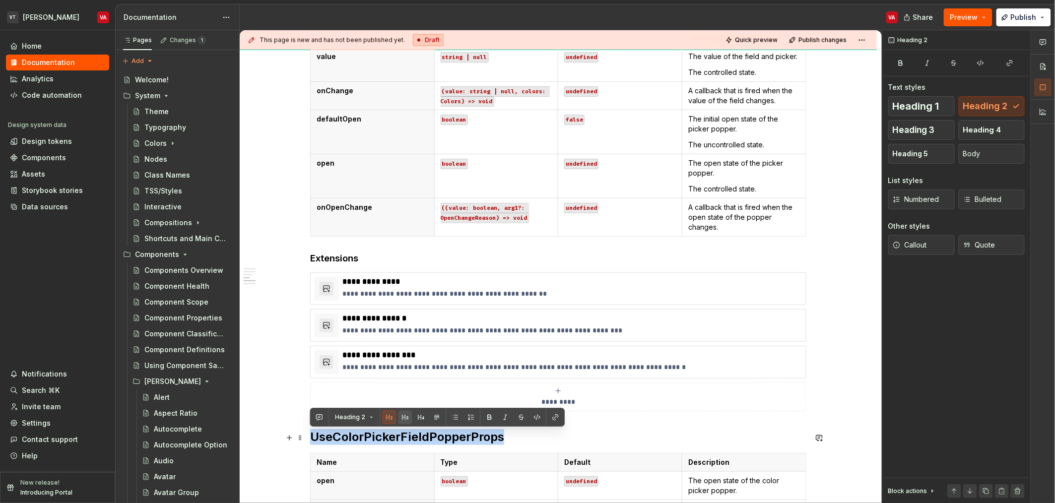
copy h2 "UseColorPickerFieldPopperProps"
click at [397, 357] on p "**********" at bounding box center [571, 355] width 459 height 10
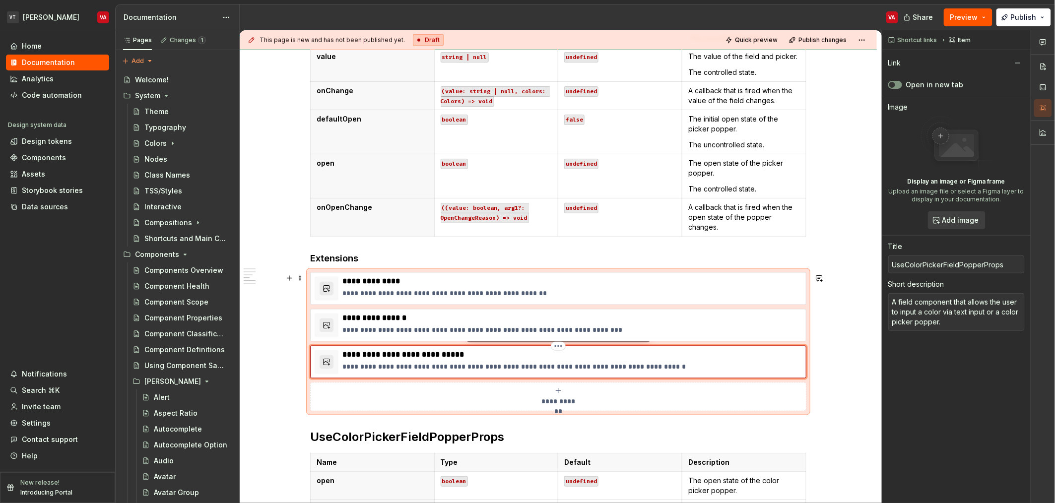
click at [397, 364] on p "**********" at bounding box center [571, 367] width 459 height 10
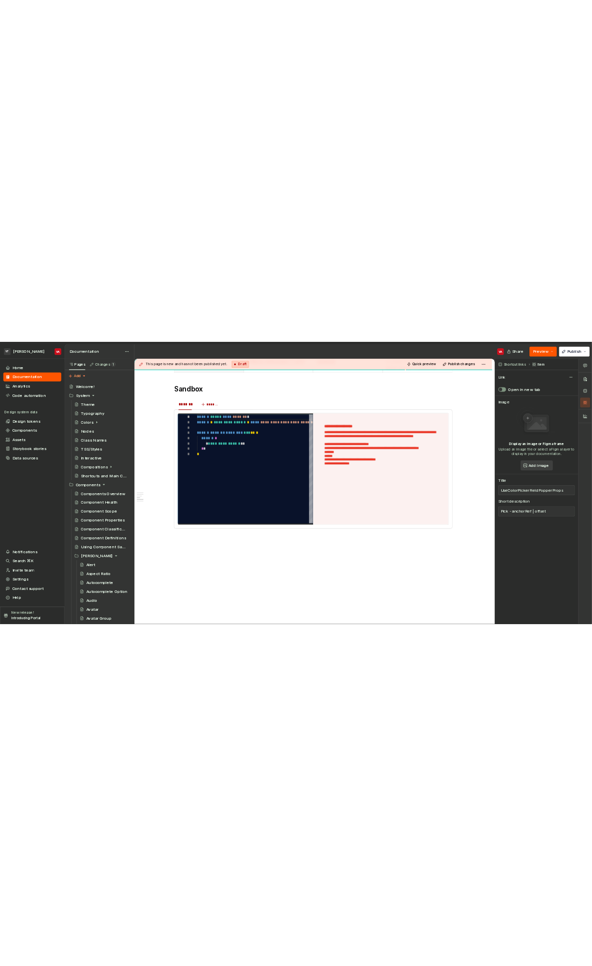
scroll to position [0, 0]
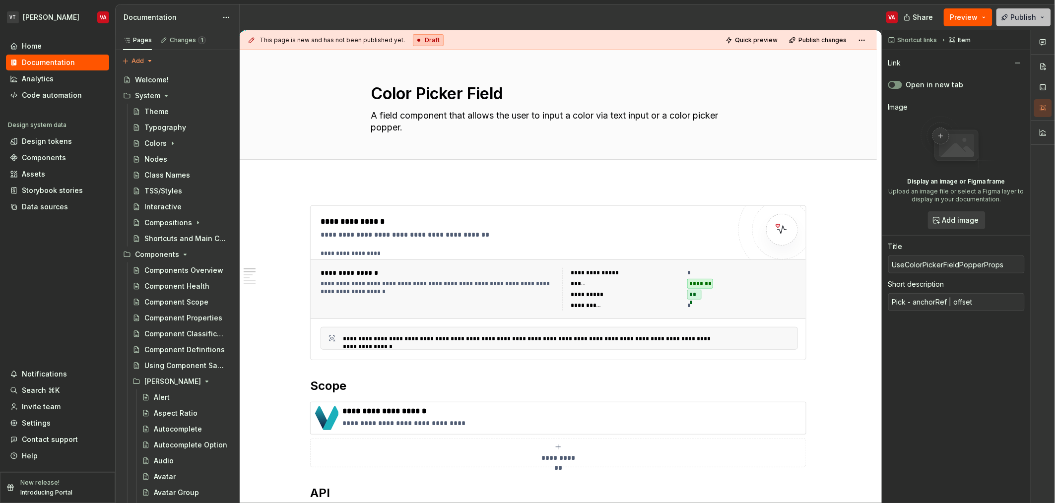
click at [591, 20] on span "Publish" at bounding box center [1023, 17] width 26 height 10
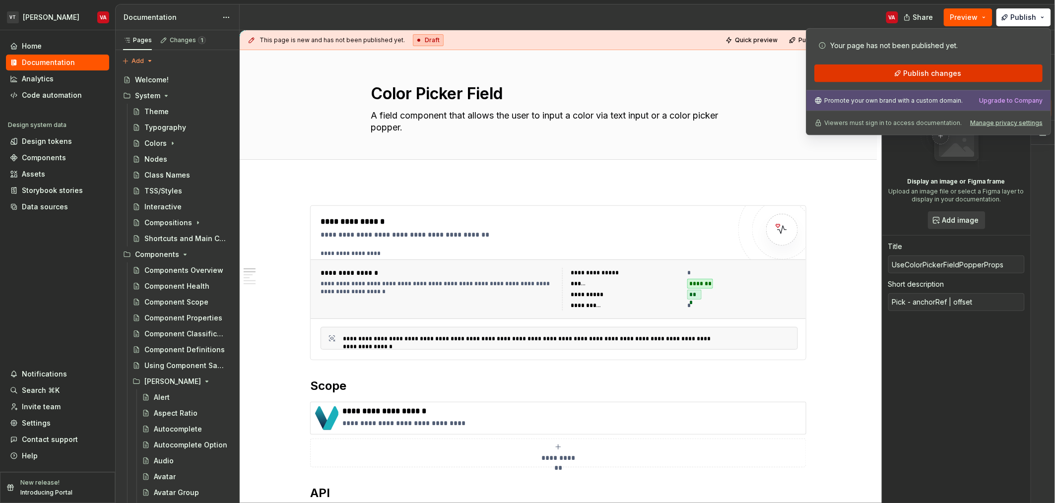
click at [591, 75] on span "Publish changes" at bounding box center [932, 73] width 58 height 10
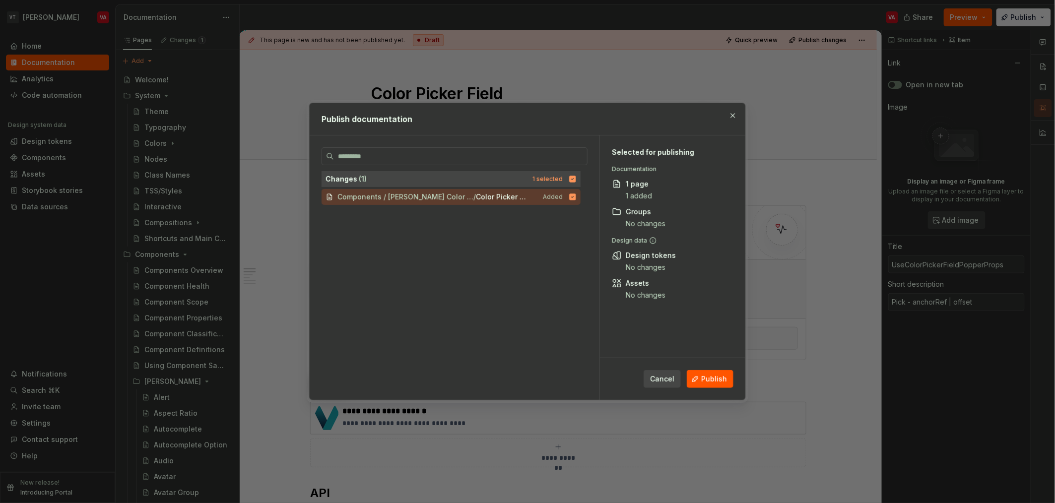
drag, startPoint x: 657, startPoint y: 383, endPoint x: 592, endPoint y: 385, distance: 64.5
click at [591, 385] on div "Changes ( 1 ) 1 selected Components / Minerva Color Pickers / Color Picker Fiel…" at bounding box center [528, 267] width 436 height 264
click at [591, 381] on span "Publish" at bounding box center [714, 379] width 26 height 10
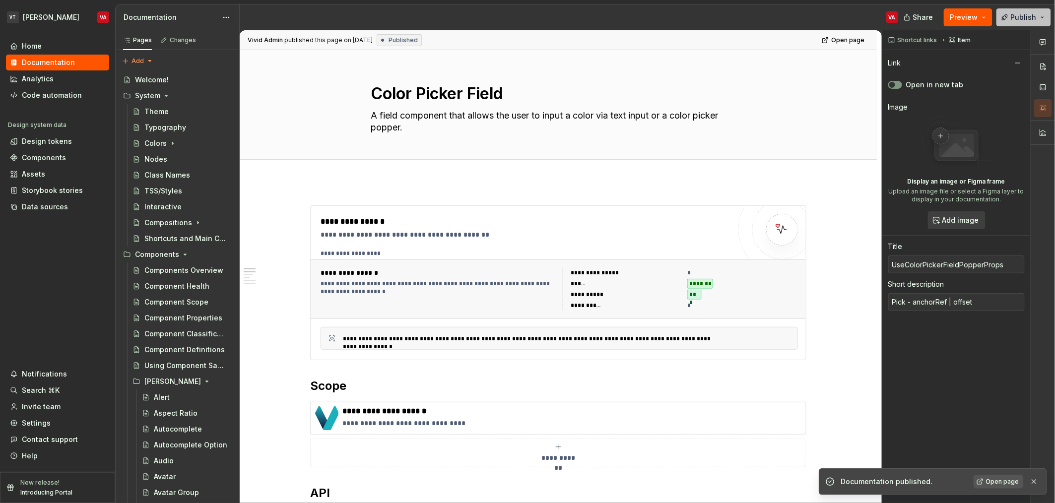
click at [591, 20] on button "Publish" at bounding box center [1023, 17] width 55 height 18
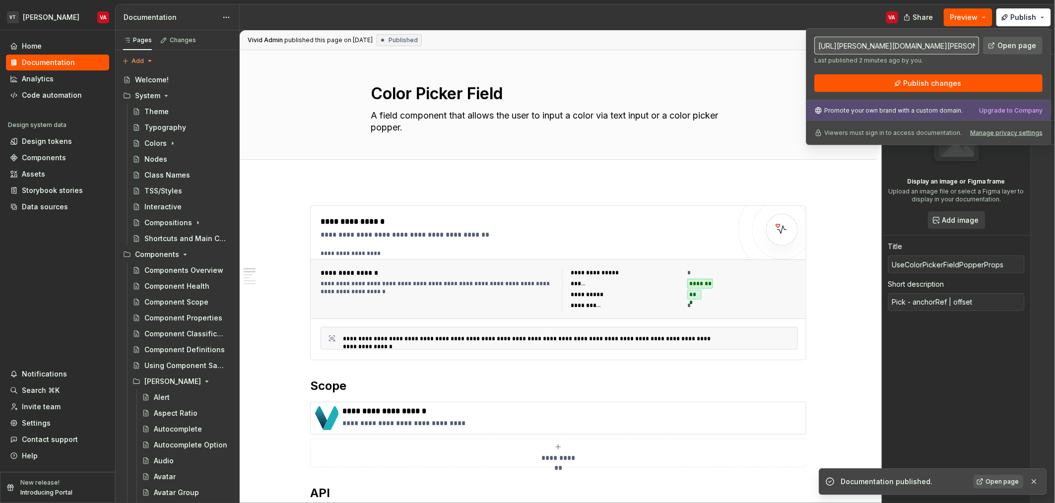
click at [591, 53] on link "Open page" at bounding box center [1013, 46] width 60 height 18
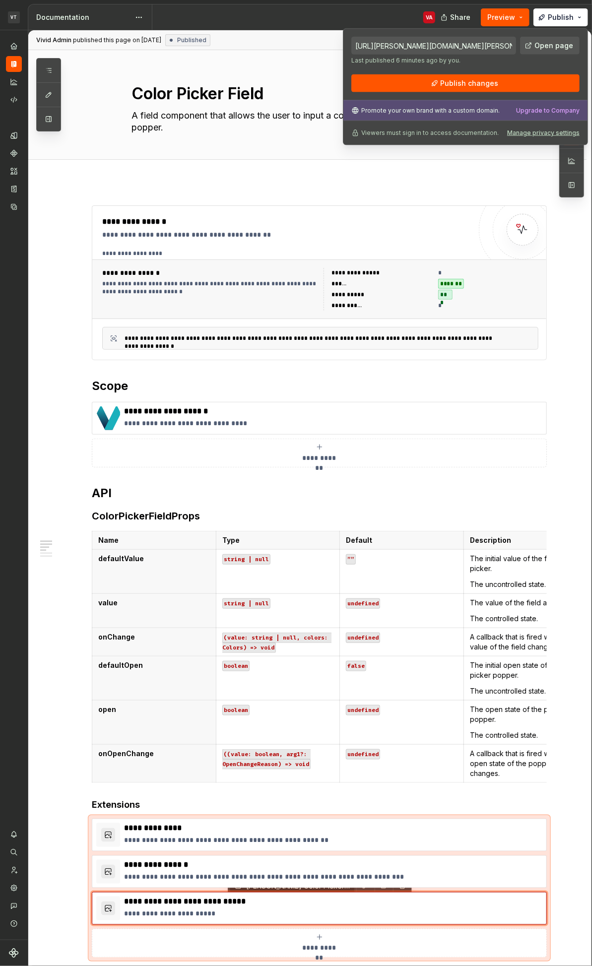
click at [303, 25] on div "VA" at bounding box center [297, 17] width 291 height 26
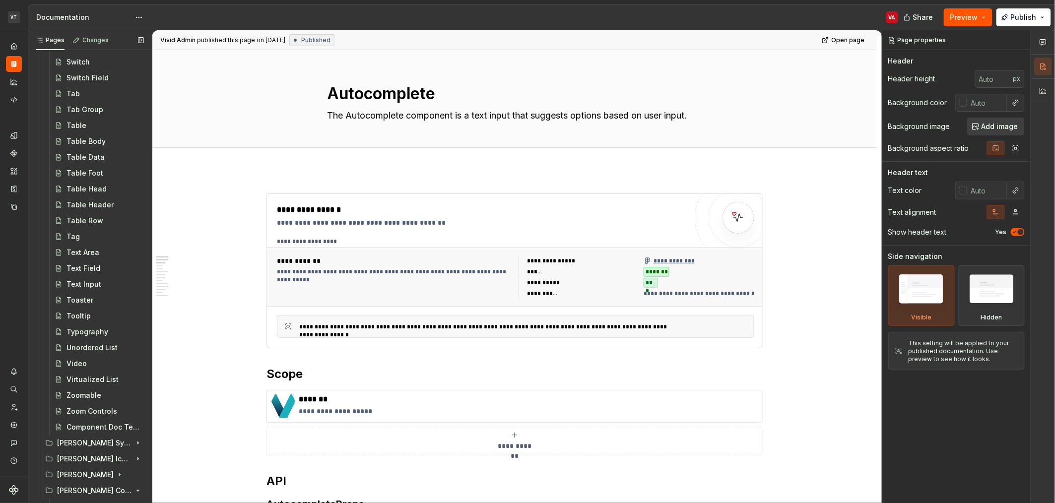
scroll to position [2026, 0]
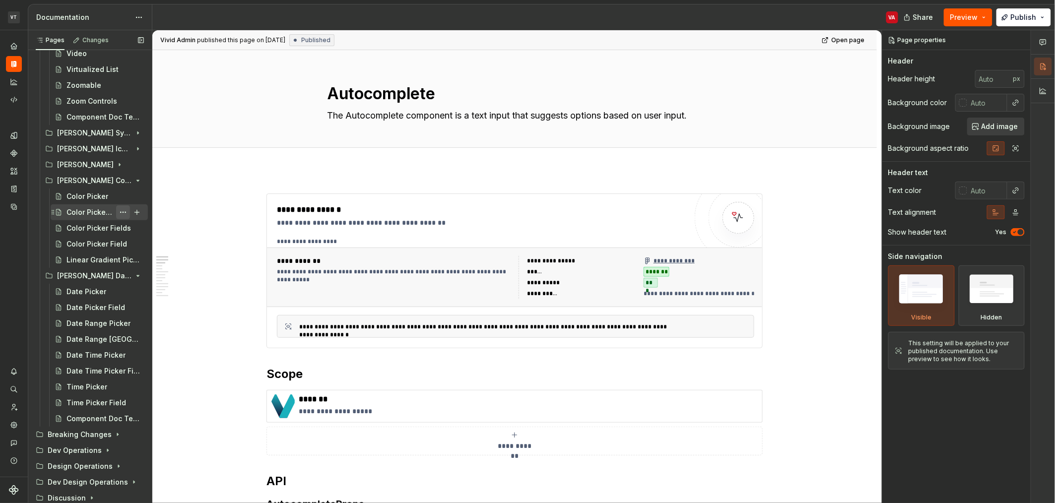
click at [116, 214] on button "Page tree" at bounding box center [123, 212] width 14 height 14
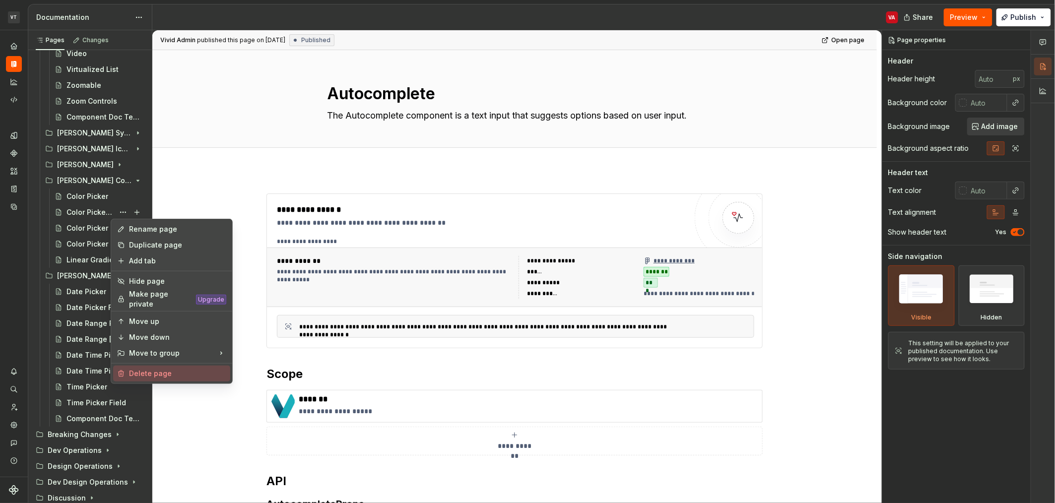
click at [133, 371] on div "Delete page" at bounding box center [177, 374] width 97 height 10
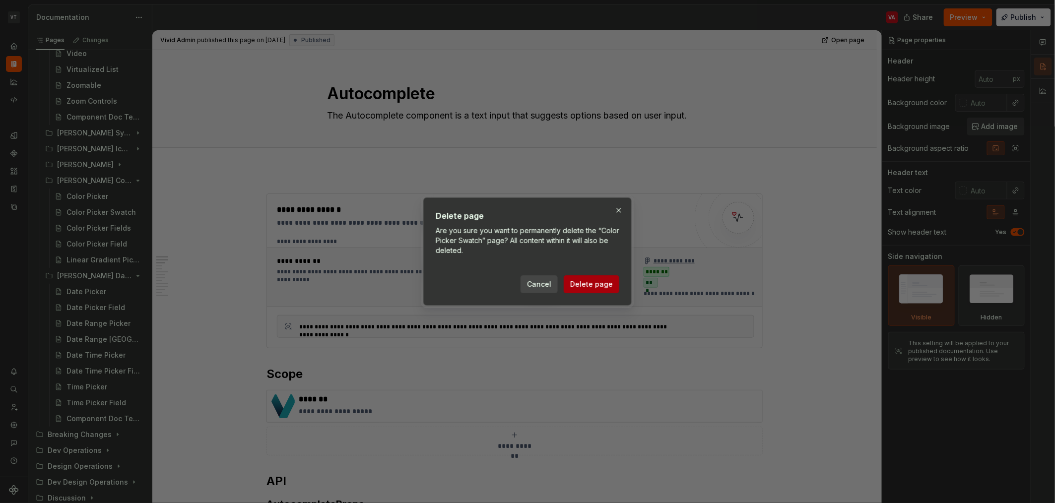
click at [608, 282] on span "Delete page" at bounding box center [591, 284] width 43 height 10
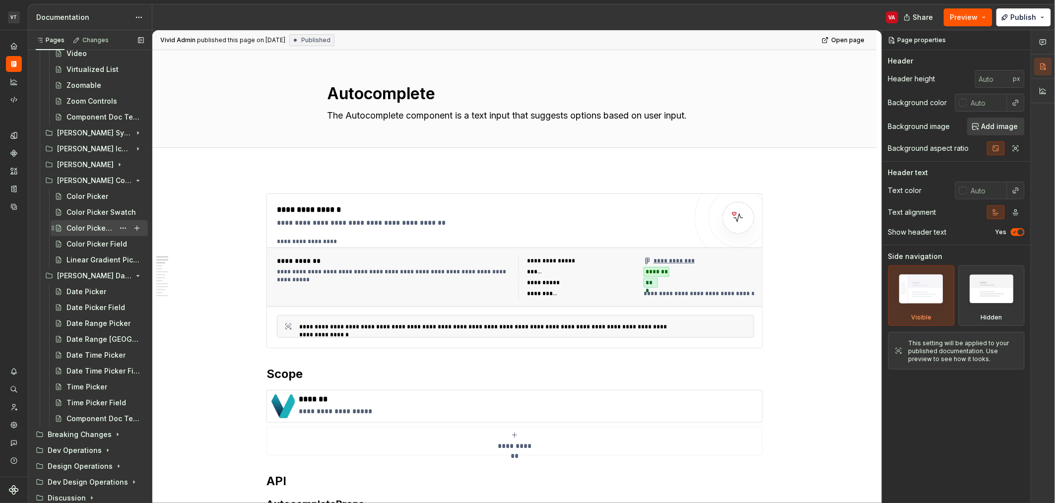
click at [90, 230] on div "Color Picker Fields" at bounding box center [90, 228] width 48 height 10
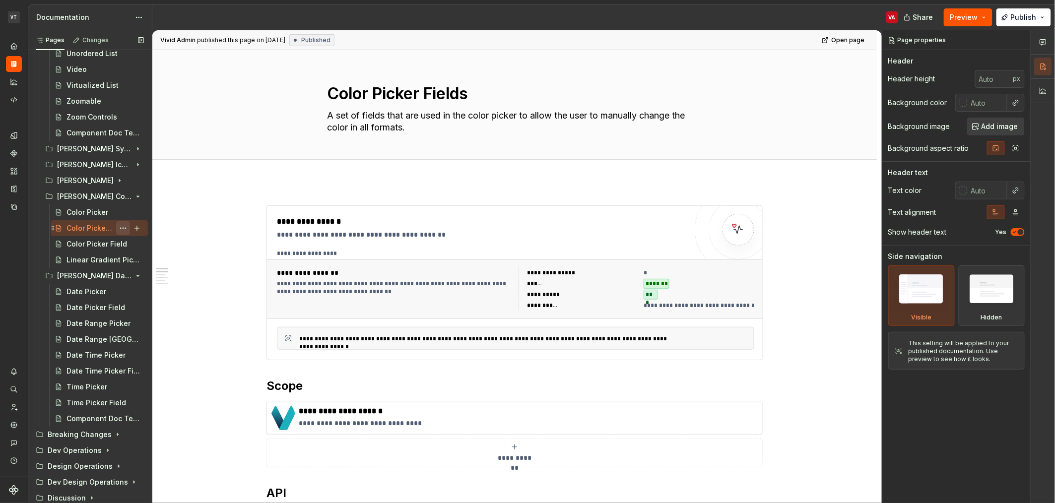
click at [120, 228] on button "Page tree" at bounding box center [123, 228] width 14 height 14
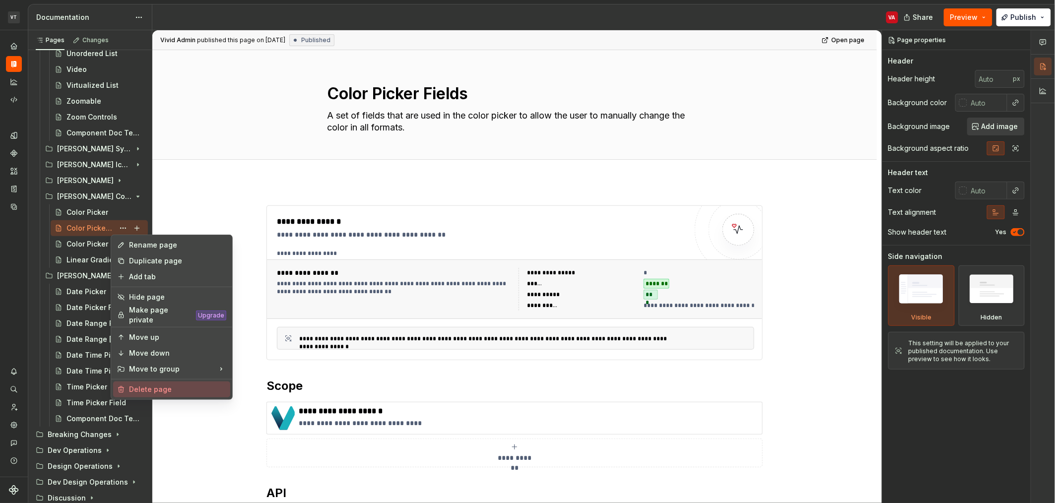
click at [160, 388] on div "Delete page" at bounding box center [177, 389] width 97 height 10
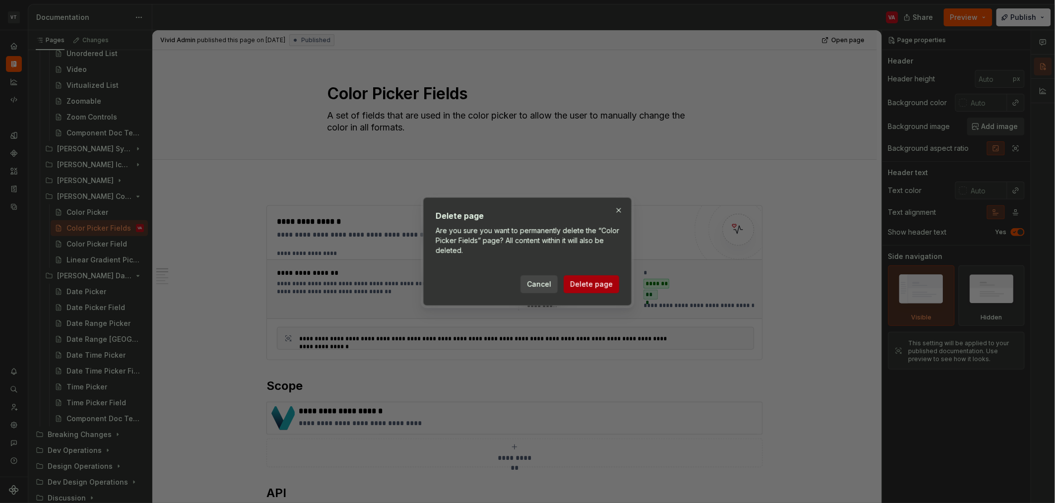
click at [593, 286] on span "Delete page" at bounding box center [591, 284] width 43 height 10
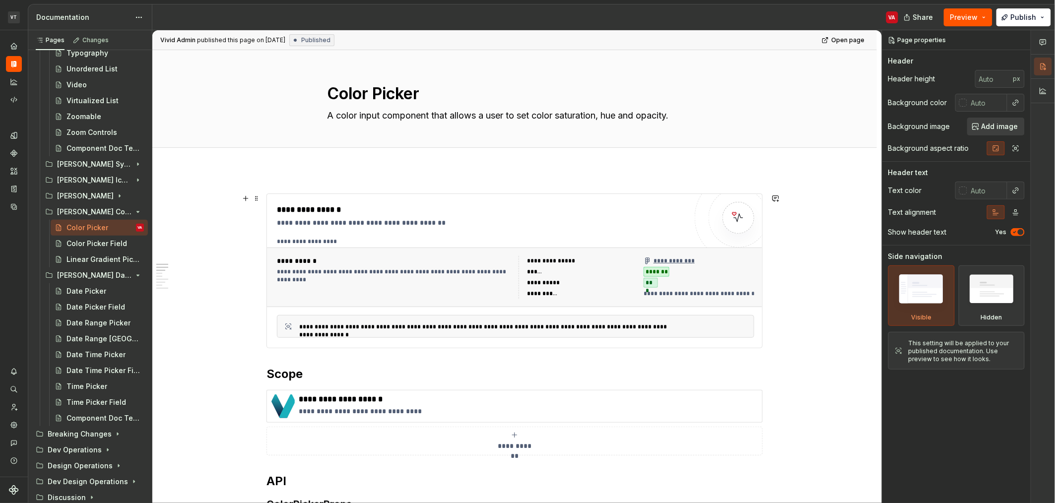
scroll to position [1995, 0]
click at [1014, 19] on span "Publish" at bounding box center [1023, 17] width 26 height 10
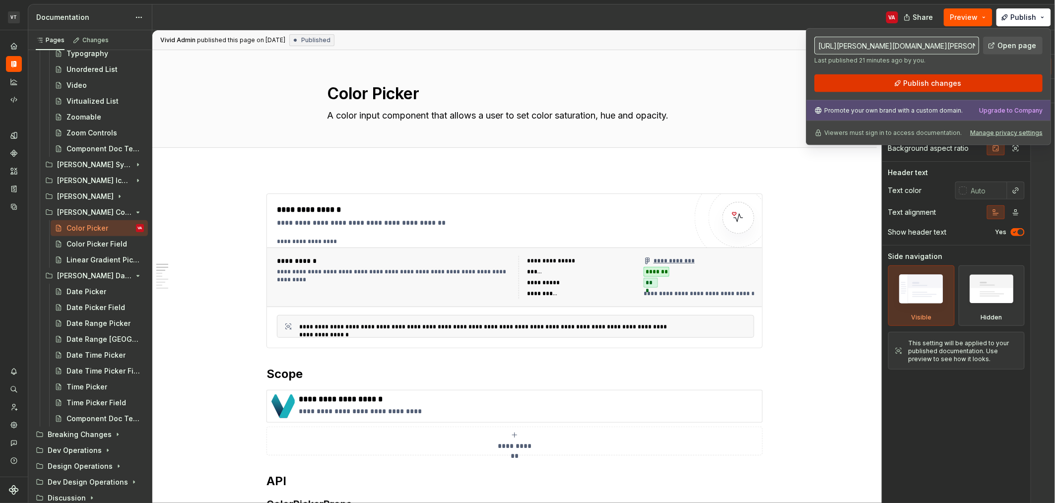
click at [941, 84] on span "Publish changes" at bounding box center [932, 83] width 58 height 10
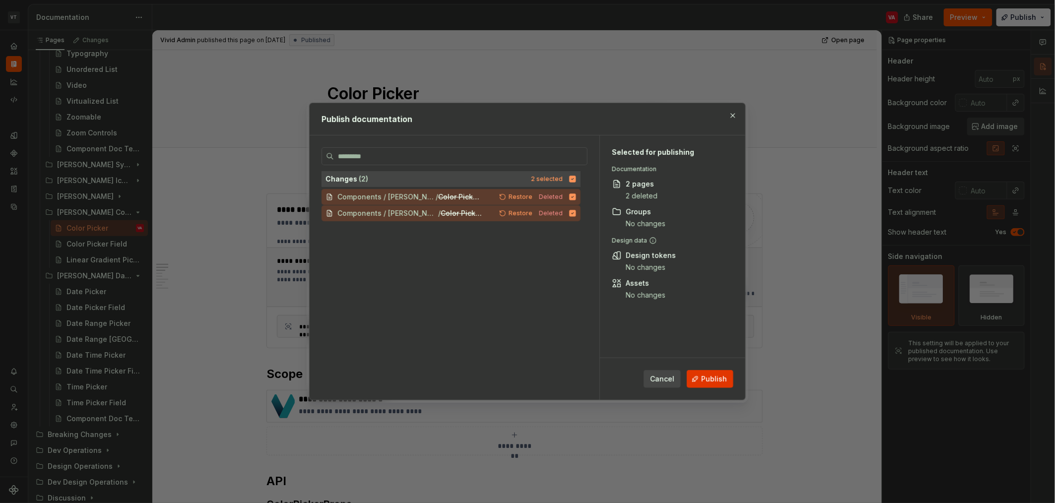
click at [727, 371] on button "Publish" at bounding box center [710, 379] width 47 height 18
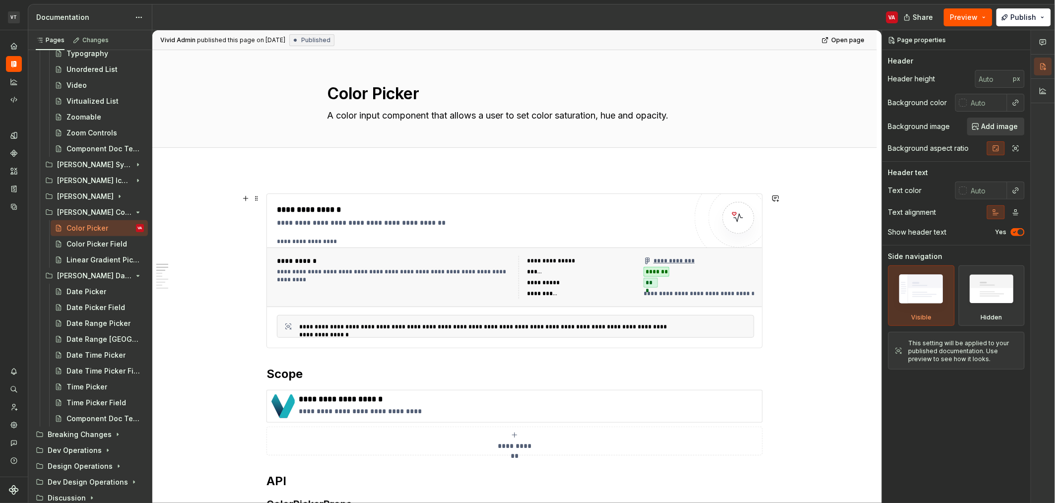
type textarea "*"
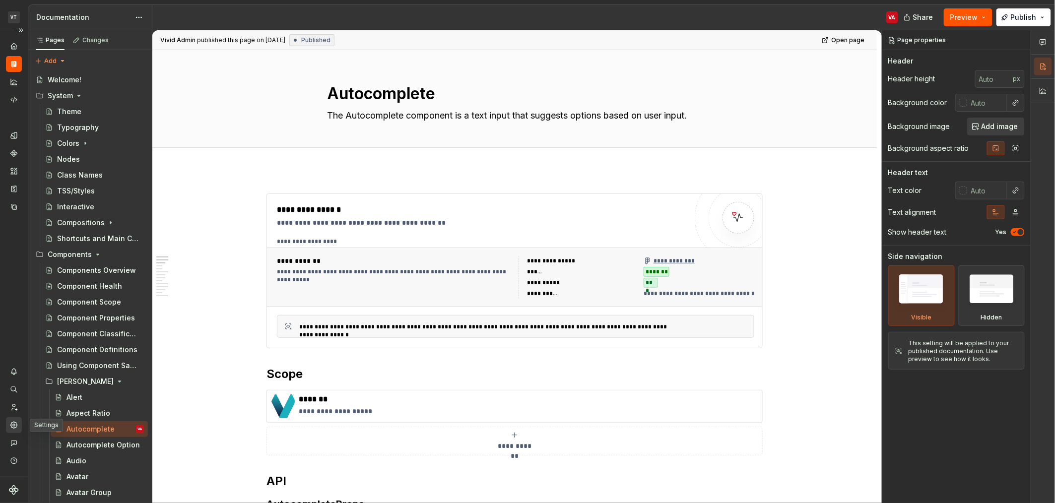
click at [17, 426] on icon "Settings" at bounding box center [13, 425] width 6 height 6
type textarea "*"
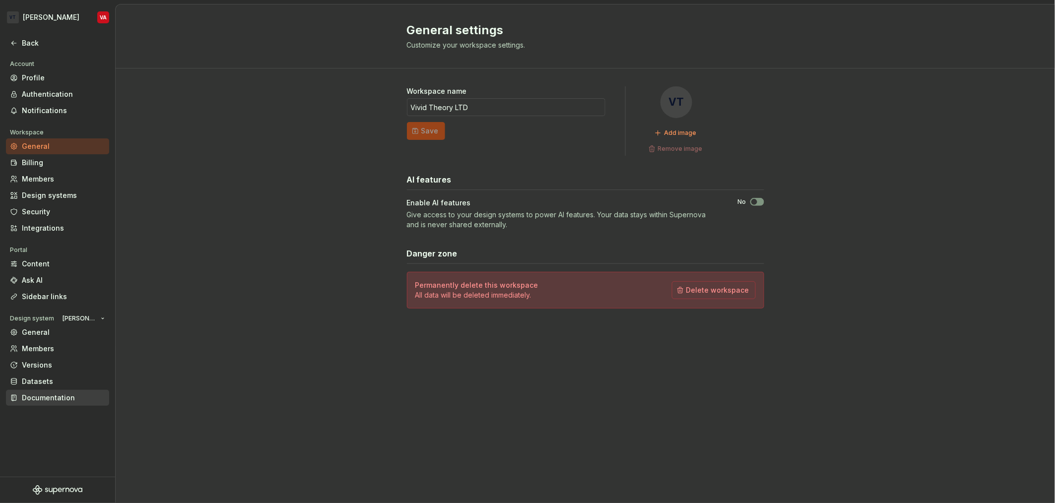
click at [39, 400] on div "Documentation" at bounding box center [63, 398] width 83 height 10
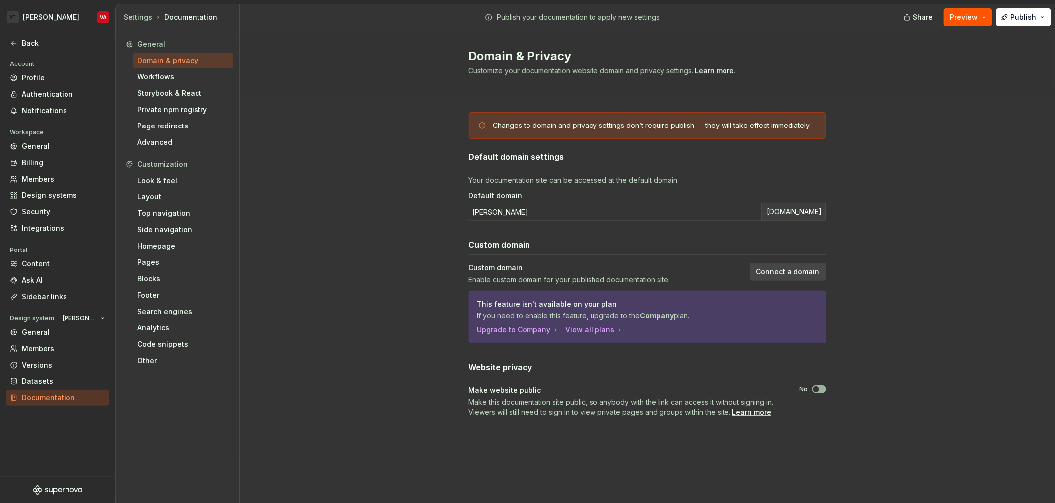
click at [814, 392] on span "button" at bounding box center [816, 389] width 6 height 6
click at [696, 405] on span "Make this documentation site public, so anybody with the link can access it wit…" at bounding box center [621, 407] width 305 height 18
click at [812, 390] on icon "button" at bounding box center [816, 389] width 8 height 6
click at [745, 415] on div "Learn more" at bounding box center [751, 412] width 39 height 10
click at [983, 383] on div "Changes to domain and privacy settings don’t require publish — they will take e…" at bounding box center [647, 274] width 815 height 361
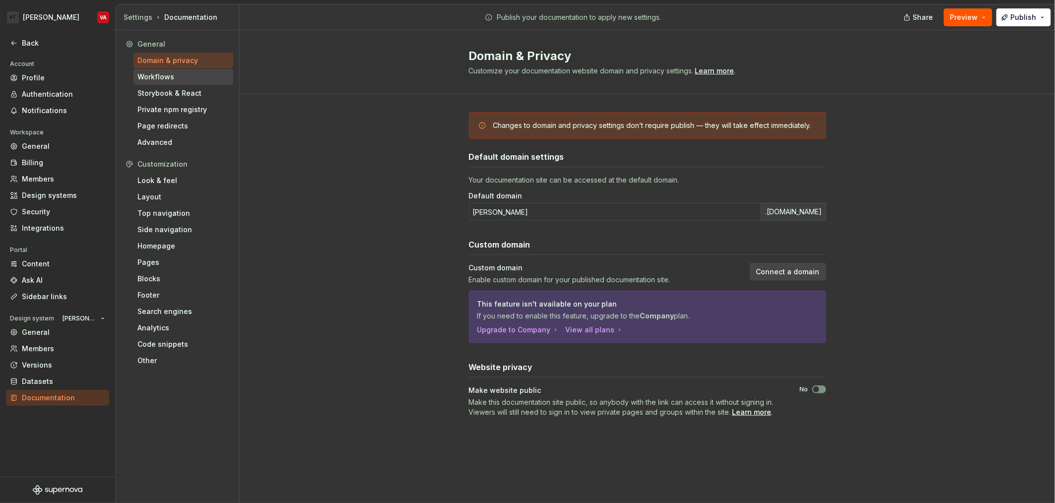
click at [151, 75] on div "Workflows" at bounding box center [183, 77] width 92 height 10
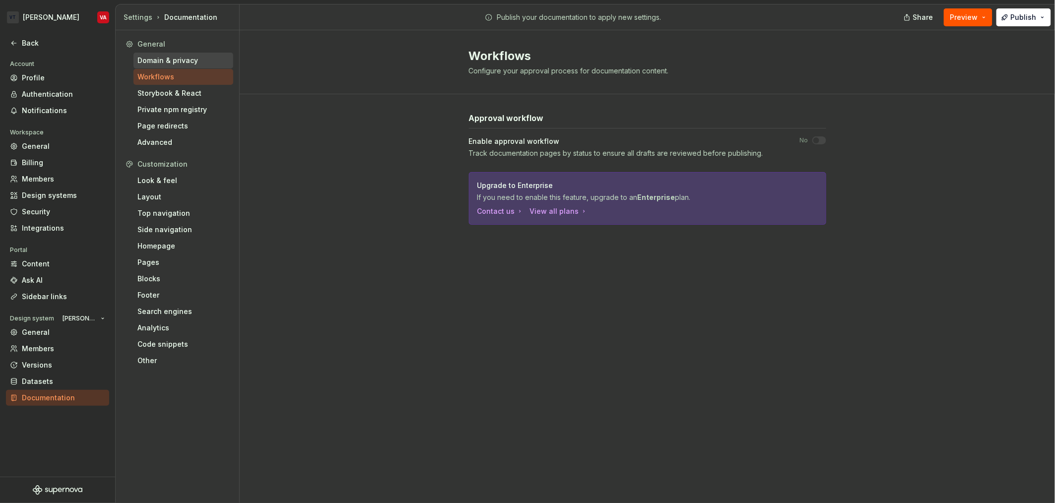
click at [156, 53] on div "Domain & privacy" at bounding box center [183, 61] width 100 height 16
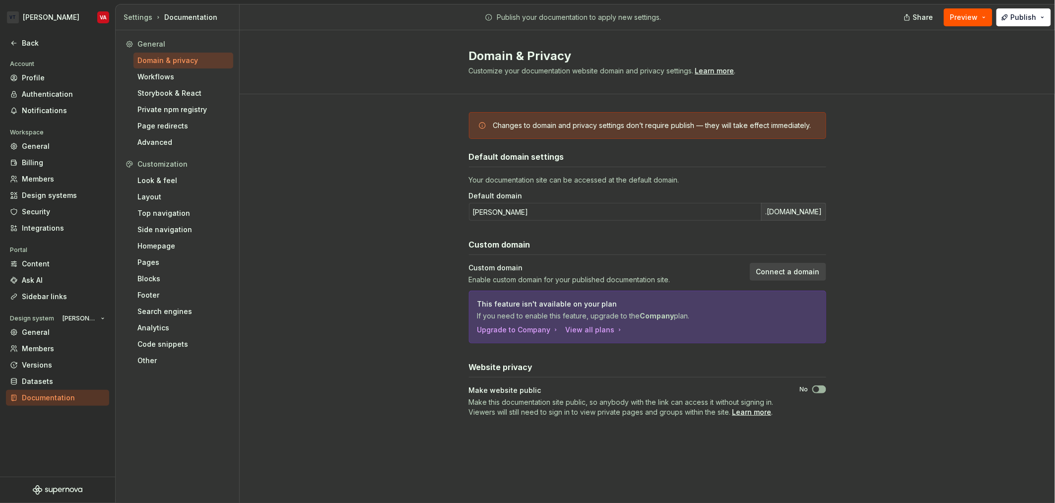
click at [813, 390] on span "button" at bounding box center [816, 389] width 6 height 6
click at [967, 322] on div "Changes to domain and privacy settings don’t require publish — they will take e…" at bounding box center [647, 274] width 815 height 361
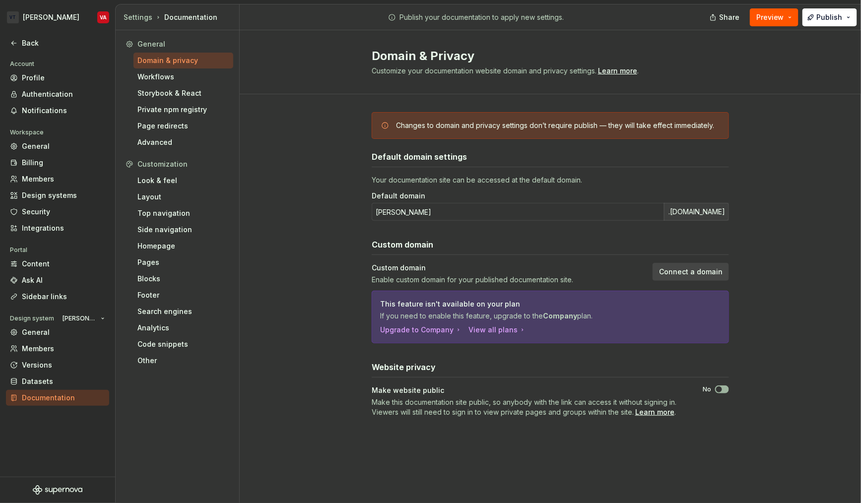
click at [723, 388] on button "No" at bounding box center [722, 389] width 14 height 8
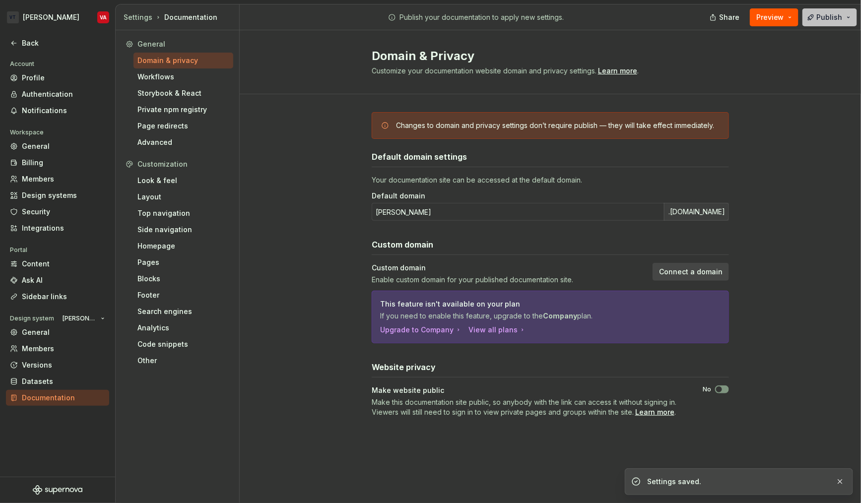
click at [831, 21] on span "Publish" at bounding box center [829, 17] width 26 height 10
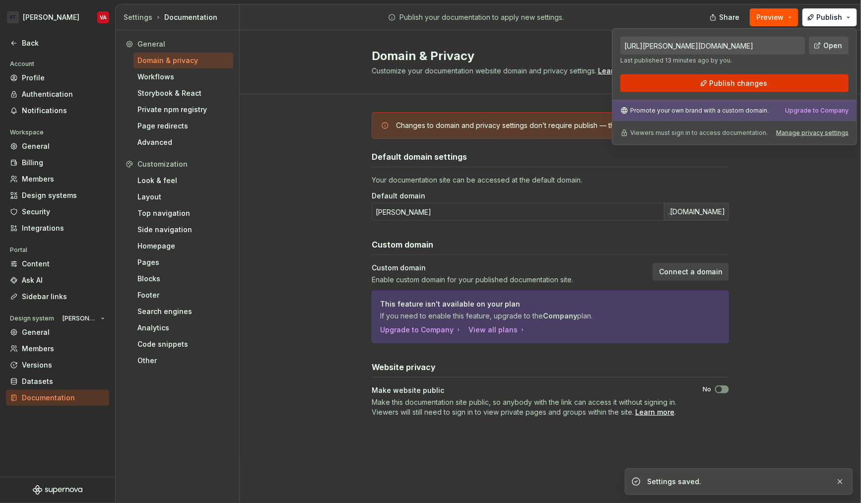
click at [753, 86] on span "Publish changes" at bounding box center [738, 83] width 58 height 10
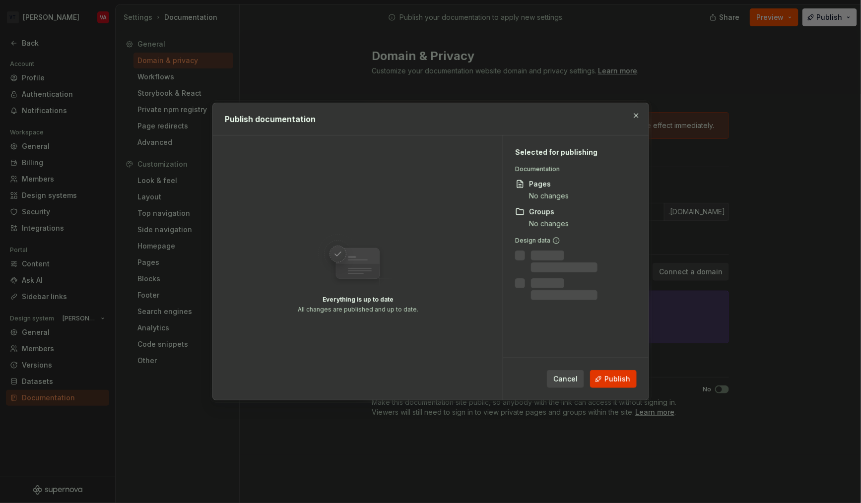
click at [625, 386] on button "Publish" at bounding box center [613, 379] width 47 height 18
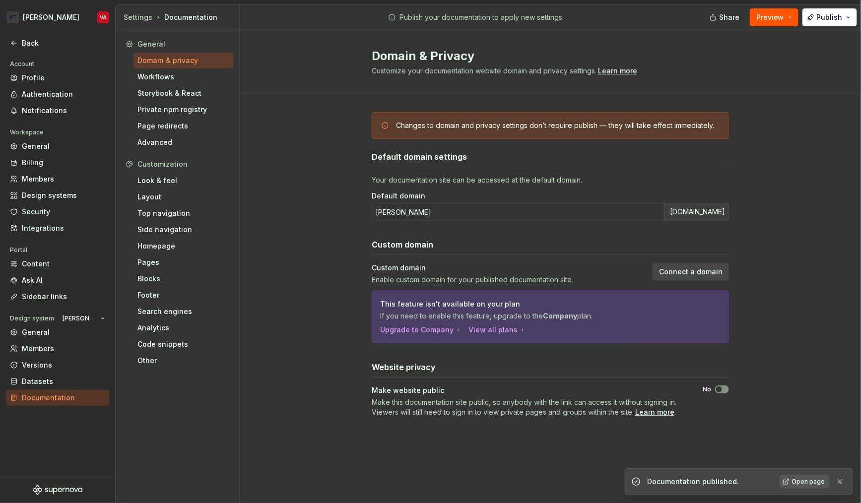
click at [819, 378] on div "Changes to domain and privacy settings don’t require publish — they will take e…" at bounding box center [550, 274] width 621 height 361
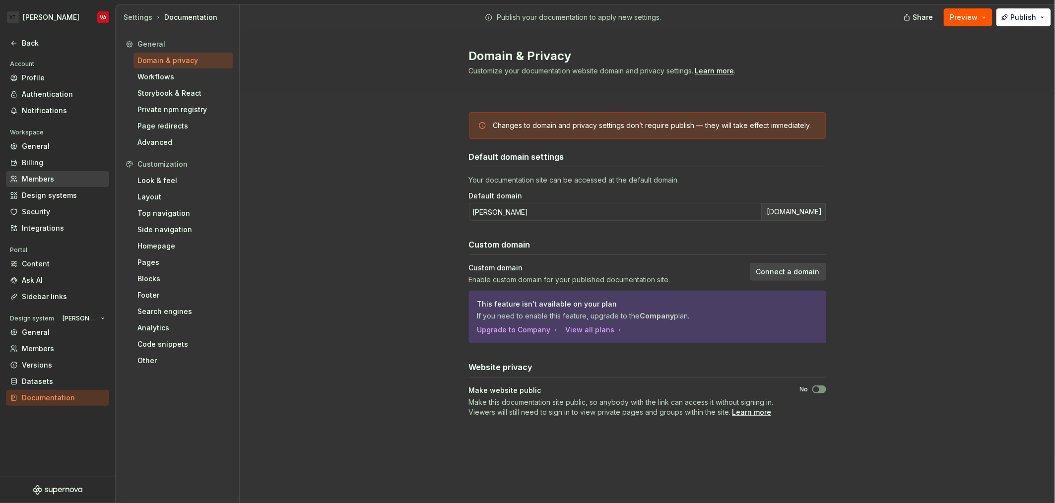
click at [28, 171] on div "Members" at bounding box center [57, 179] width 103 height 16
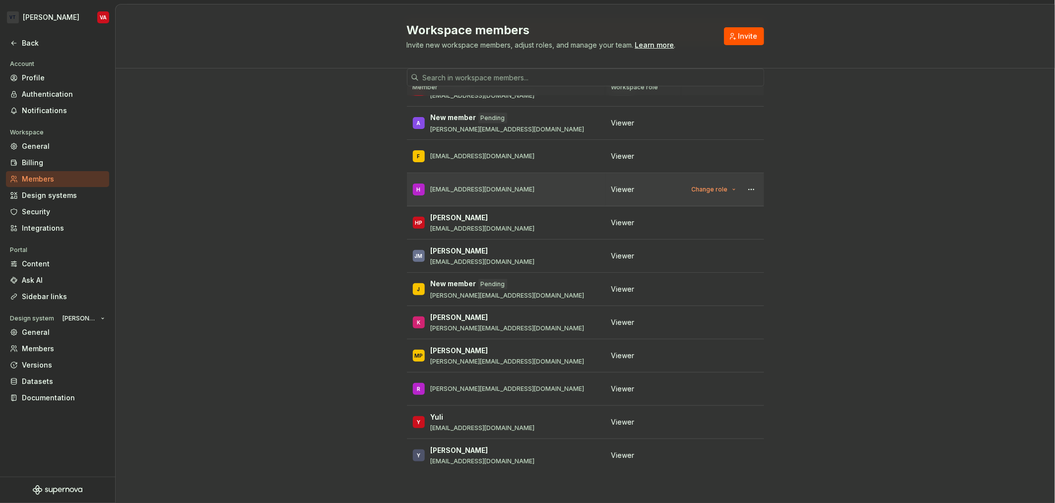
scroll to position [63, 0]
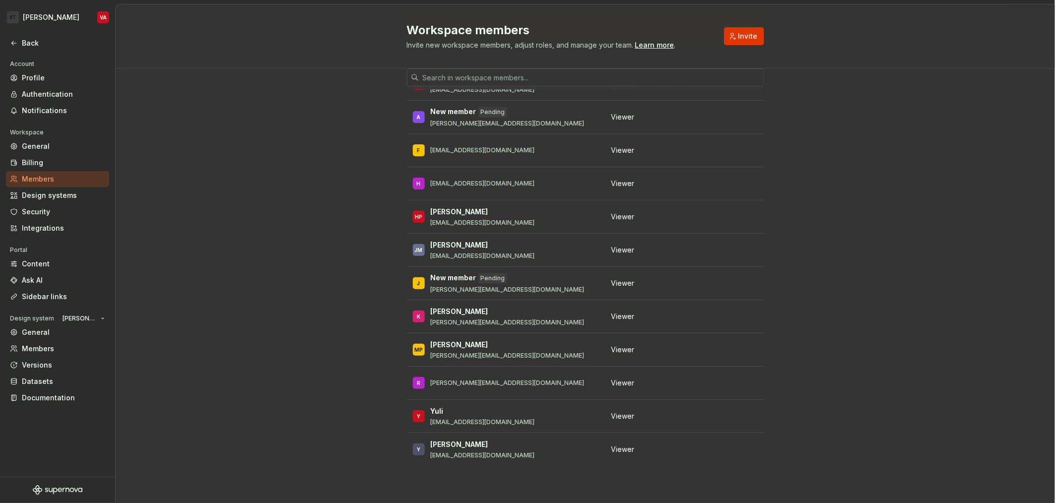
click at [744, 35] on span "Invite" at bounding box center [747, 36] width 19 height 10
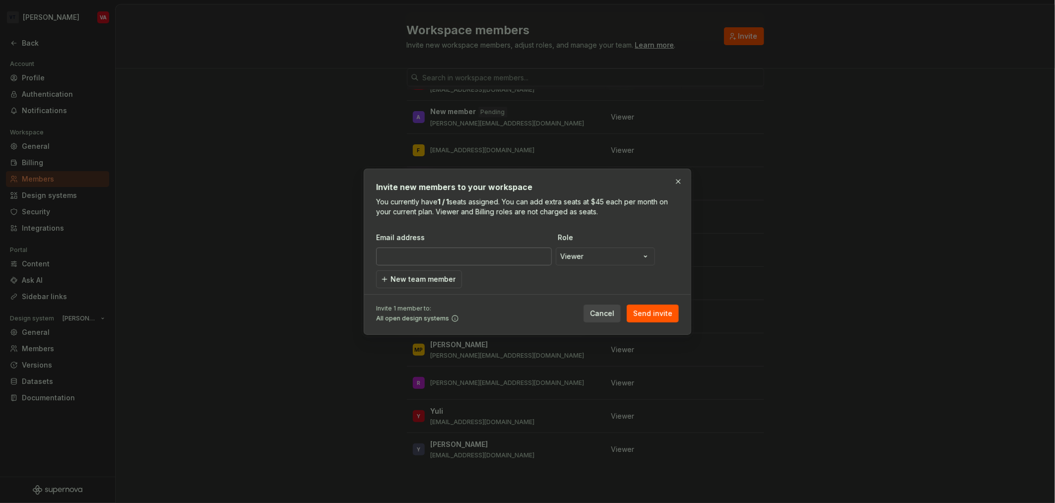
click at [438, 252] on input "email" at bounding box center [464, 257] width 176 height 18
click at [420, 258] on input "[EMAIL_ADDRESS][DOMAIN_NAME]" at bounding box center [464, 257] width 176 height 18
type input "[EMAIL_ADDRESS][DOMAIN_NAME]"
click at [460, 256] on input "[EMAIL_ADDRESS][DOMAIN_NAME]" at bounding box center [464, 257] width 176 height 18
click at [481, 232] on div "**********" at bounding box center [527, 251] width 303 height 141
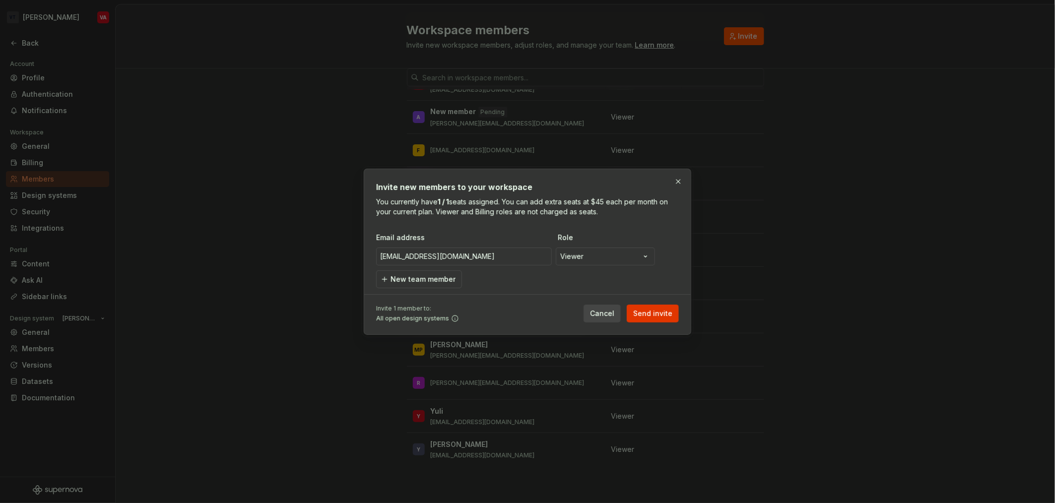
click at [660, 316] on span "Send invite" at bounding box center [652, 314] width 39 height 10
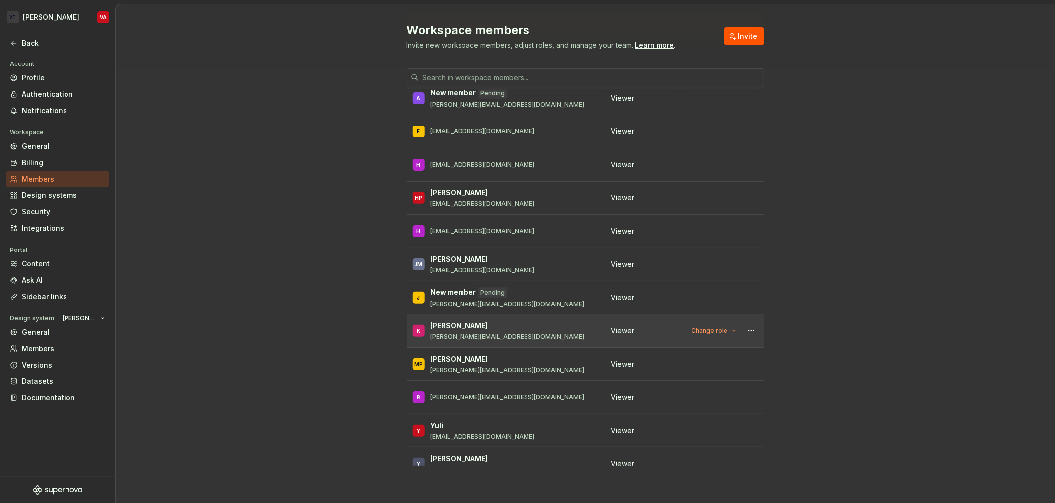
scroll to position [31, 0]
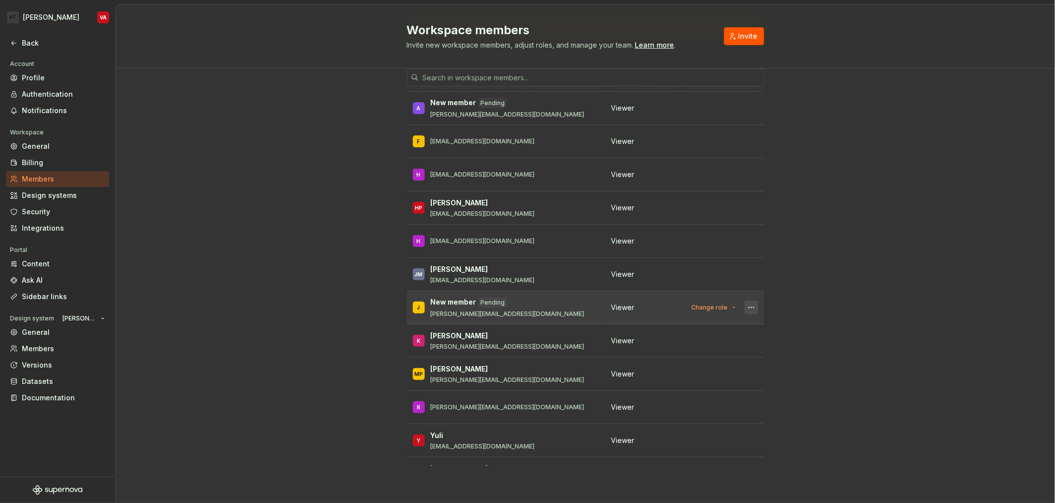
click at [744, 304] on button "button" at bounding box center [751, 308] width 14 height 14
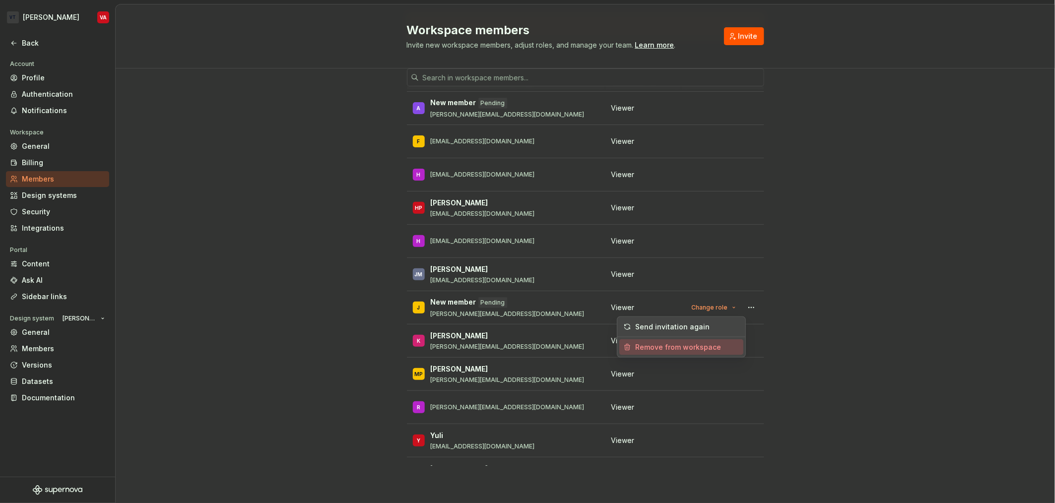
click at [703, 349] on div "Remove from workspace" at bounding box center [678, 347] width 86 height 10
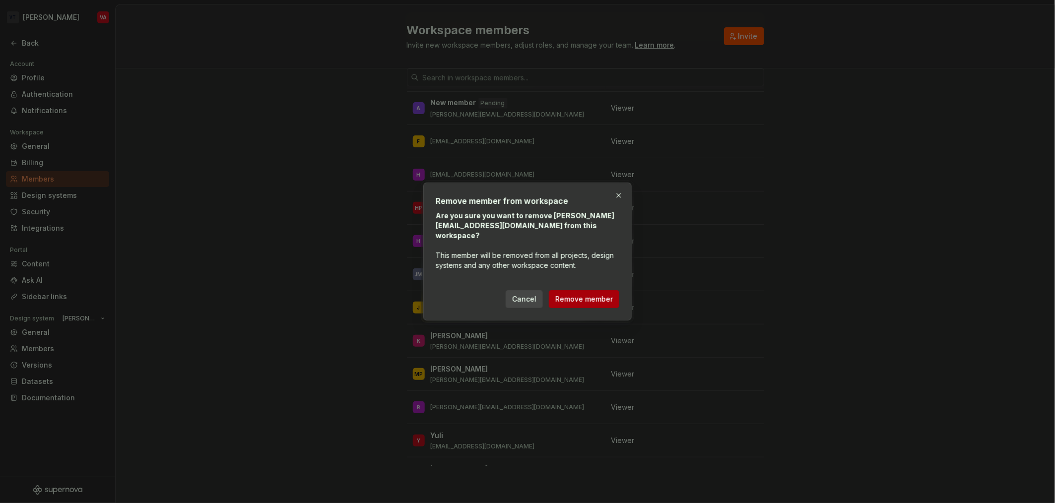
click at [607, 294] on span "Remove member" at bounding box center [584, 299] width 58 height 10
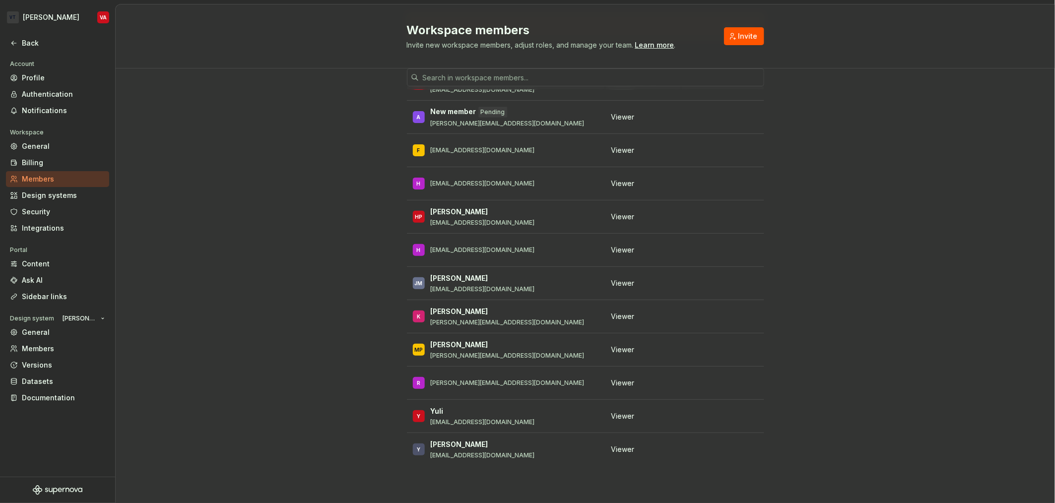
scroll to position [23, 0]
